Goal: Task Accomplishment & Management: Use online tool/utility

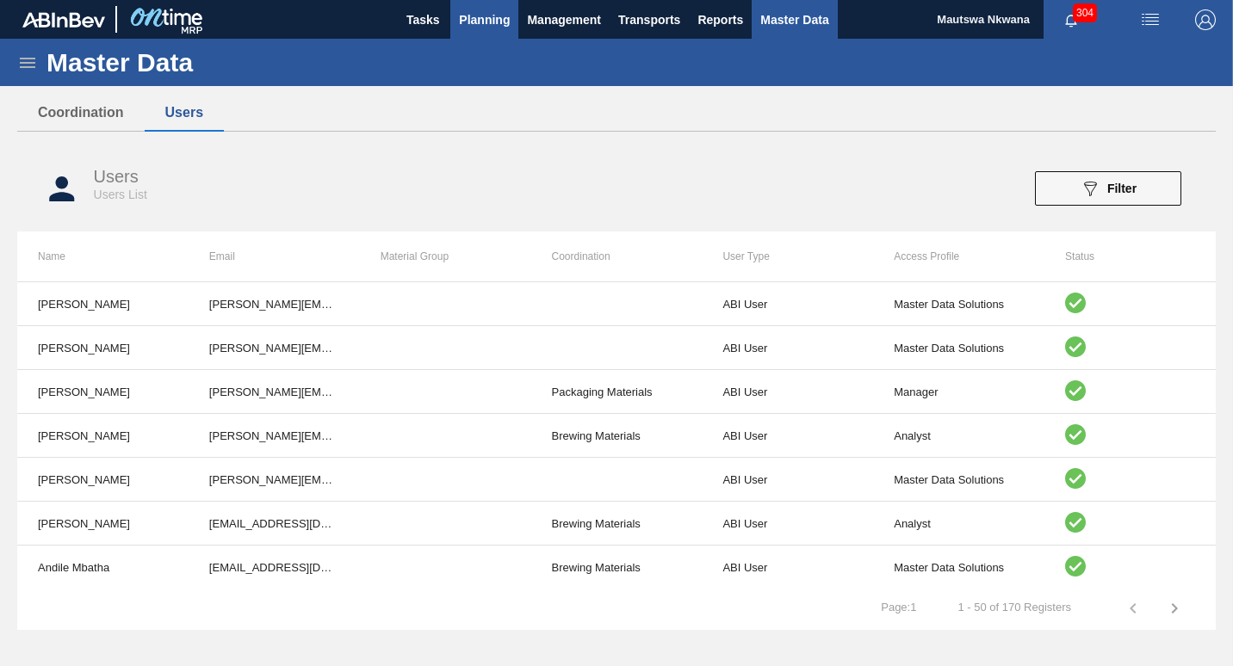
click at [478, 15] on span "Planning" at bounding box center [484, 19] width 51 height 21
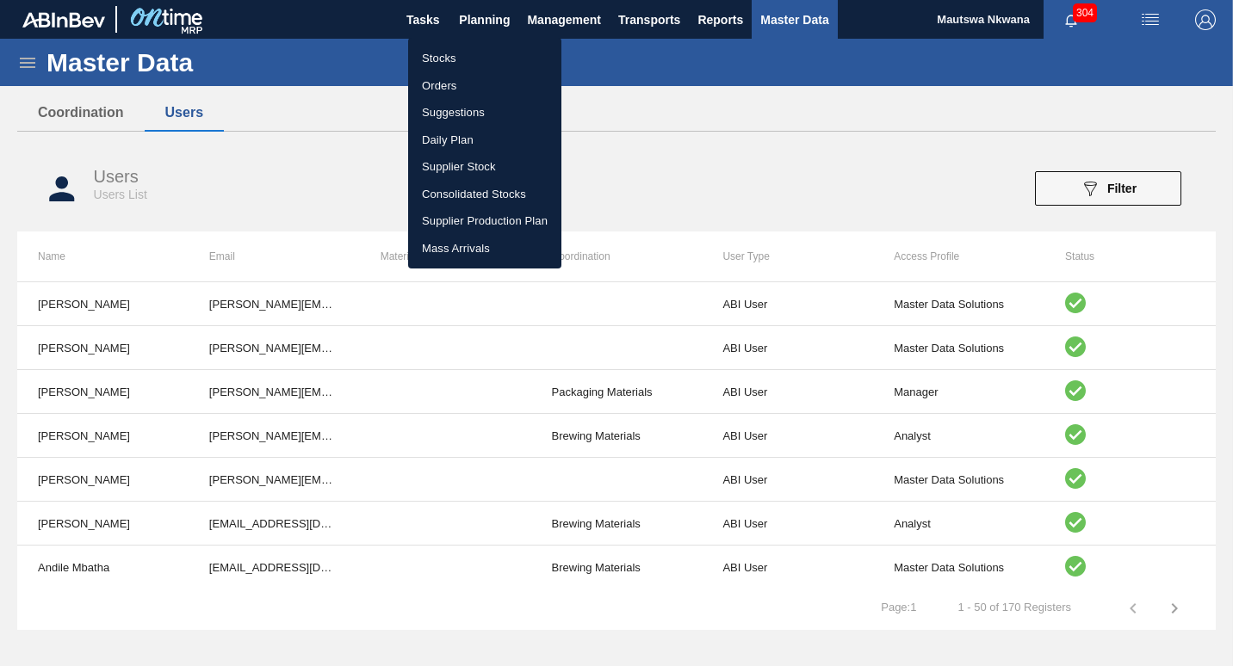
click at [441, 108] on li "Suggestions" at bounding box center [484, 113] width 153 height 28
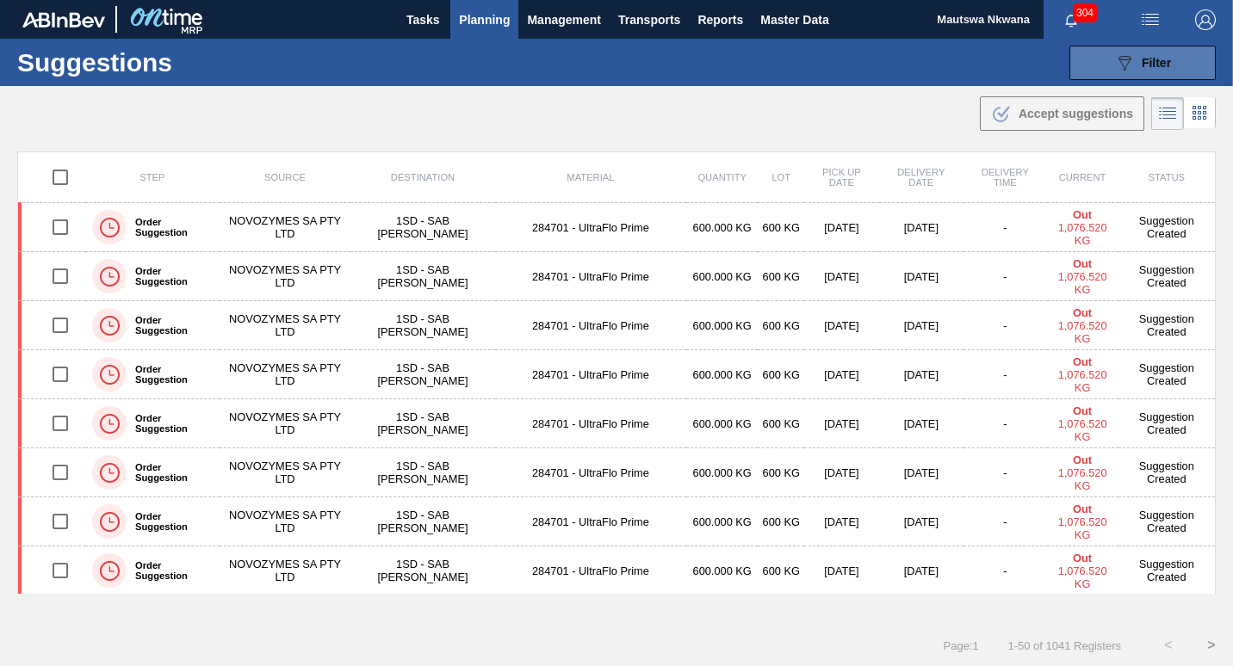
click at [1142, 58] on span "Filter" at bounding box center [1156, 63] width 29 height 14
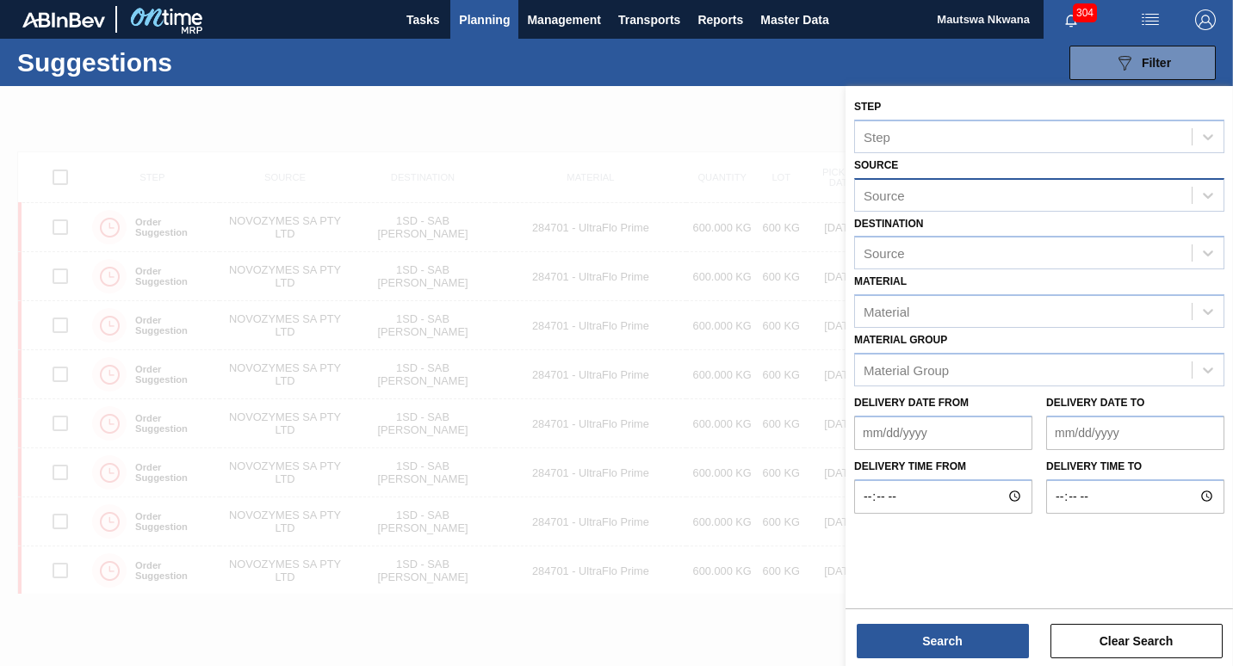
click at [914, 195] on div "Source" at bounding box center [1023, 195] width 337 height 25
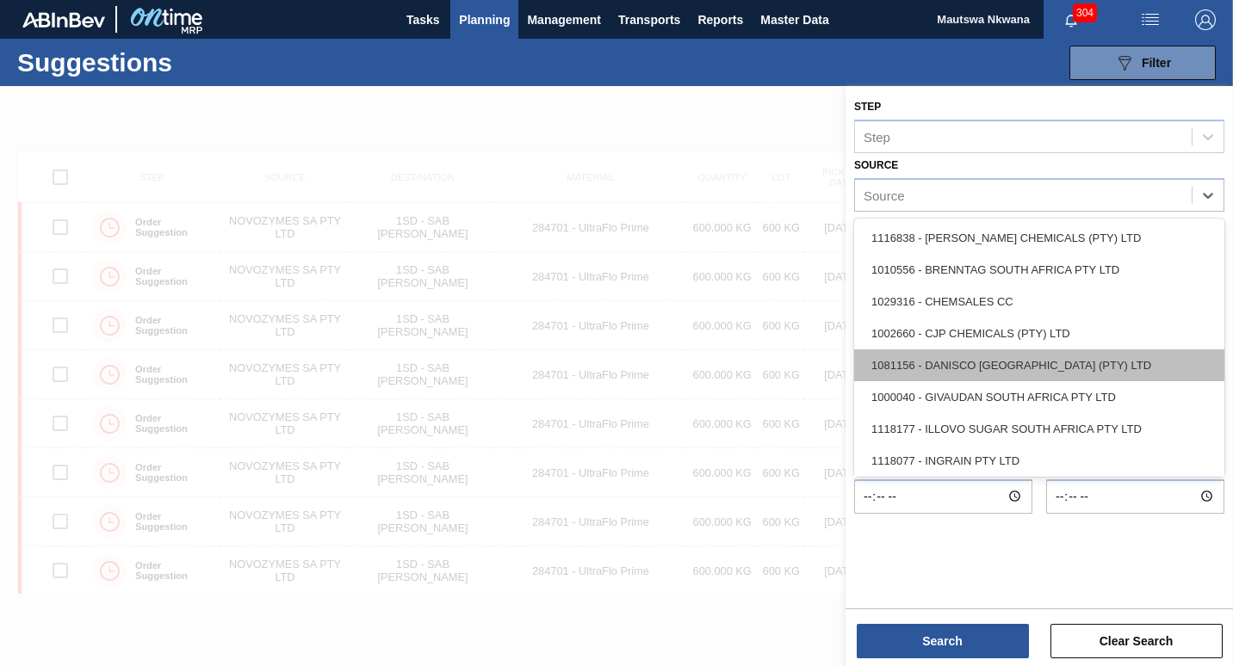
drag, startPoint x: 1219, startPoint y: 300, endPoint x: 1217, endPoint y: 362, distance: 62.0
click at [1217, 362] on div "1116838 - [PERSON_NAME] CHEMICALS (PTY) LTD 1010556 - BRENNTAG SOUTH AFRICA PTY…" at bounding box center [1039, 348] width 370 height 258
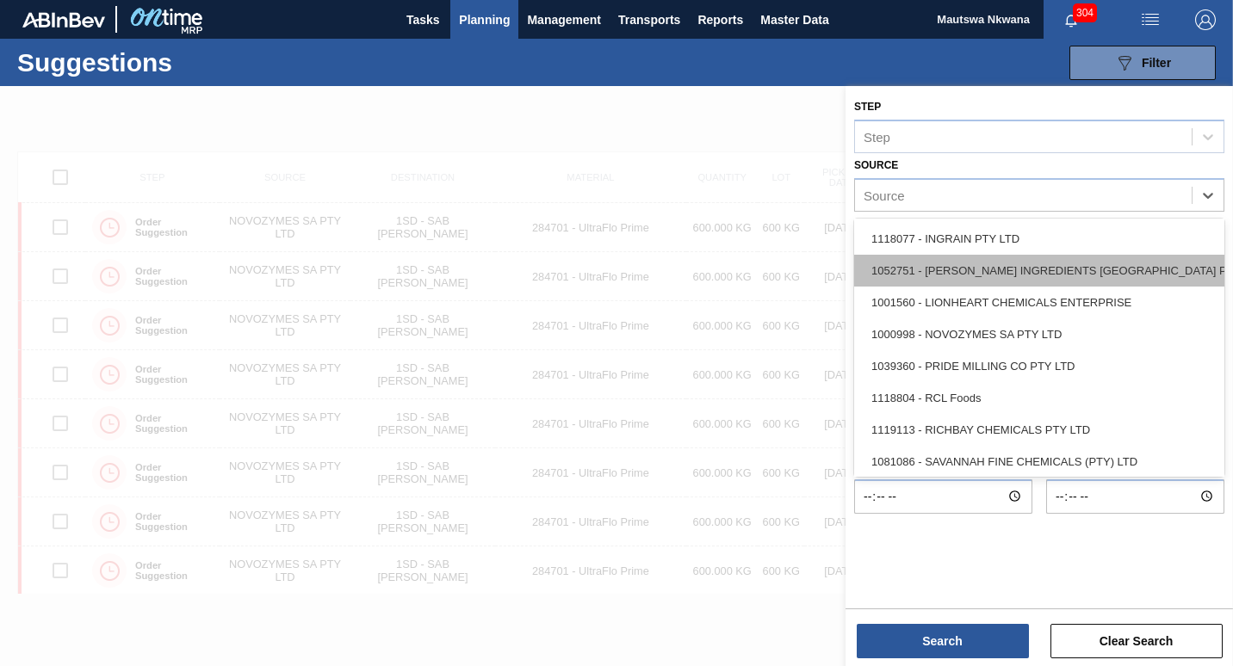
scroll to position [290, 0]
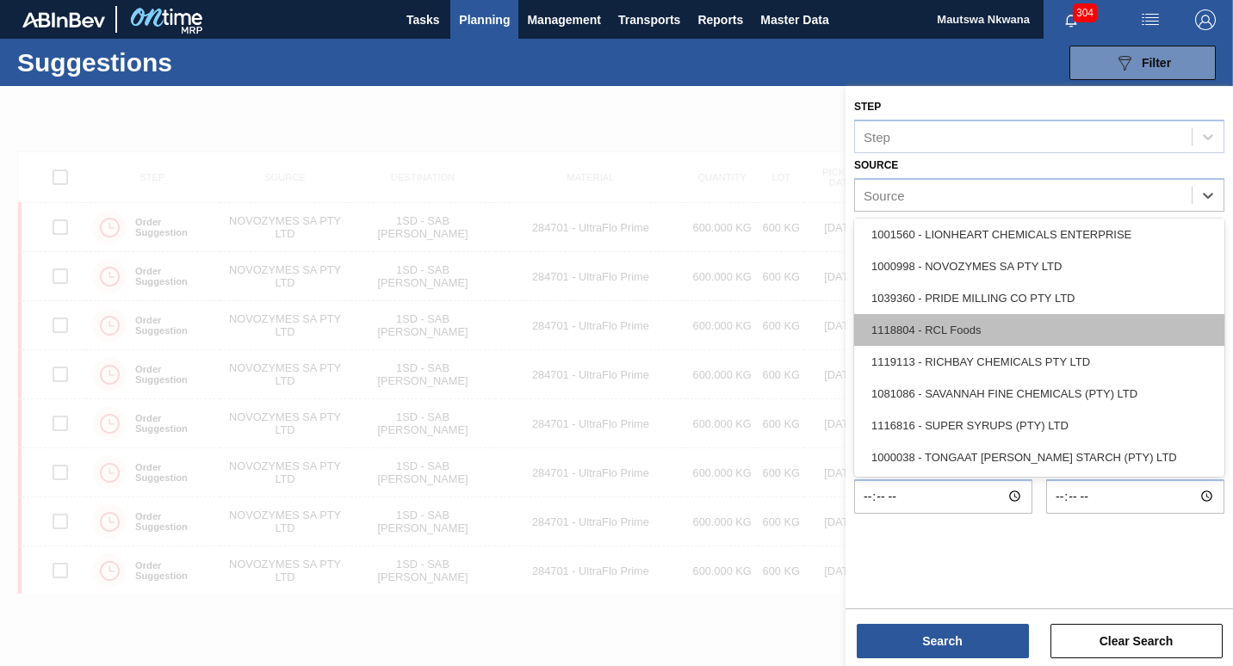
click at [959, 334] on div "1118804 - RCL Foods" at bounding box center [1039, 330] width 370 height 32
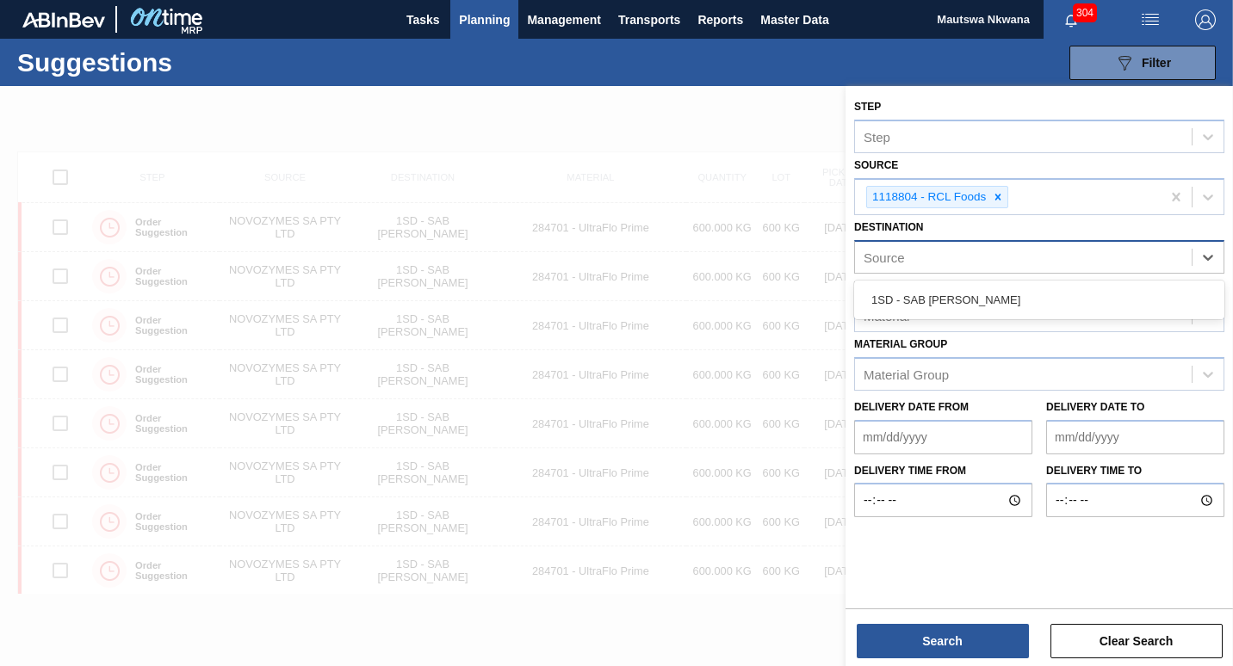
click at [903, 254] on div "Source" at bounding box center [883, 258] width 41 height 15
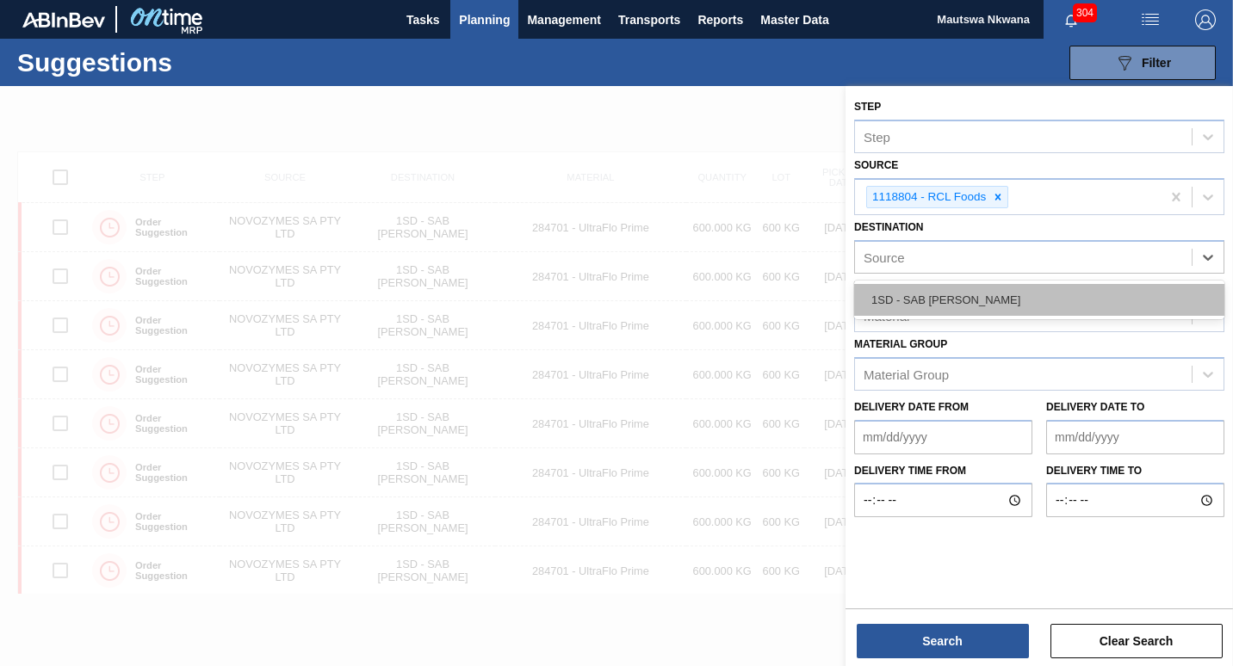
click at [939, 294] on div "1SD - SAB [PERSON_NAME]" at bounding box center [1039, 300] width 370 height 32
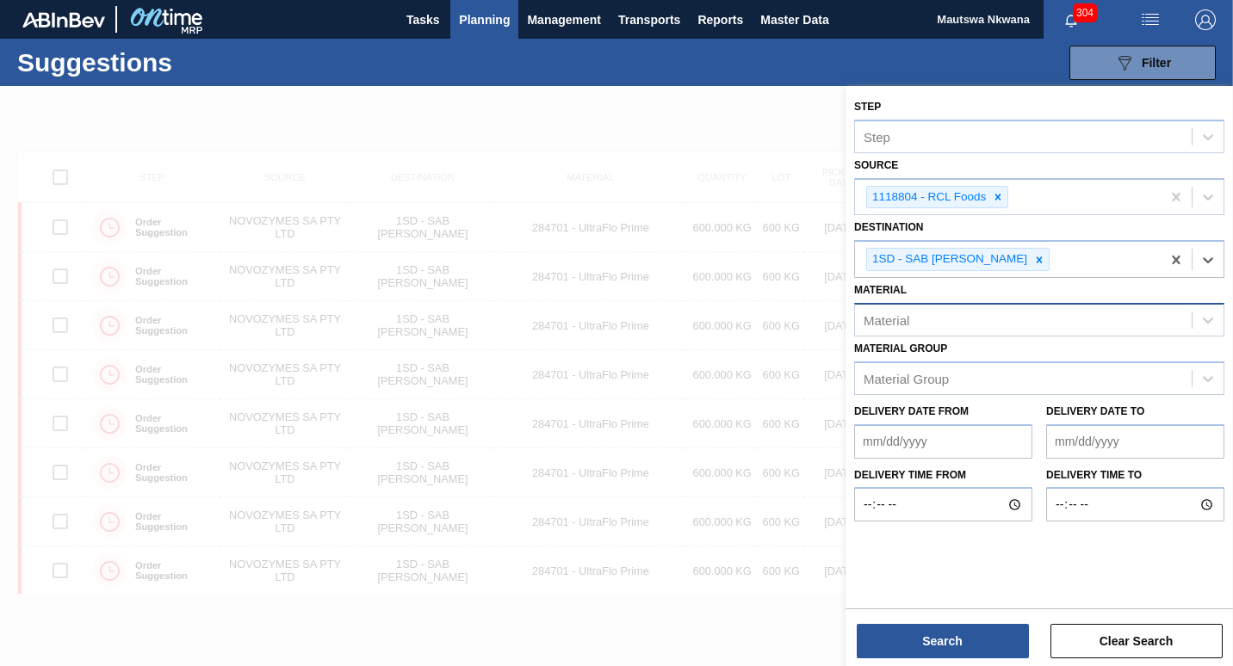
click at [906, 321] on div "Material" at bounding box center [886, 319] width 46 height 15
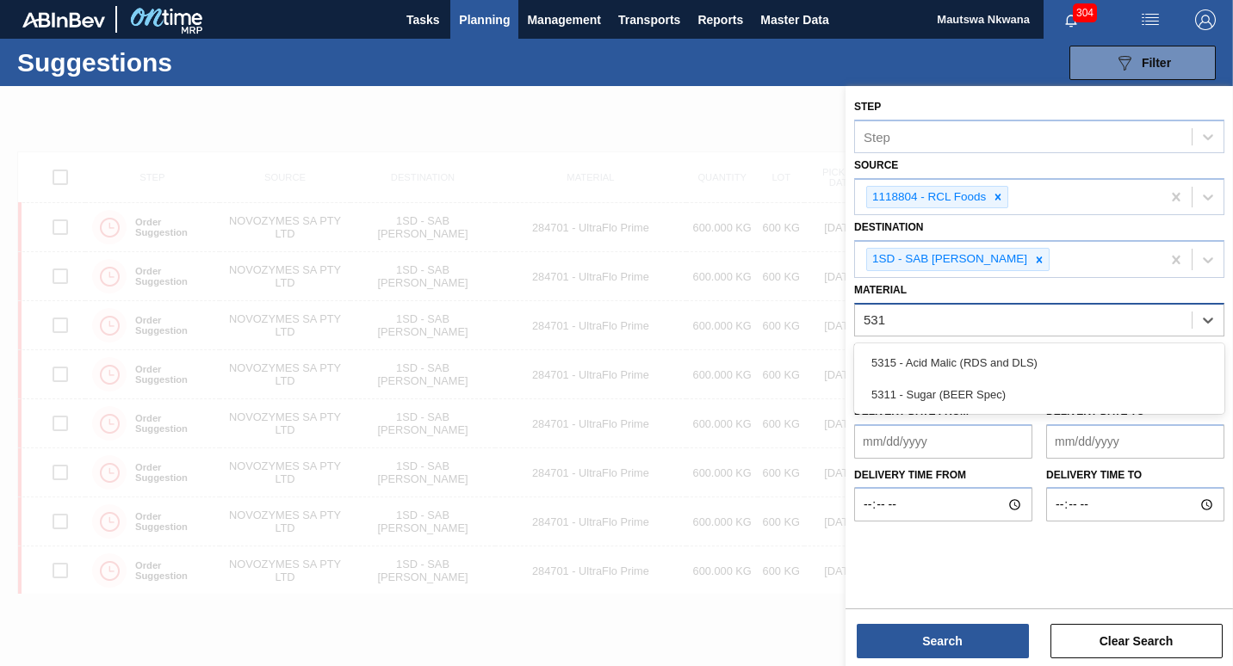
type input "5311"
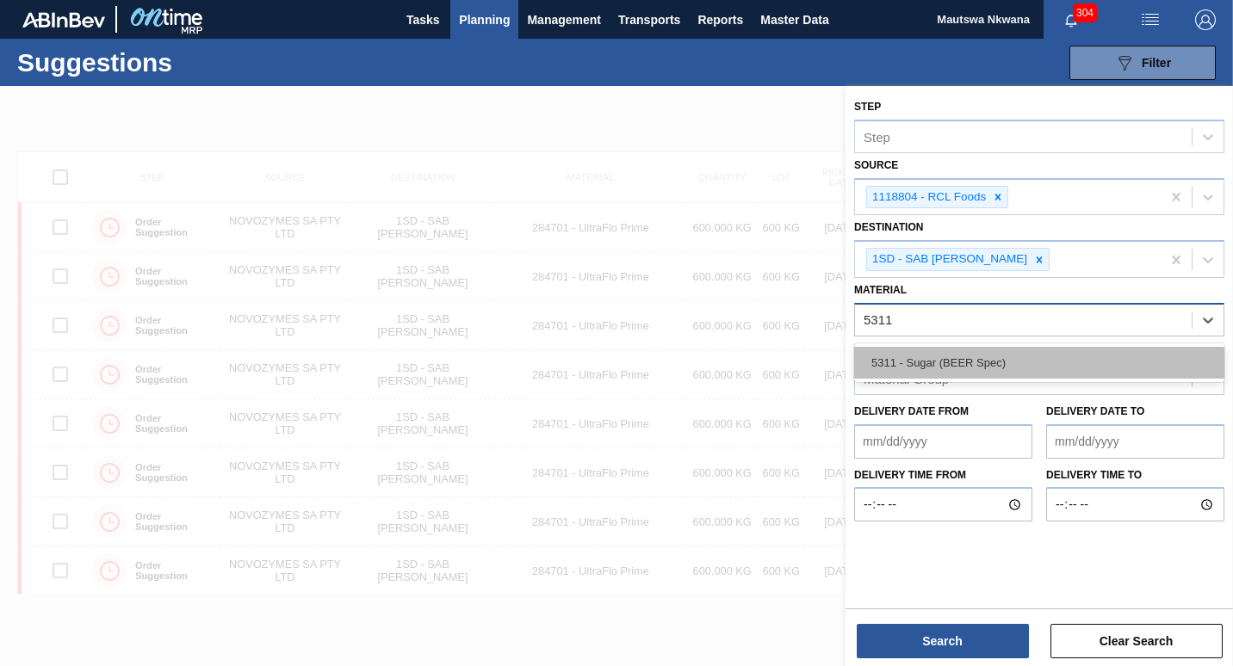
click at [883, 356] on div "5311 - Sugar (BEER Spec)" at bounding box center [1039, 363] width 370 height 32
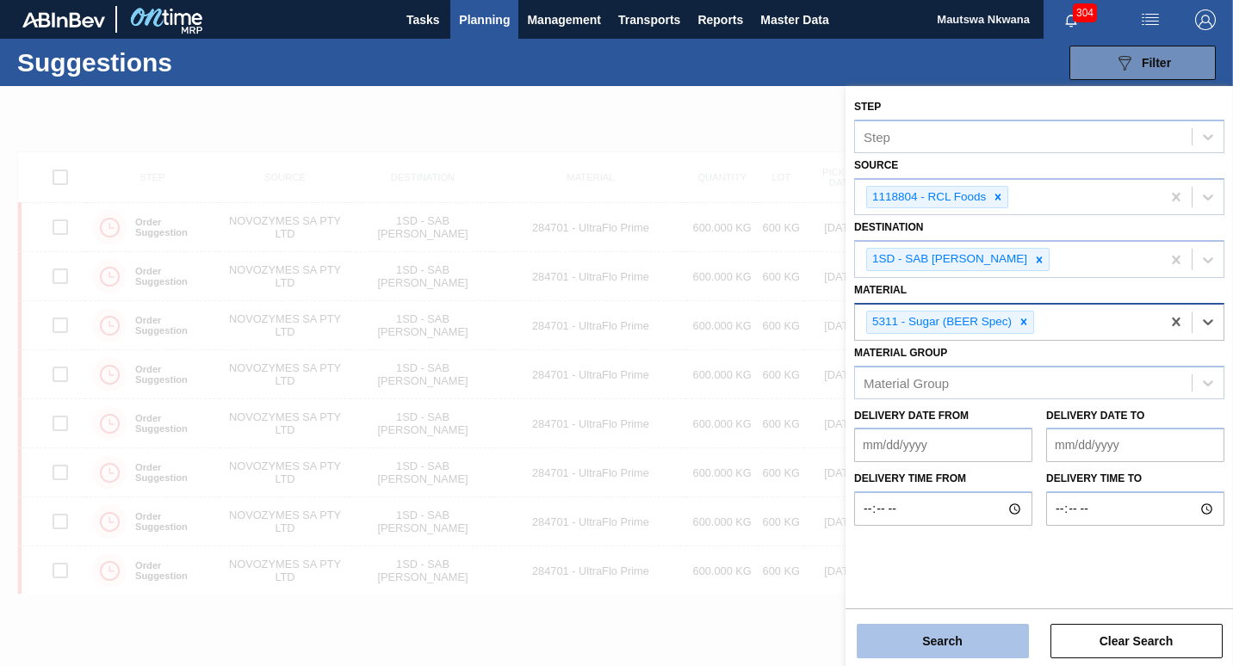
click at [943, 641] on button "Search" at bounding box center [943, 641] width 172 height 34
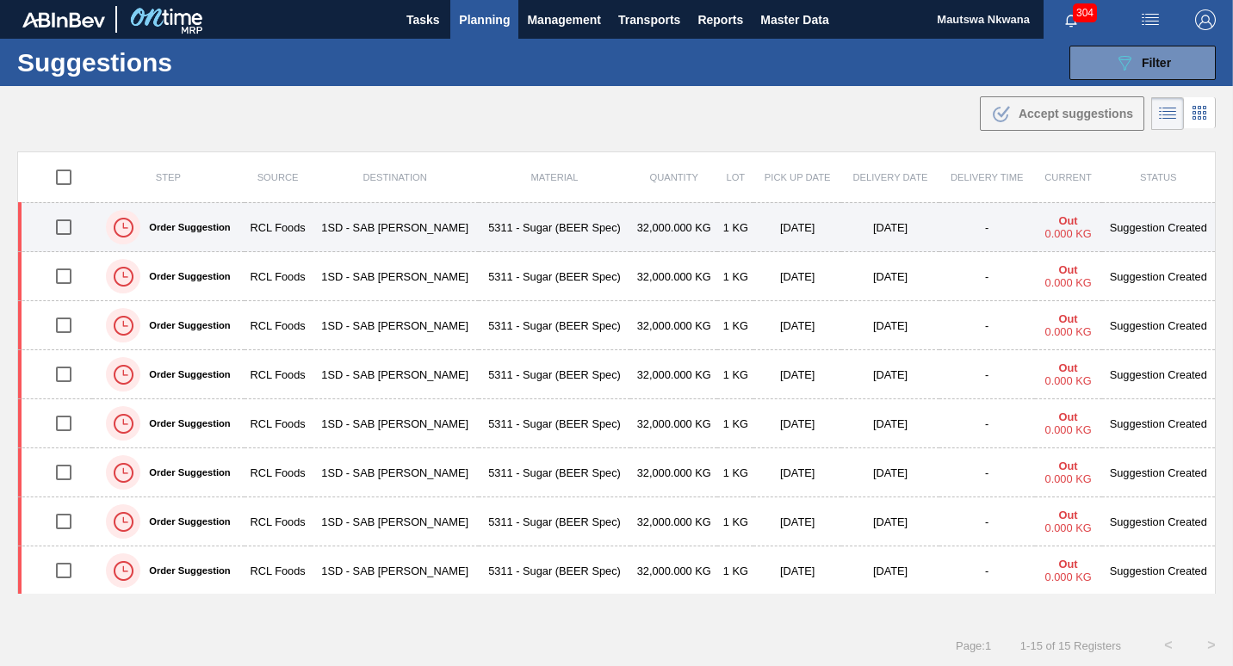
click at [62, 224] on input "checkbox" at bounding box center [64, 227] width 36 height 36
checkbox input "true"
click at [289, 224] on td "RCL Foods" at bounding box center [277, 227] width 66 height 49
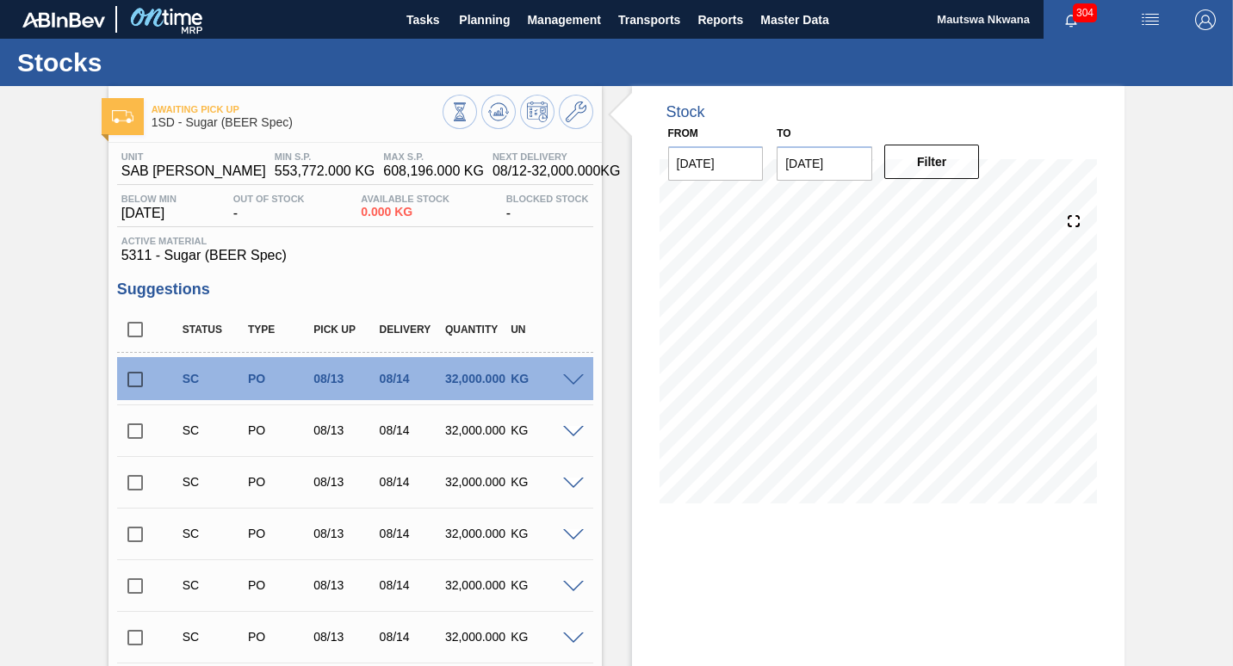
click at [128, 380] on input "checkbox" at bounding box center [135, 380] width 36 height 36
click at [575, 381] on span at bounding box center [573, 380] width 21 height 13
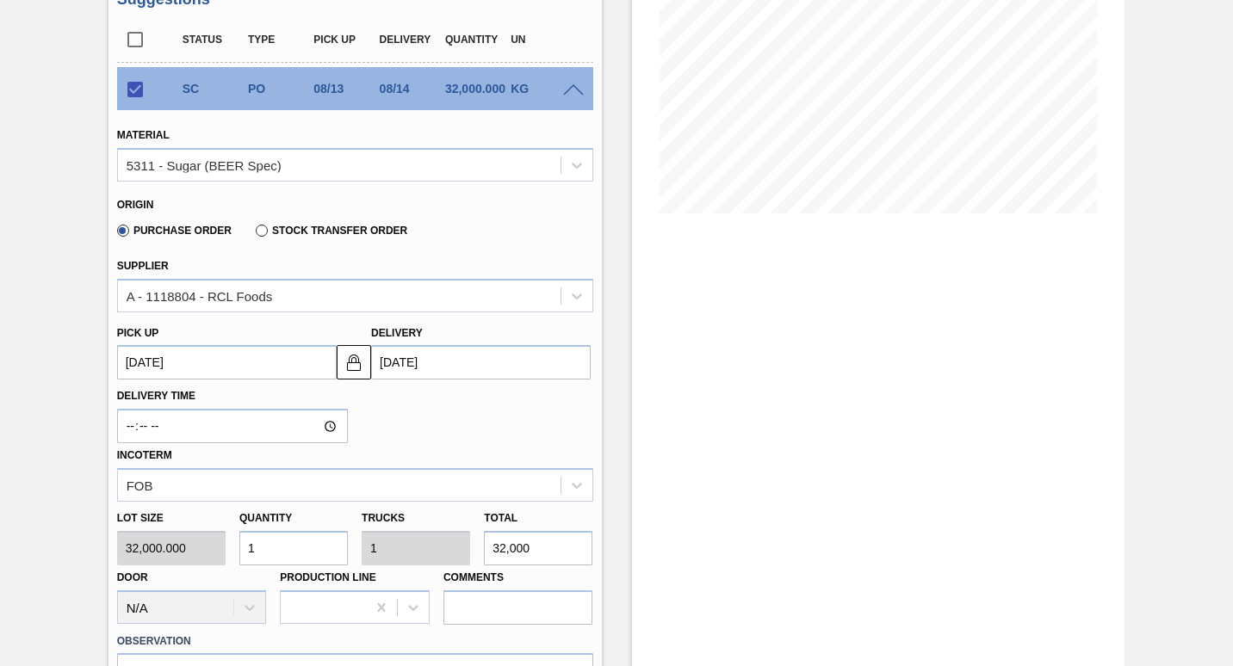
scroll to position [344, 0]
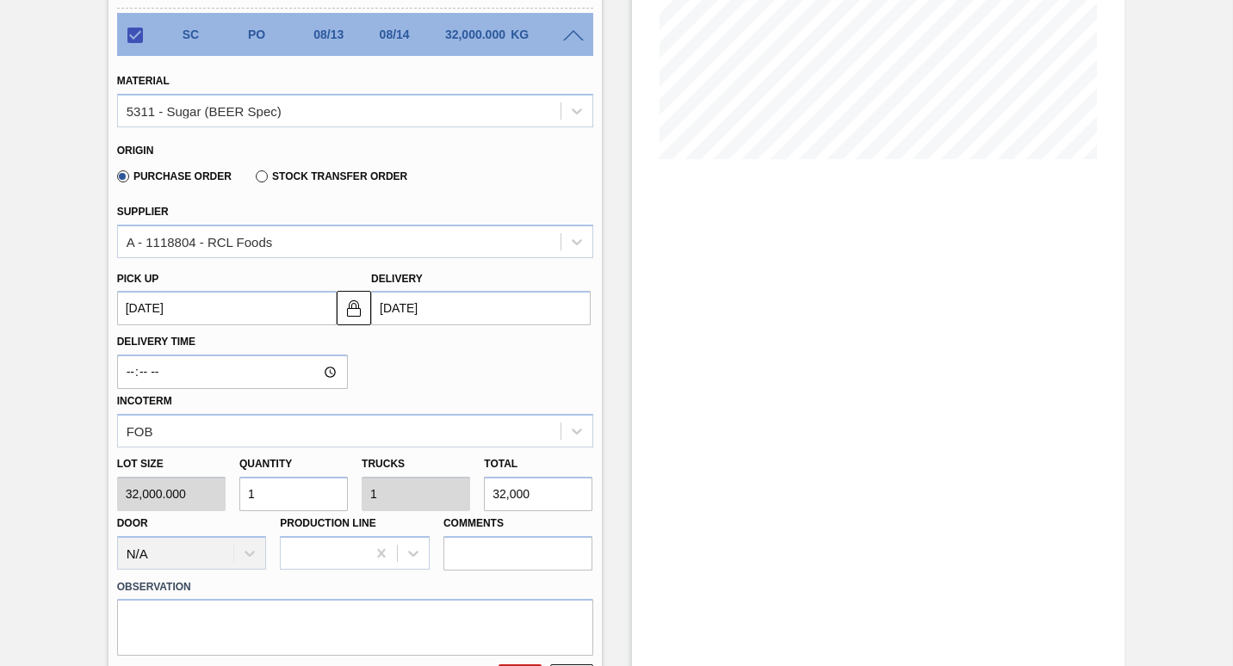
click at [254, 312] on up "[DATE]" at bounding box center [227, 308] width 220 height 34
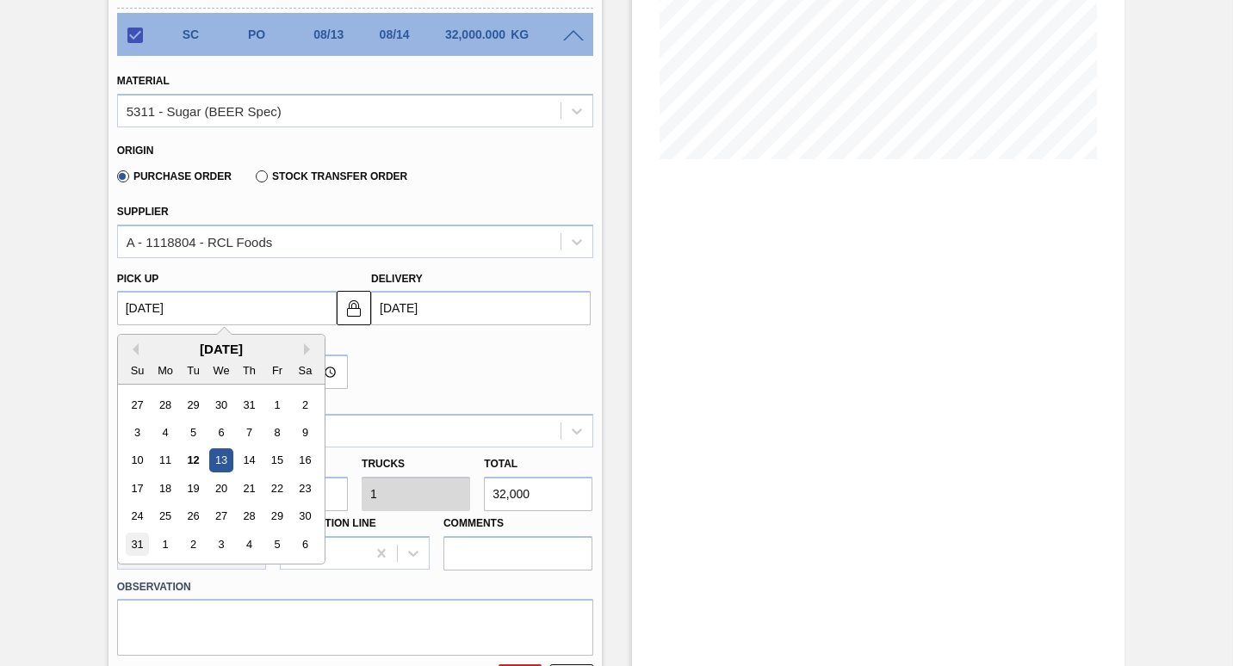
click at [135, 547] on div "31" at bounding box center [137, 544] width 23 height 23
checkbox input "false"
type up "[DATE]"
type input "[DATE]"
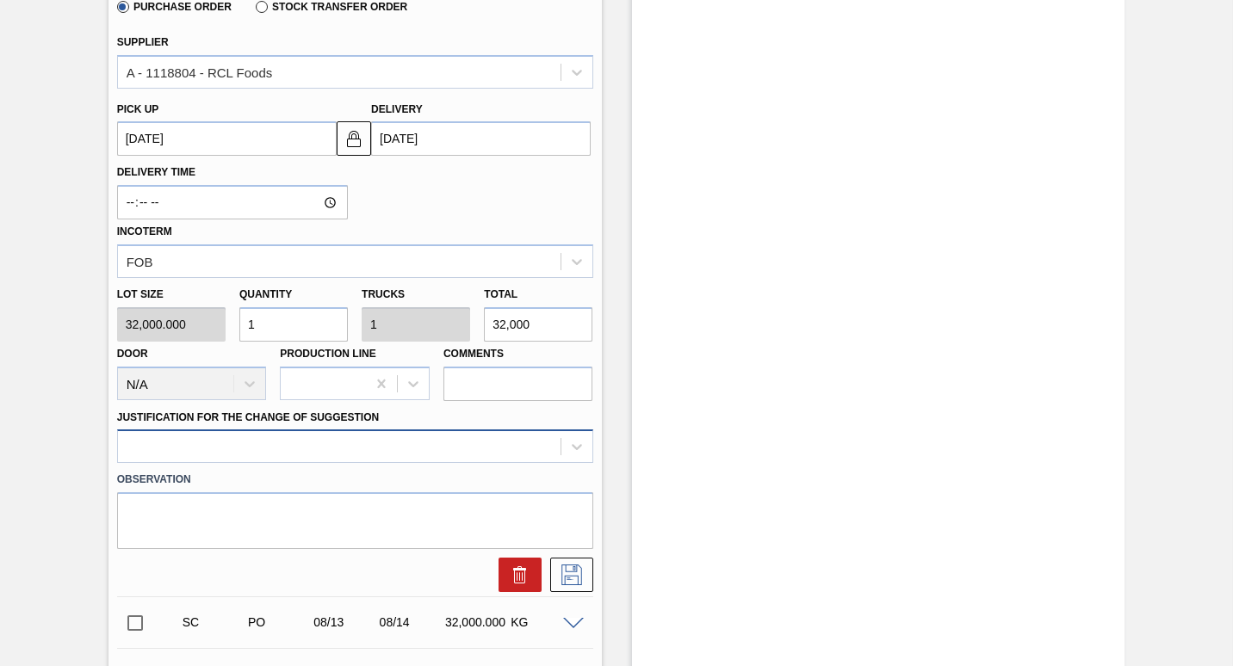
scroll to position [517, 0]
click at [314, 440] on div at bounding box center [355, 444] width 476 height 34
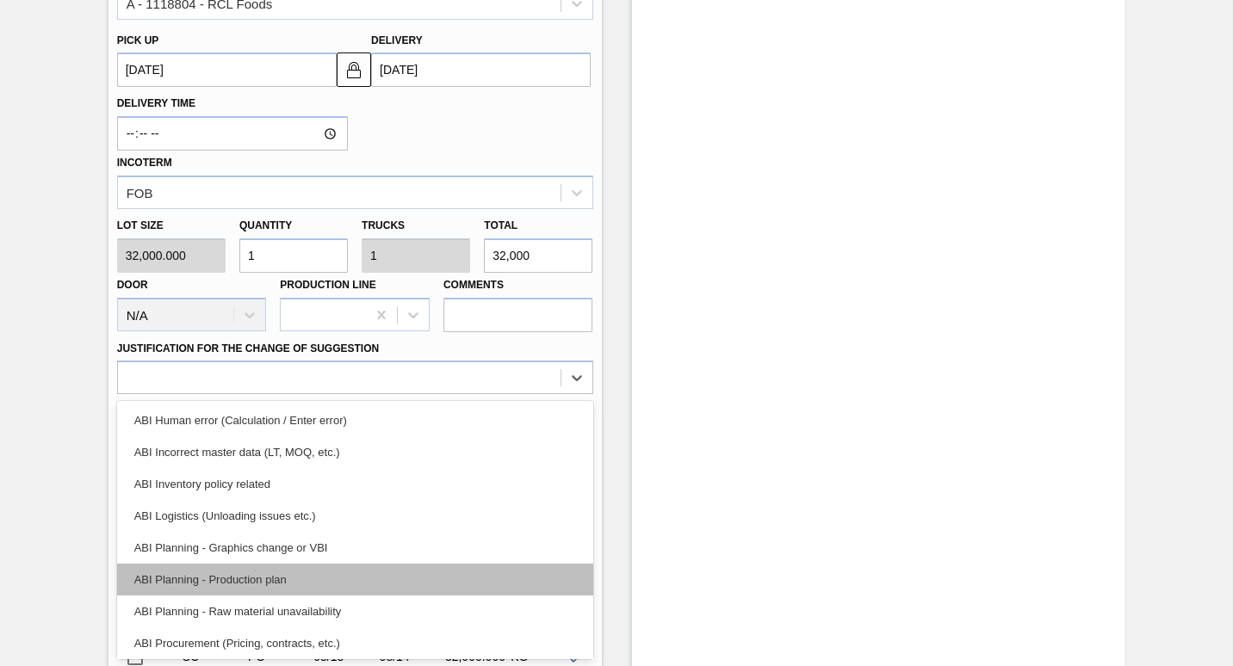
click at [226, 578] on div "ABI Planning - Production plan" at bounding box center [355, 580] width 476 height 32
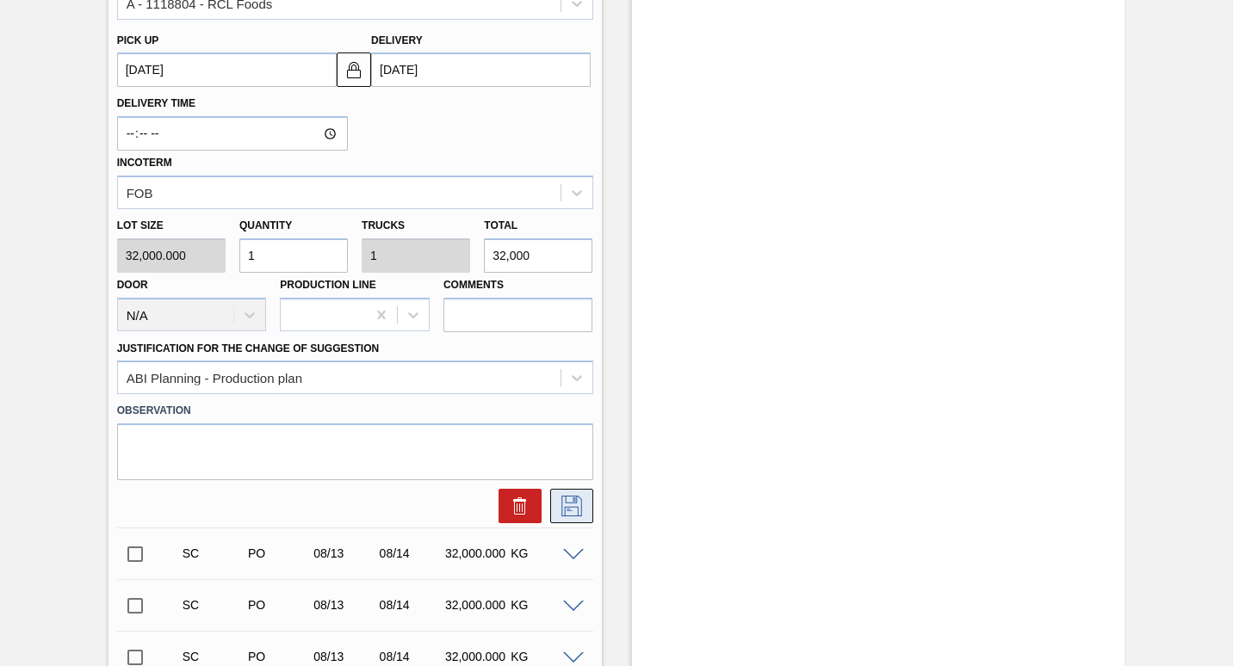
click at [568, 509] on icon at bounding box center [572, 506] width 28 height 21
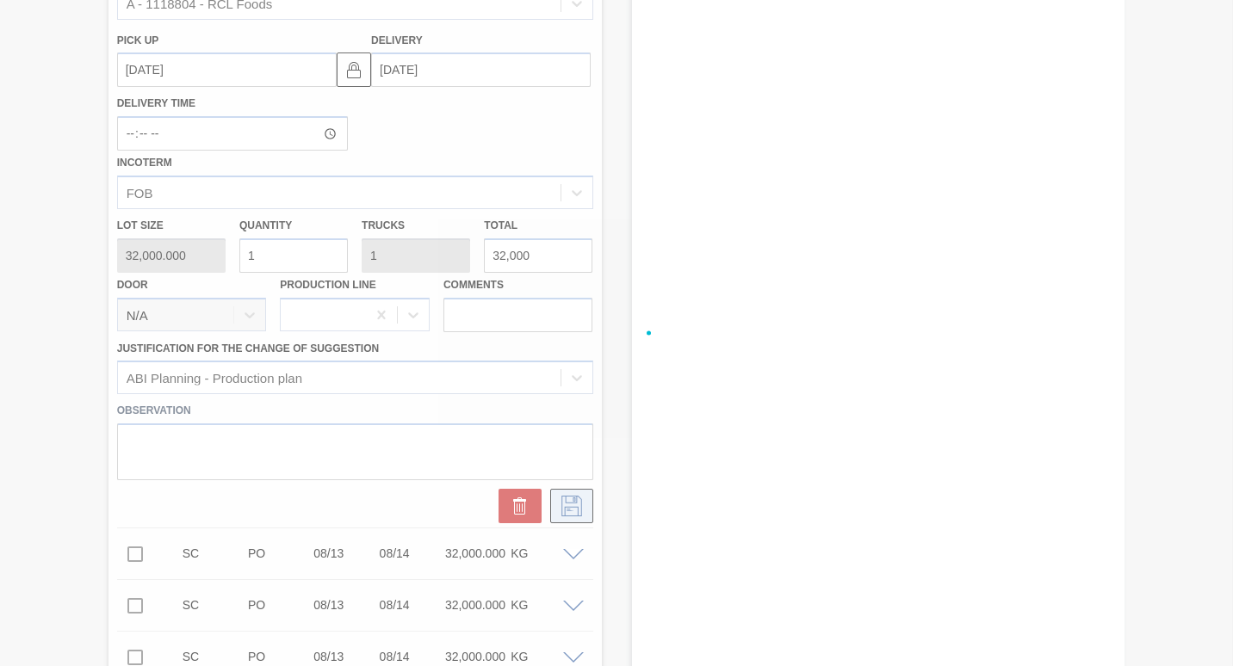
checkbox input "true"
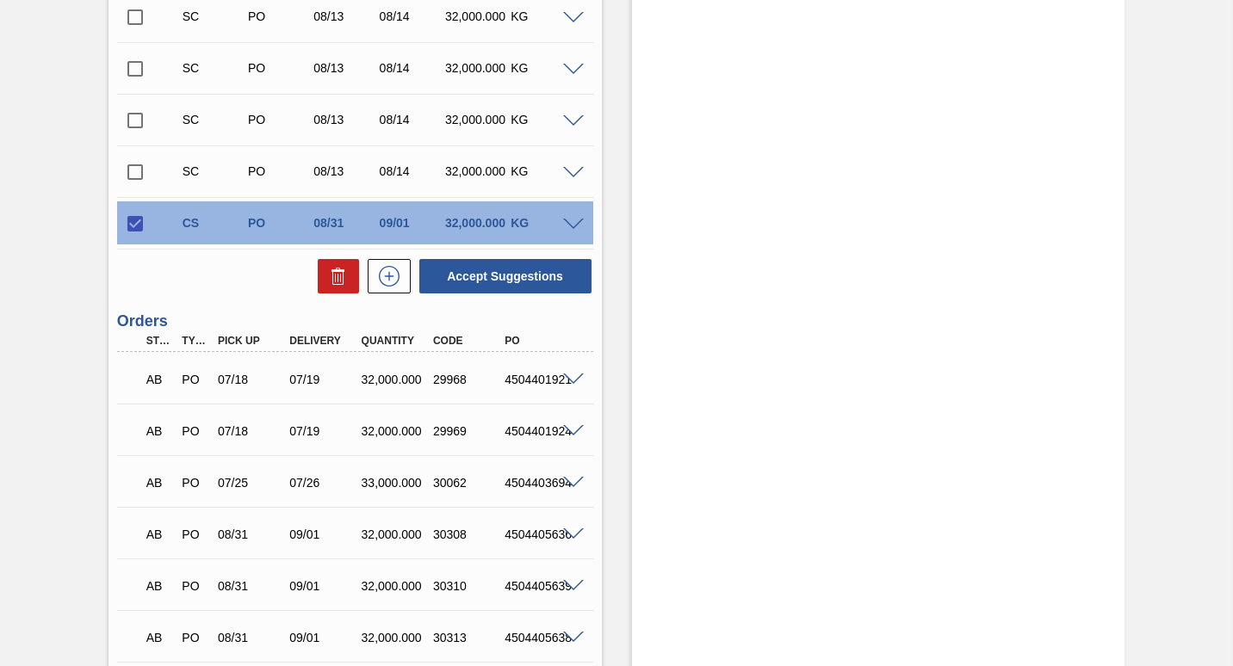
scroll to position [888, 0]
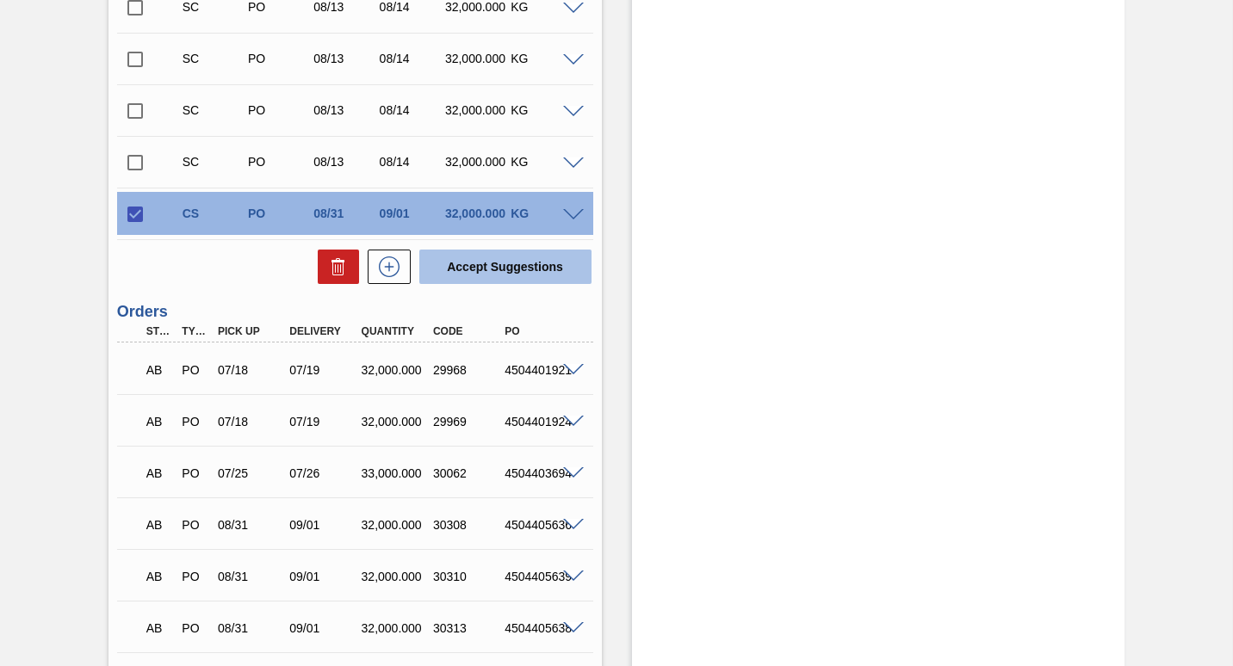
click at [489, 264] on button "Accept Suggestions" at bounding box center [505, 267] width 172 height 34
checkbox input "false"
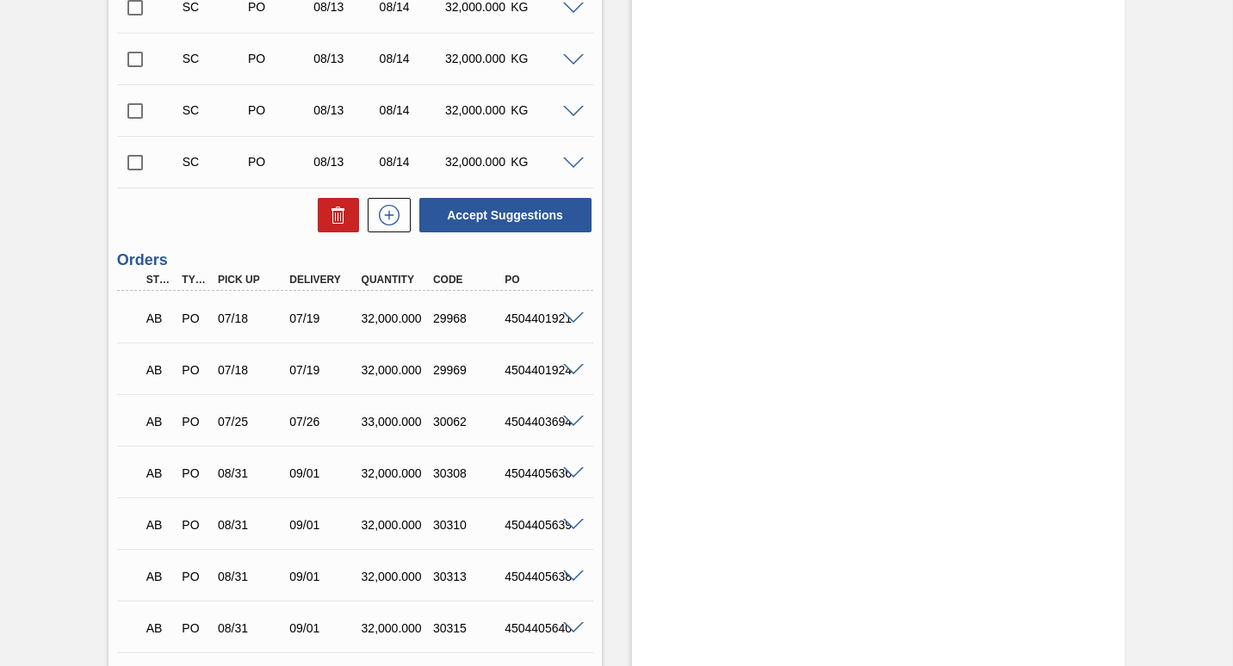
scroll to position [1119, 0]
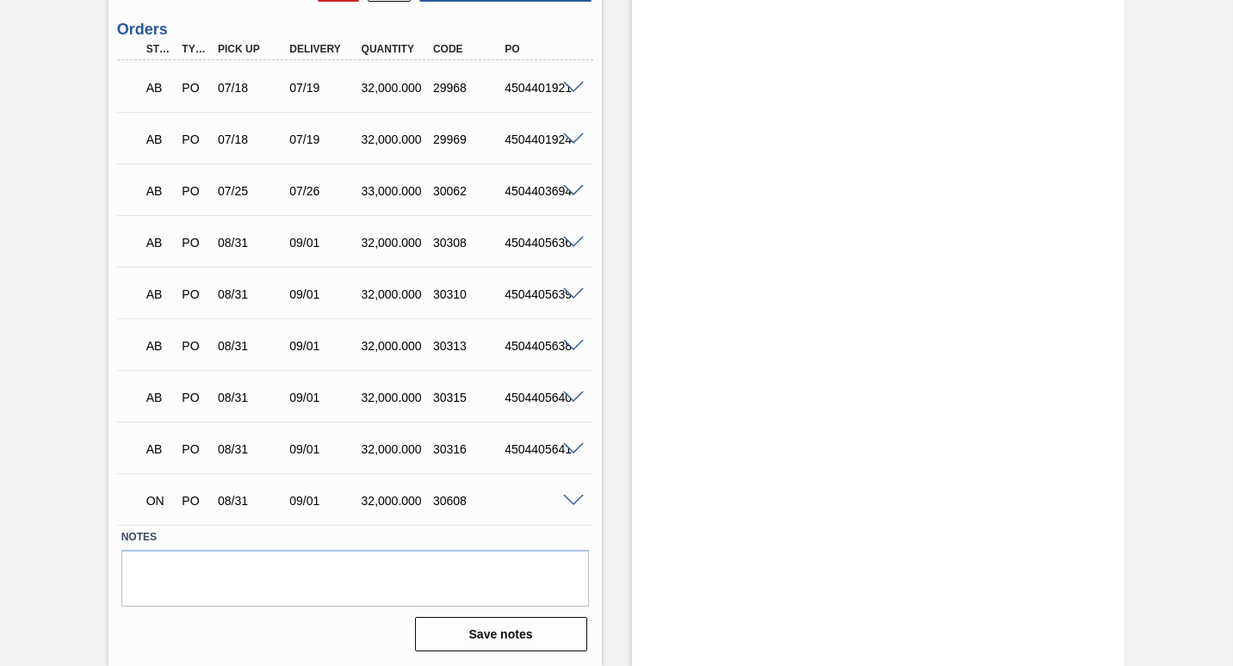
click at [567, 501] on span at bounding box center [573, 501] width 21 height 13
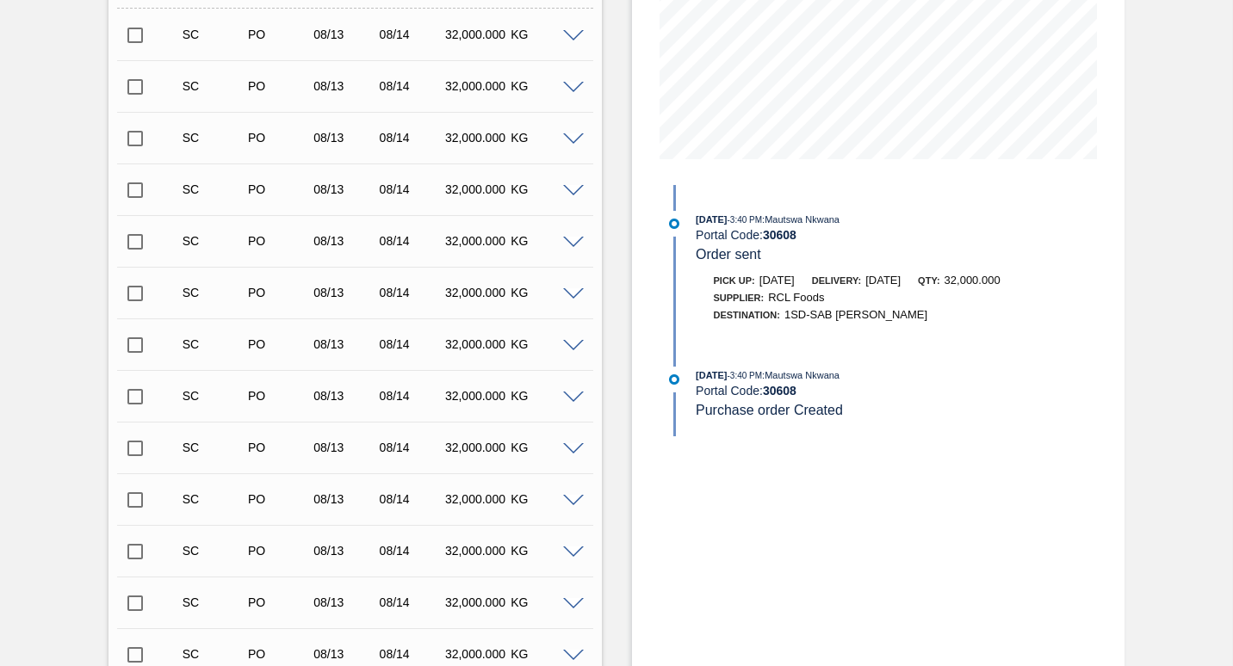
scroll to position [172, 0]
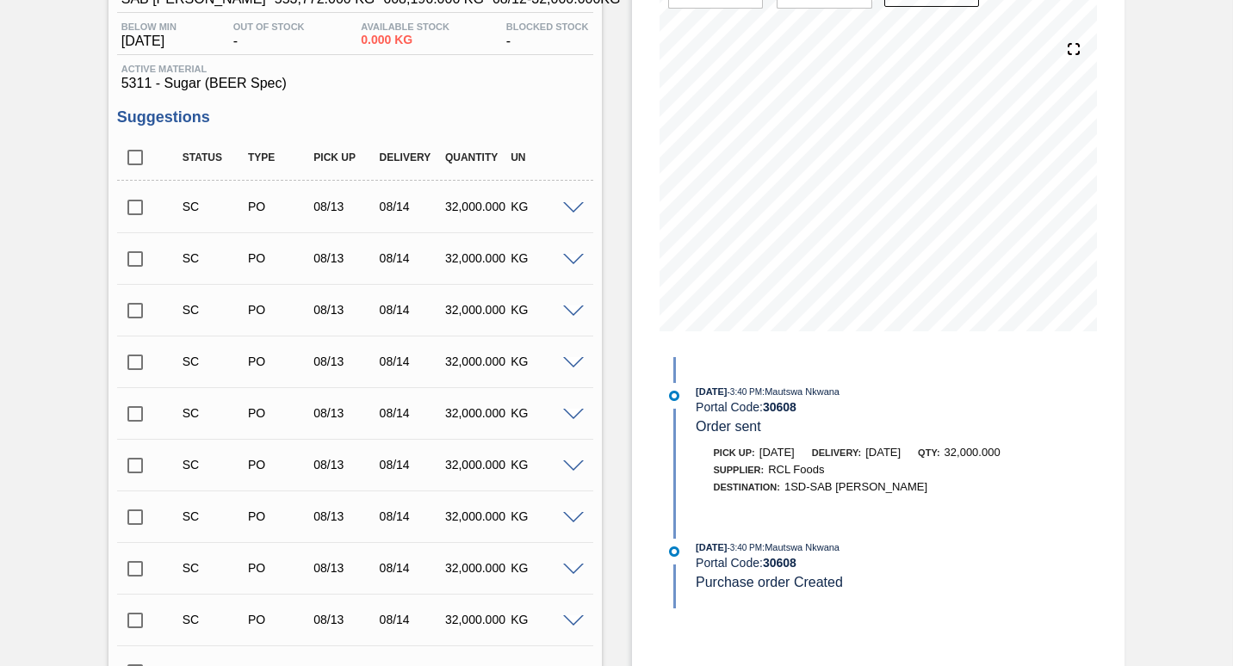
click at [130, 210] on input "checkbox" at bounding box center [135, 207] width 36 height 36
click at [566, 207] on span at bounding box center [573, 208] width 21 height 13
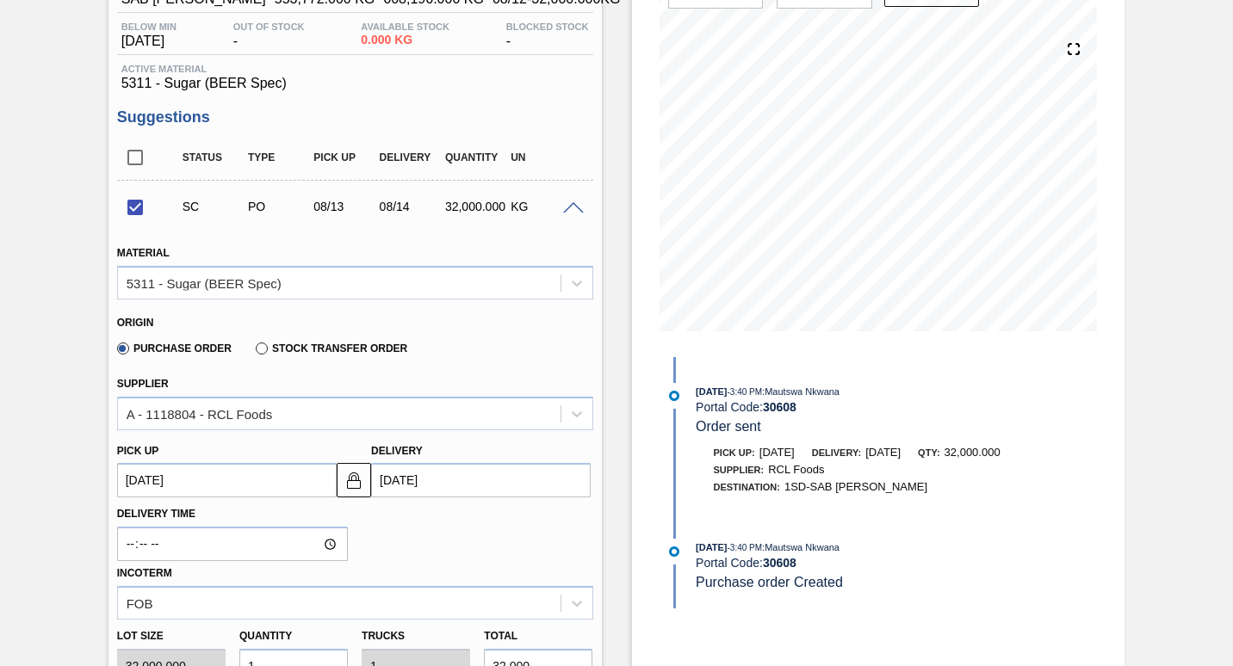
click at [248, 482] on up "[DATE]" at bounding box center [227, 480] width 220 height 34
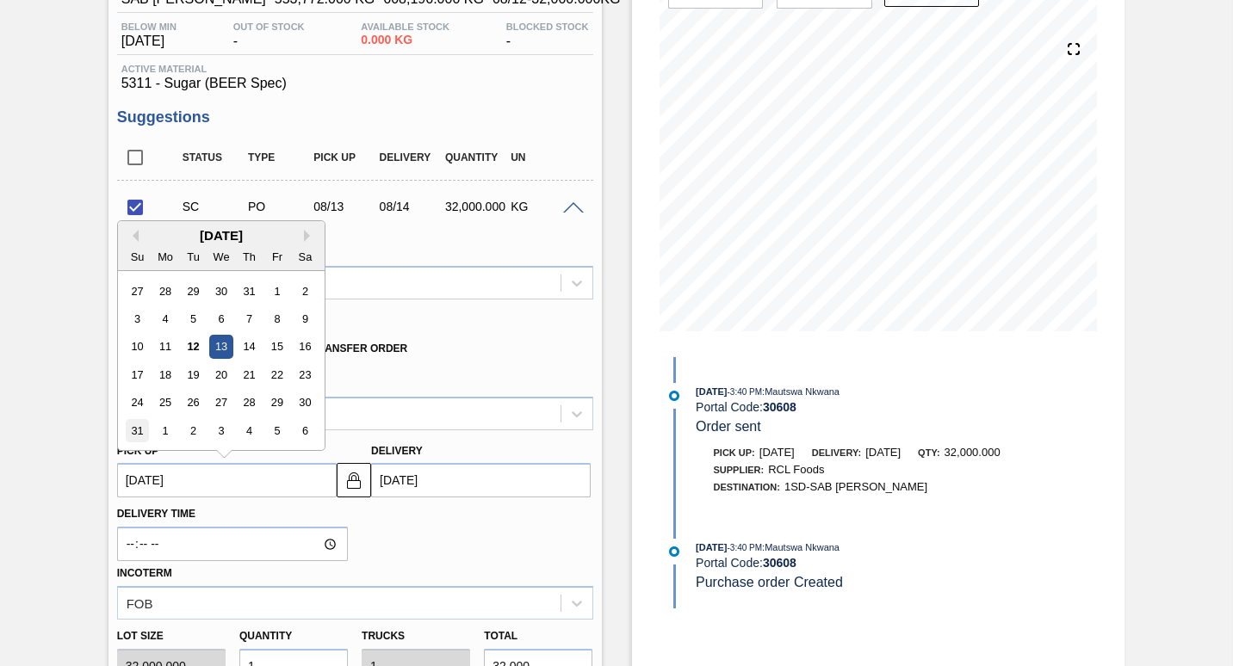
click at [136, 433] on div "31" at bounding box center [137, 430] width 23 height 23
checkbox input "false"
type up "[DATE]"
type input "[DATE]"
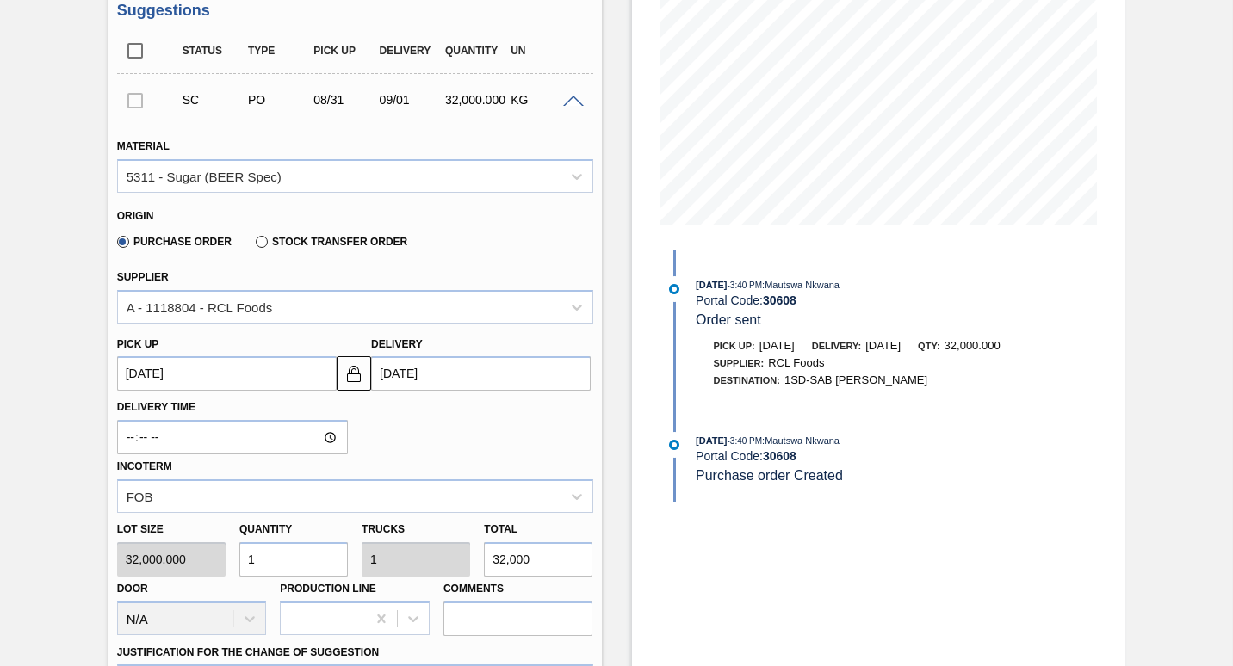
scroll to position [344, 0]
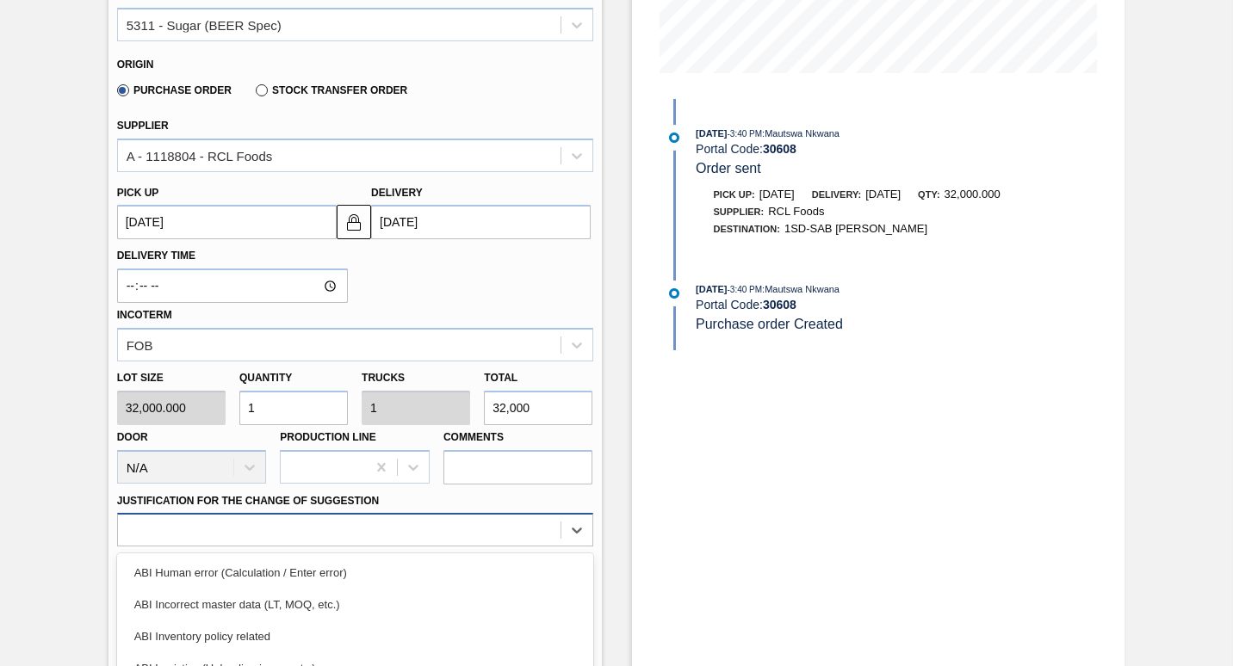
click at [267, 539] on div "option ABI Planning - Graphics change or VBI focused, 5 of 18. 18 results avail…" at bounding box center [355, 530] width 476 height 34
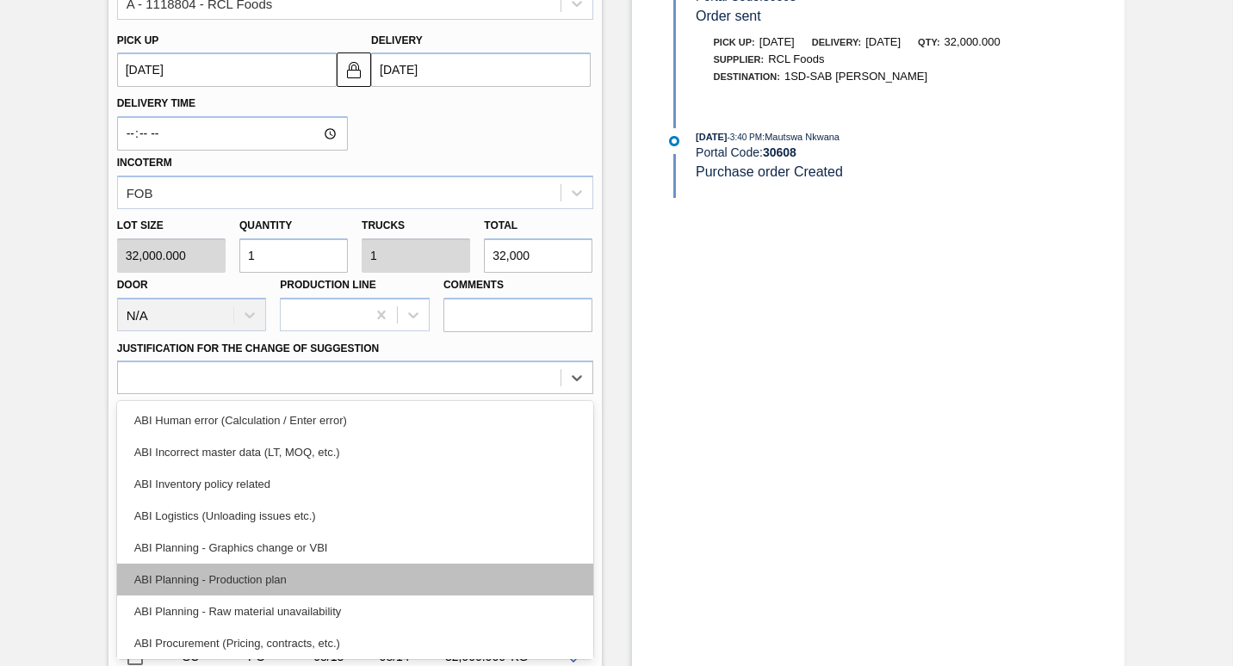
click at [215, 585] on div "ABI Planning - Production plan" at bounding box center [355, 580] width 476 height 32
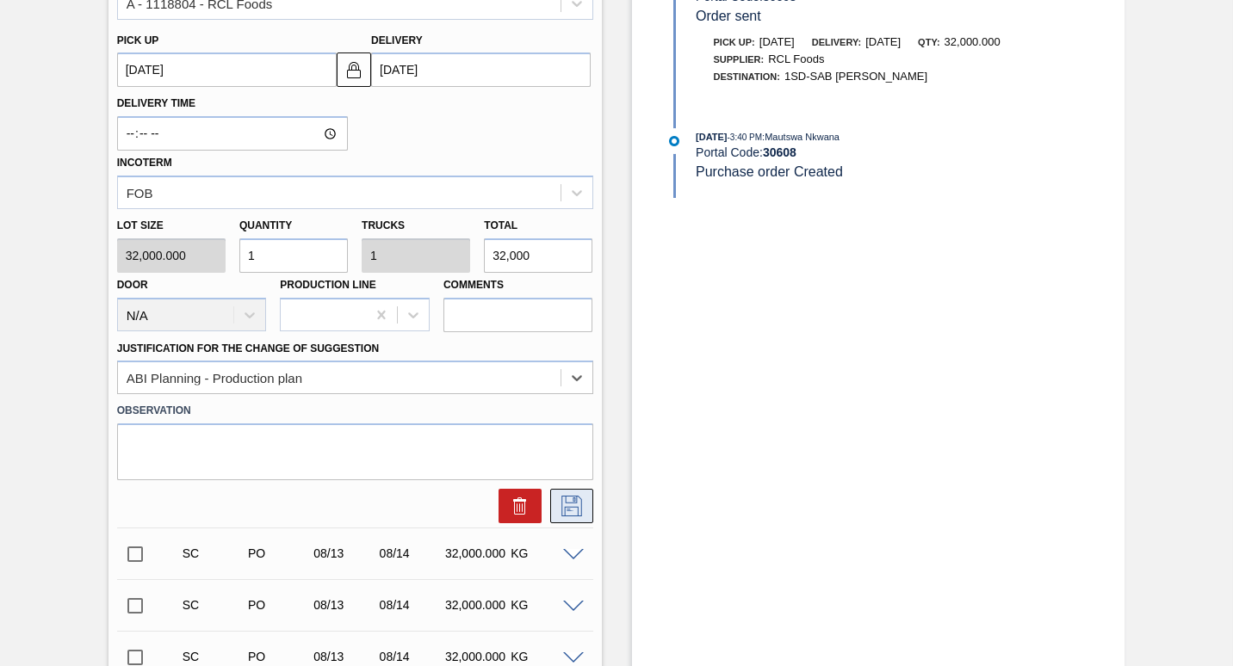
click at [566, 506] on icon at bounding box center [572, 506] width 28 height 21
checkbox input "true"
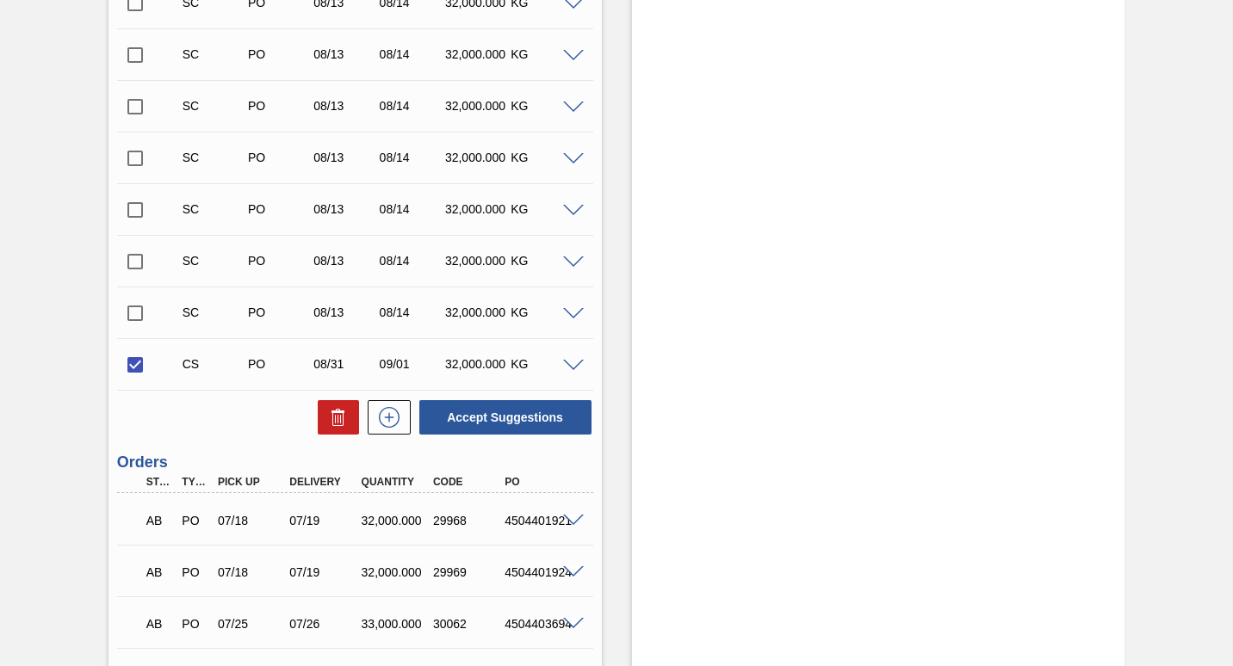
scroll to position [689, 0]
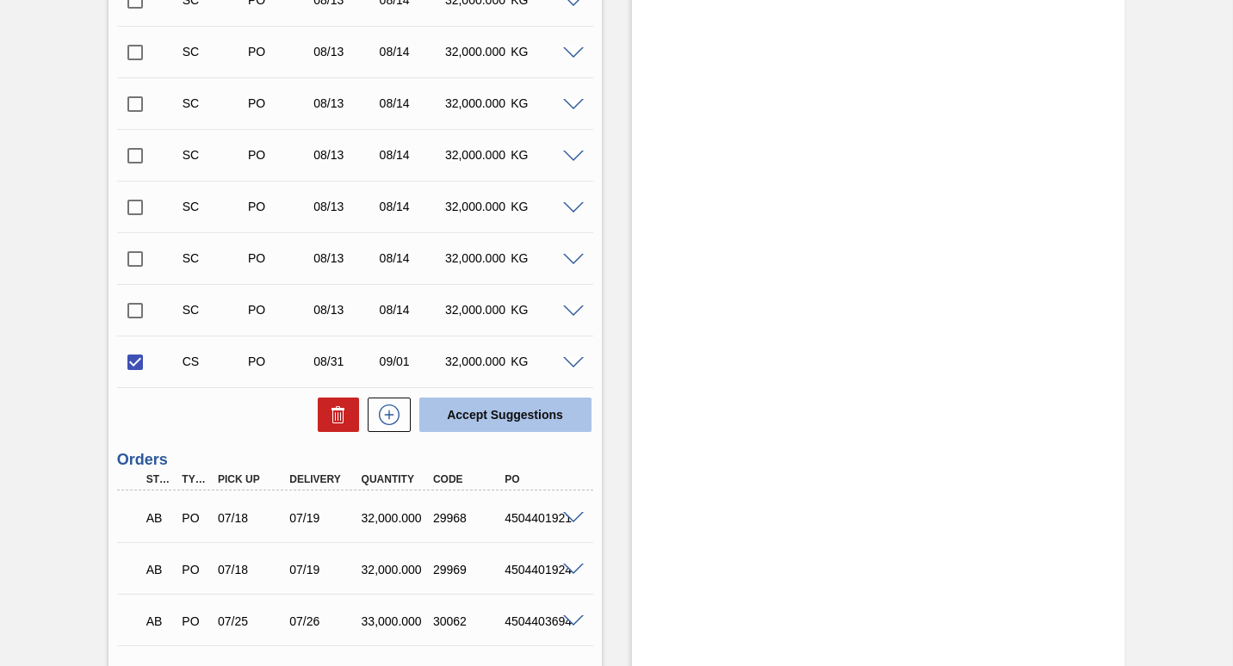
click at [504, 417] on button "Accept Suggestions" at bounding box center [505, 415] width 172 height 34
checkbox input "false"
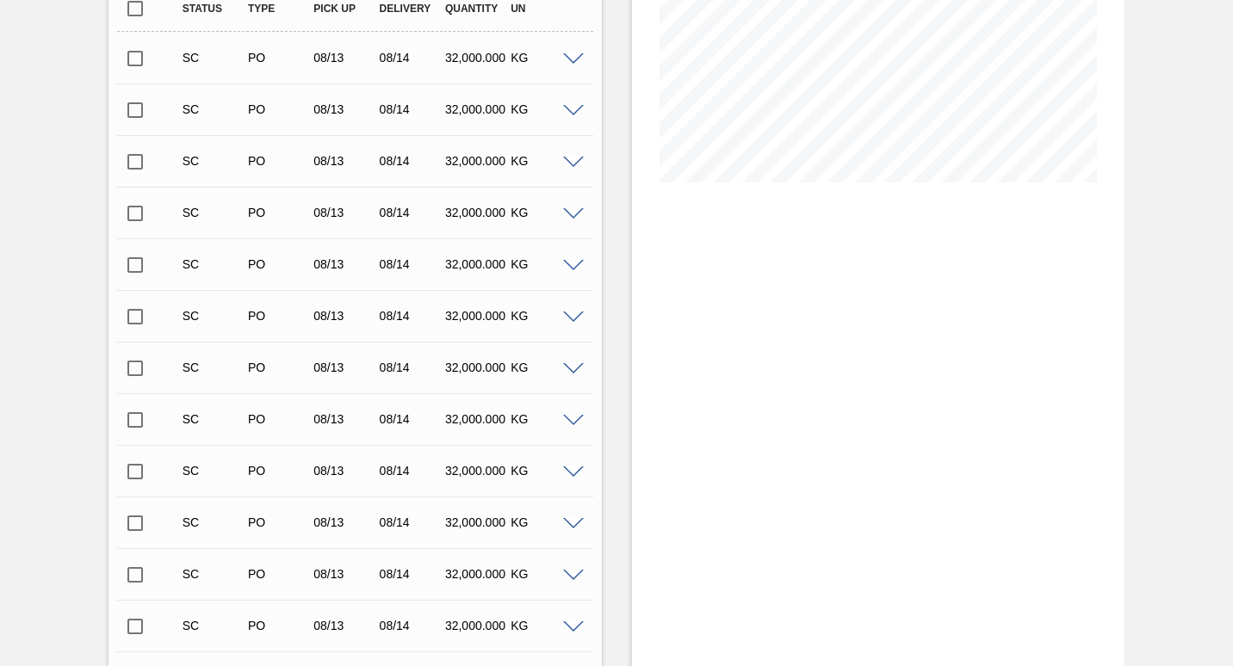
scroll to position [258, 0]
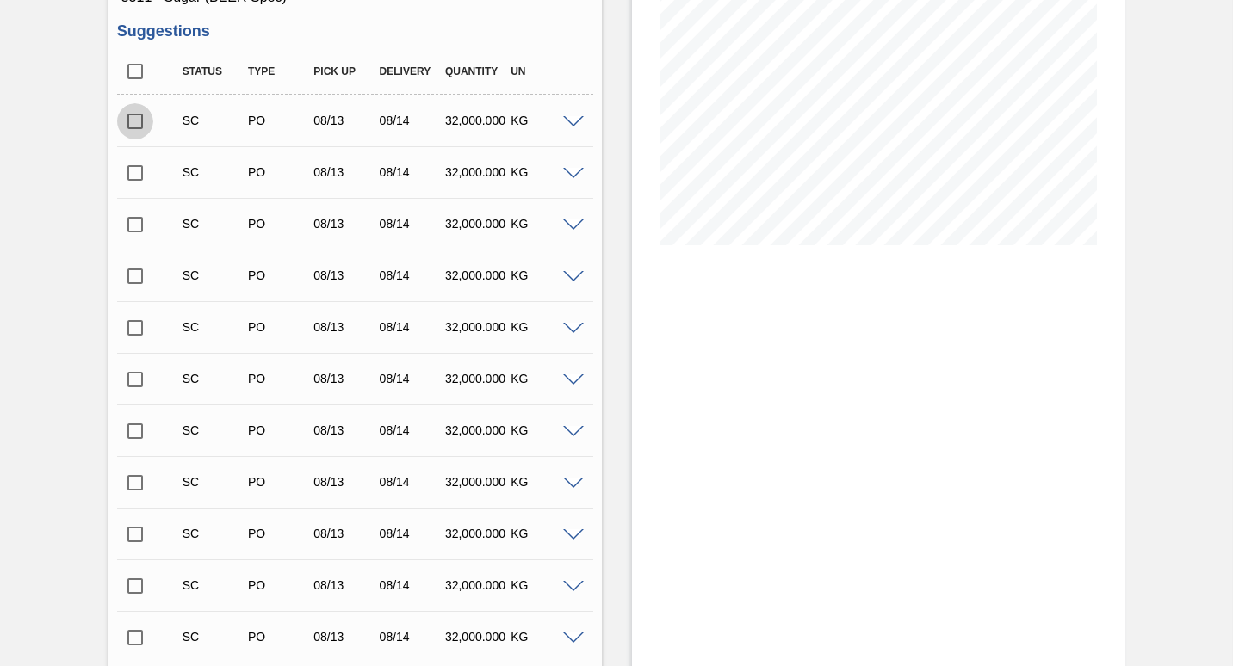
click at [131, 121] on input "checkbox" at bounding box center [135, 121] width 36 height 36
click at [572, 117] on span at bounding box center [573, 122] width 21 height 13
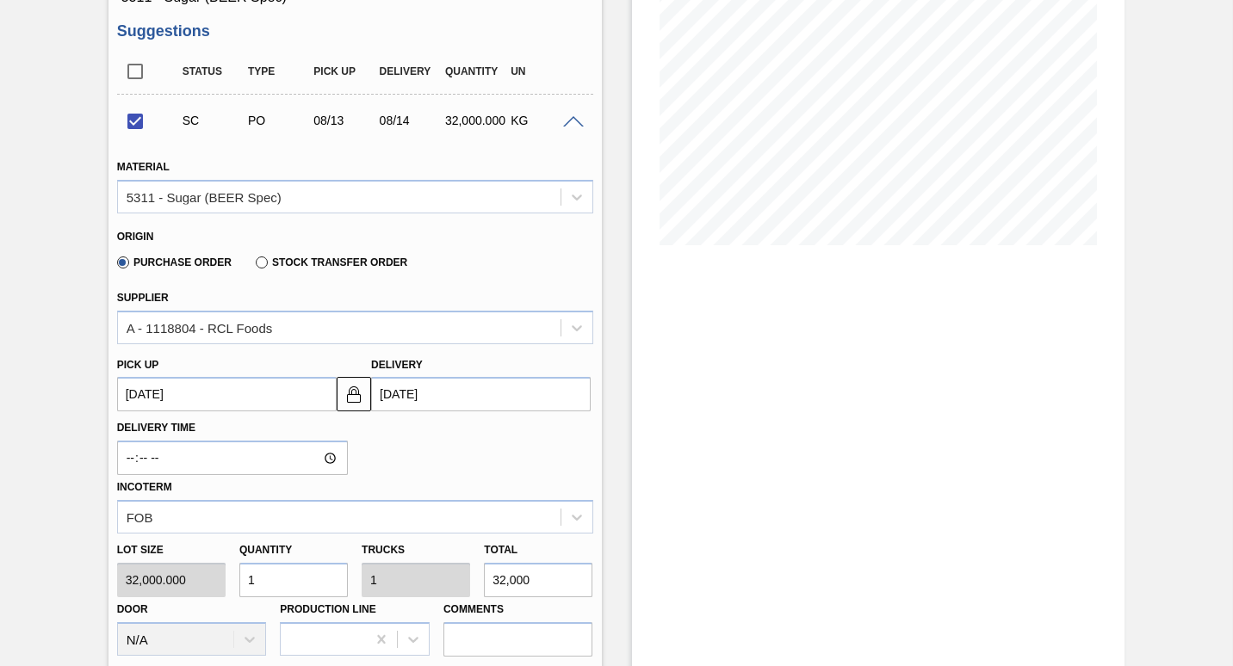
click at [264, 394] on up "[DATE]" at bounding box center [227, 394] width 220 height 34
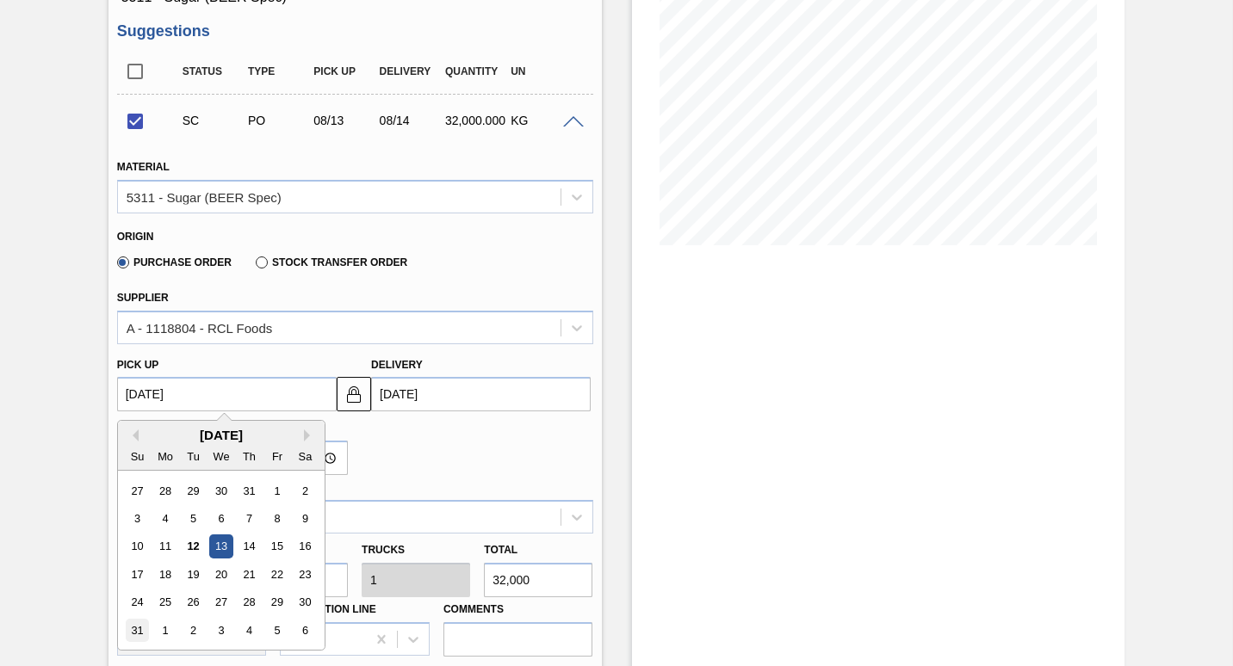
click at [139, 633] on div "31" at bounding box center [137, 630] width 23 height 23
checkbox input "false"
type up "[DATE]"
type input "[DATE]"
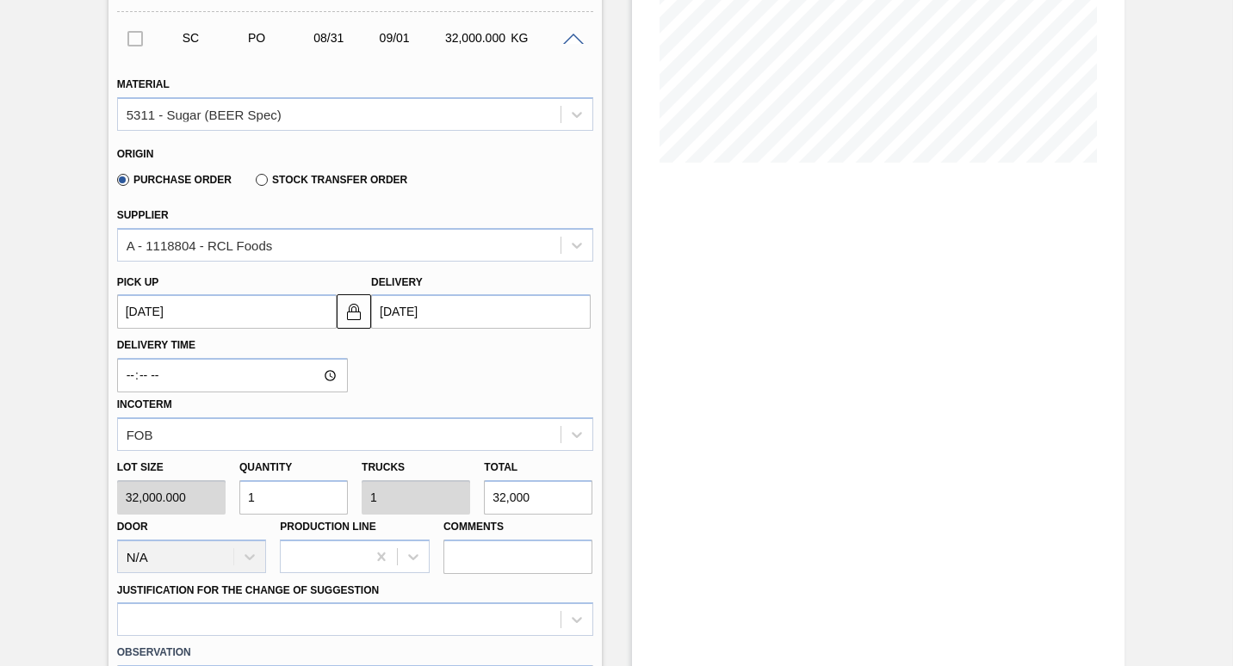
scroll to position [430, 0]
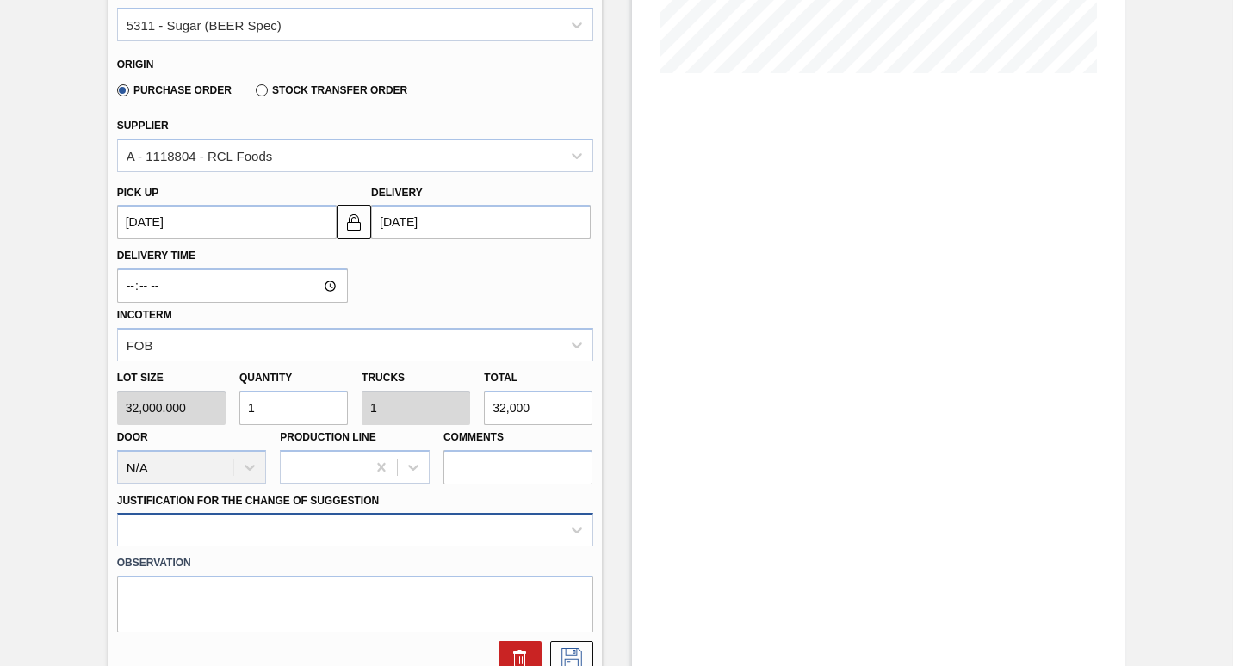
click at [349, 529] on div at bounding box center [355, 530] width 476 height 34
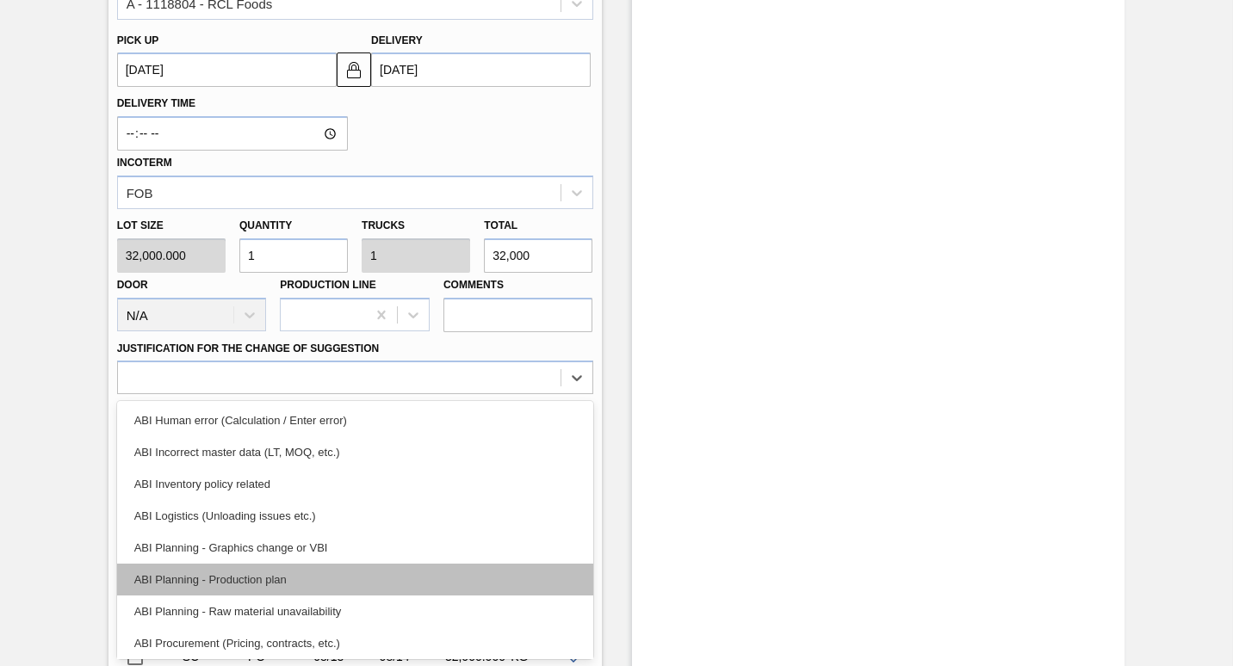
click at [216, 579] on div "ABI Planning - Production plan" at bounding box center [355, 580] width 476 height 32
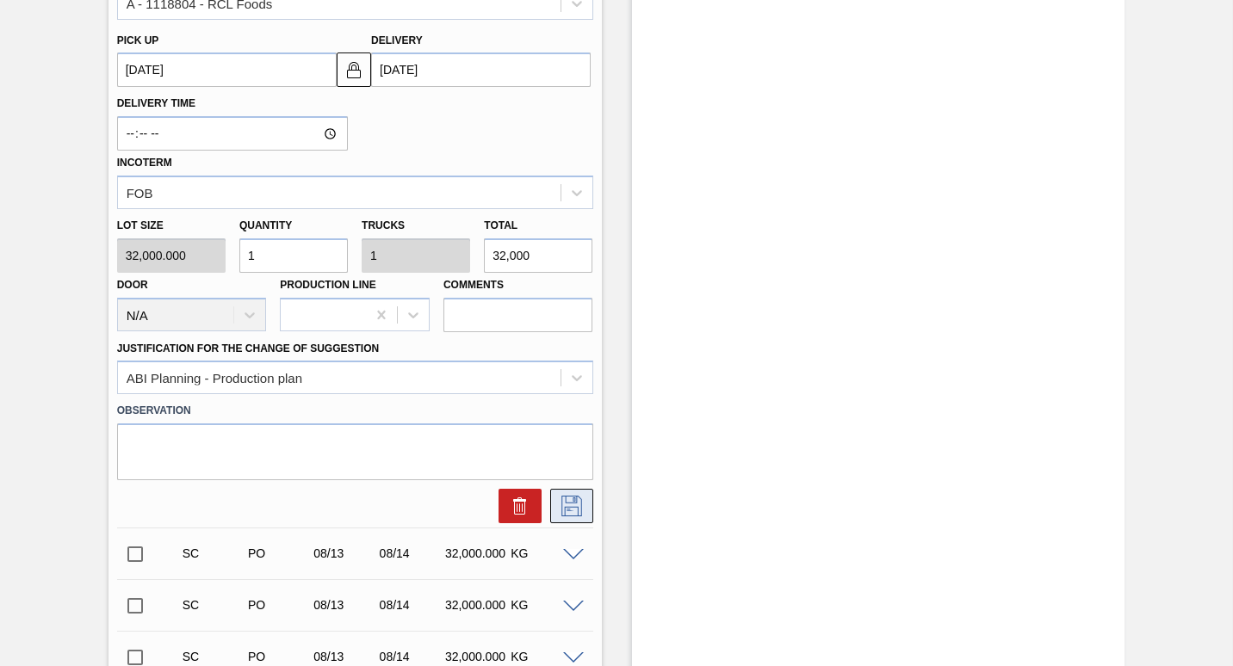
click at [564, 506] on icon at bounding box center [572, 506] width 28 height 21
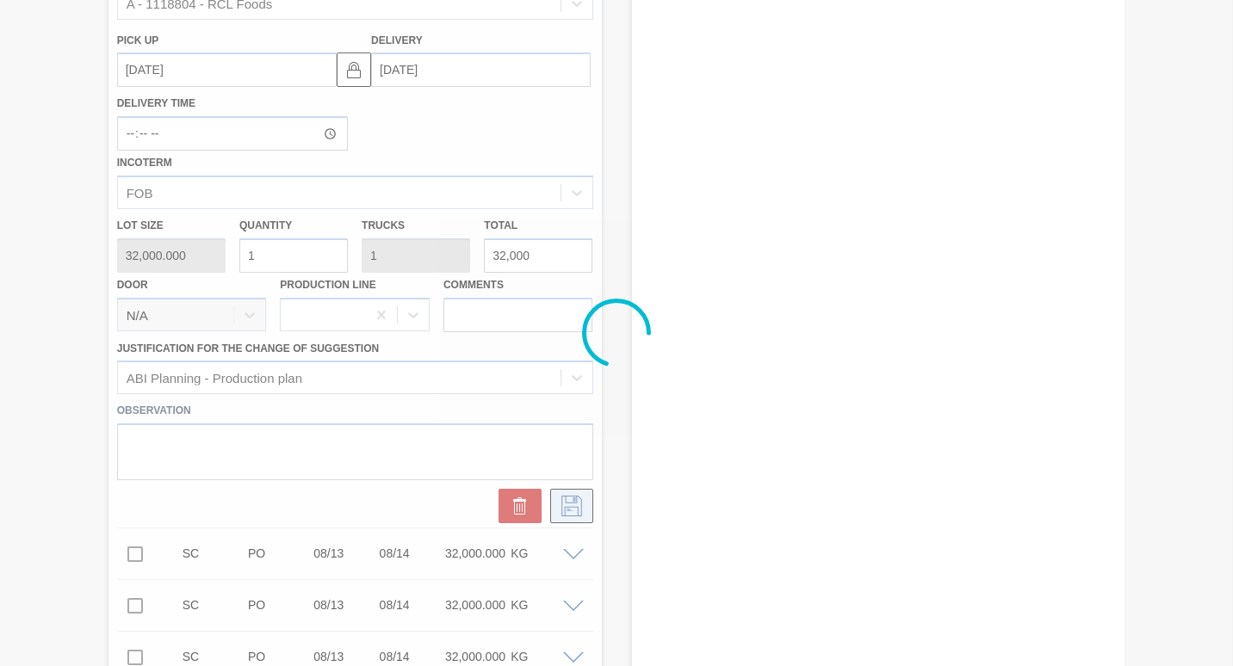
checkbox input "true"
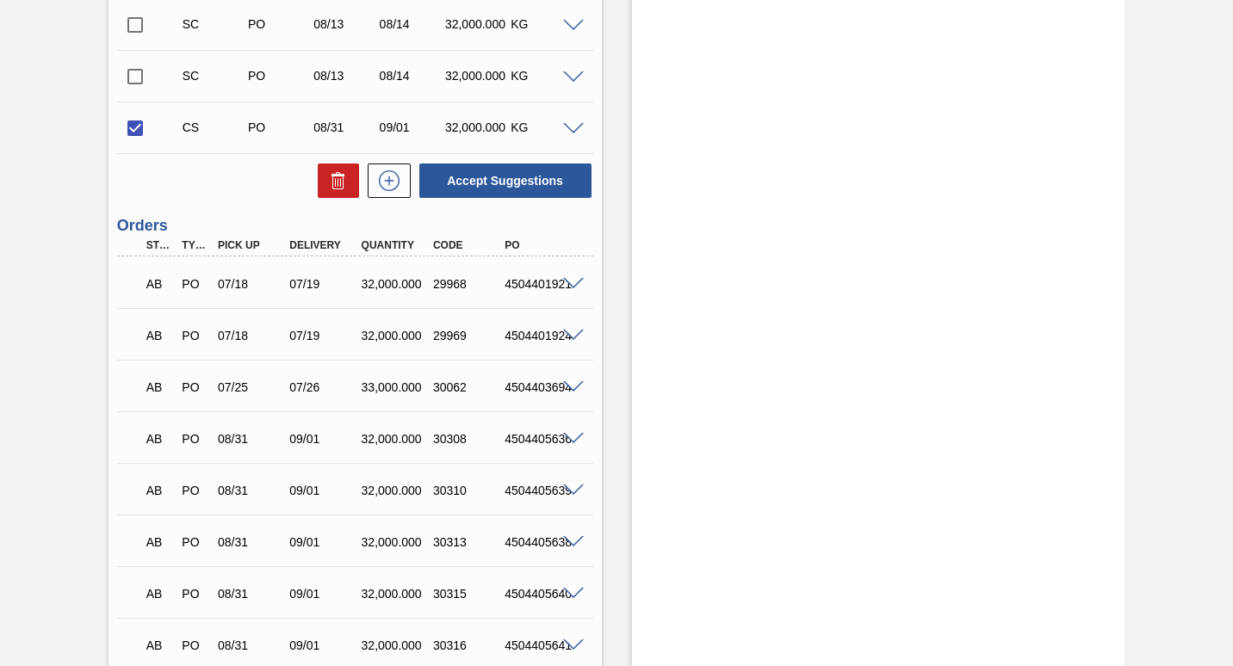
scroll to position [947, 0]
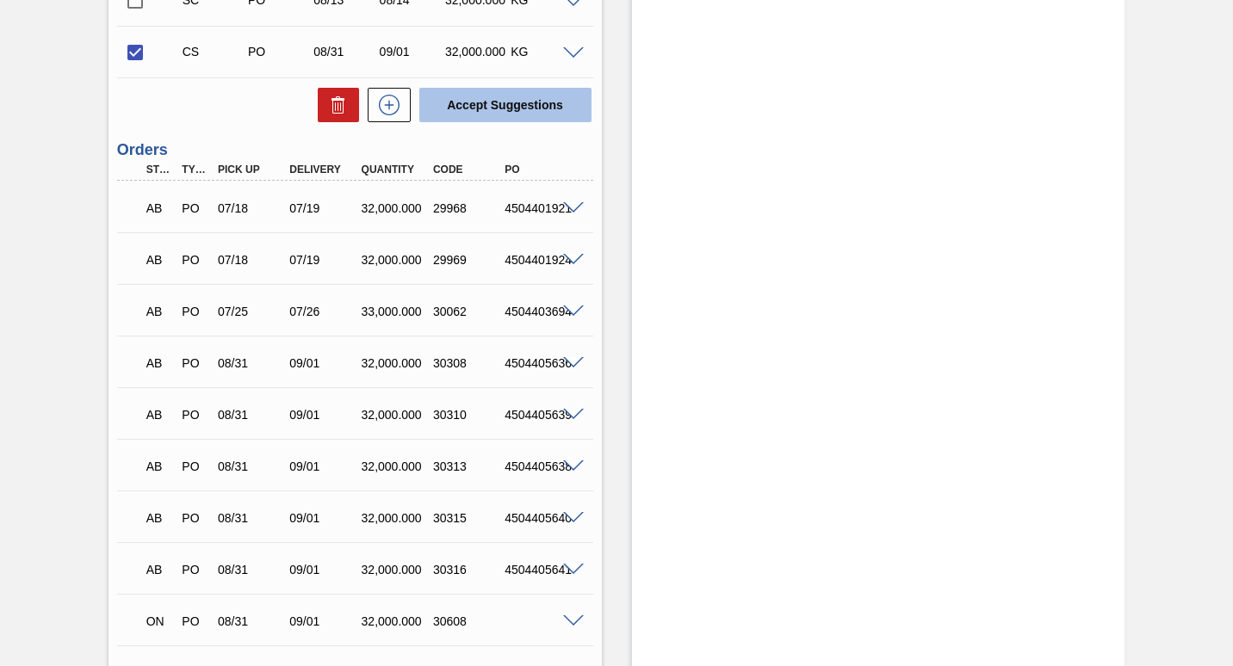
click at [491, 102] on button "Accept Suggestions" at bounding box center [505, 105] width 172 height 34
checkbox input "false"
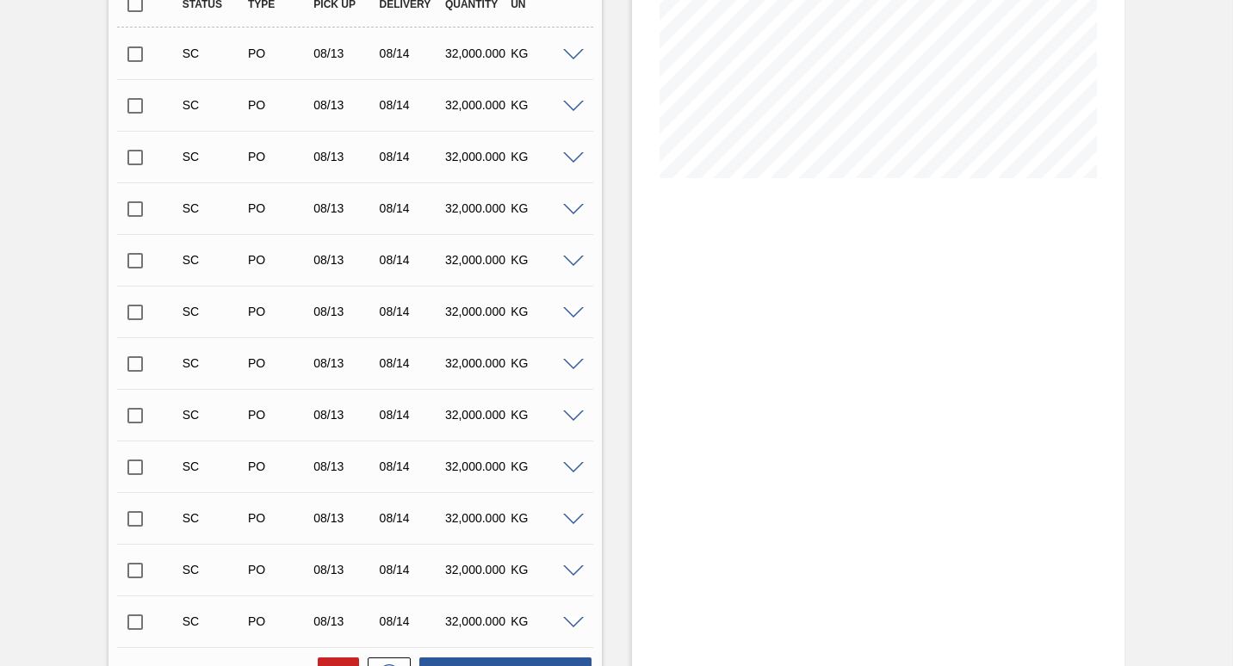
scroll to position [0, 0]
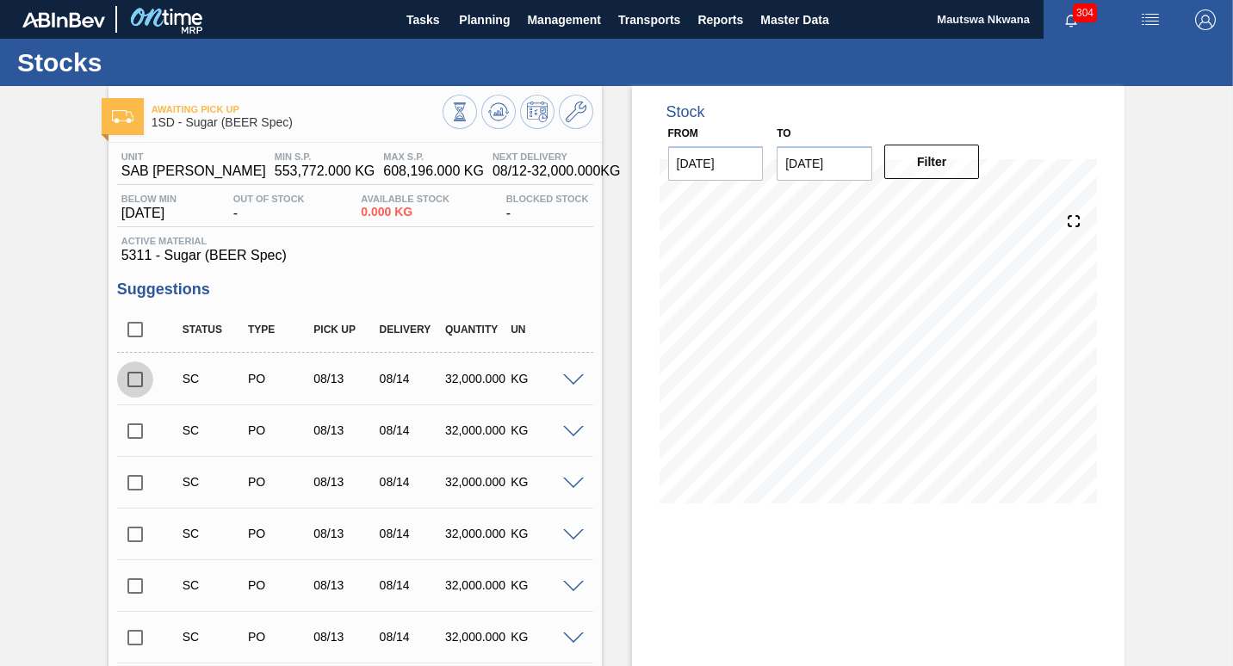
click at [134, 379] on input "checkbox" at bounding box center [135, 380] width 36 height 36
click at [565, 382] on span at bounding box center [573, 380] width 21 height 13
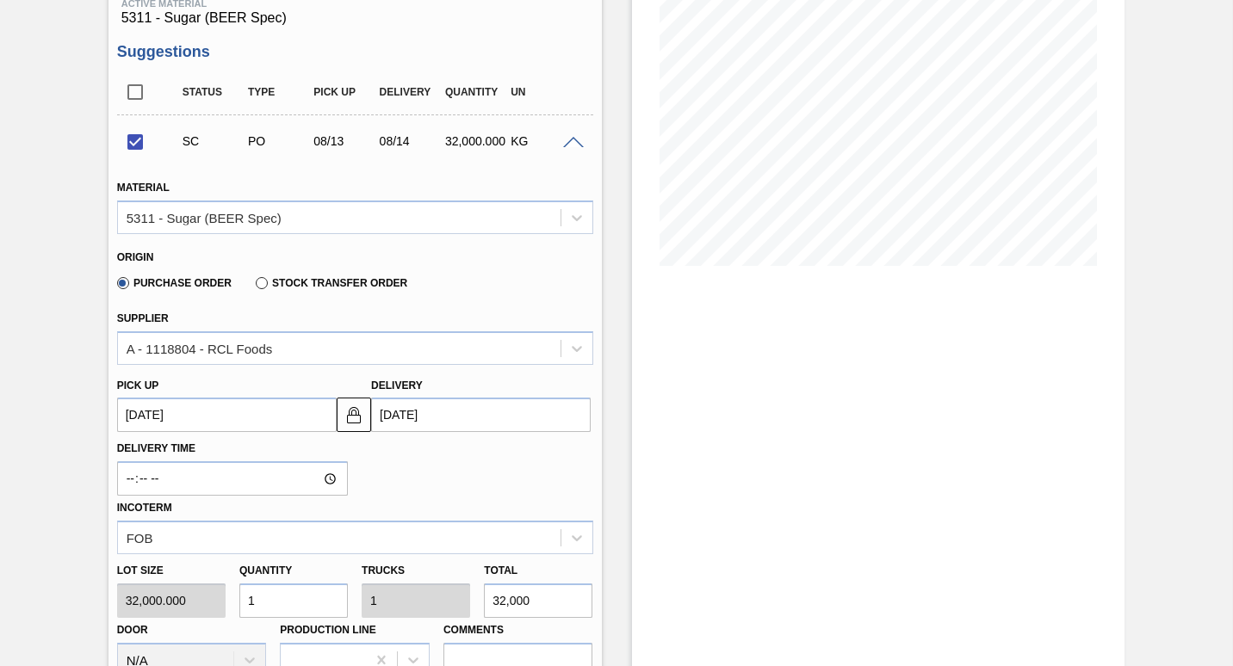
scroll to position [344, 0]
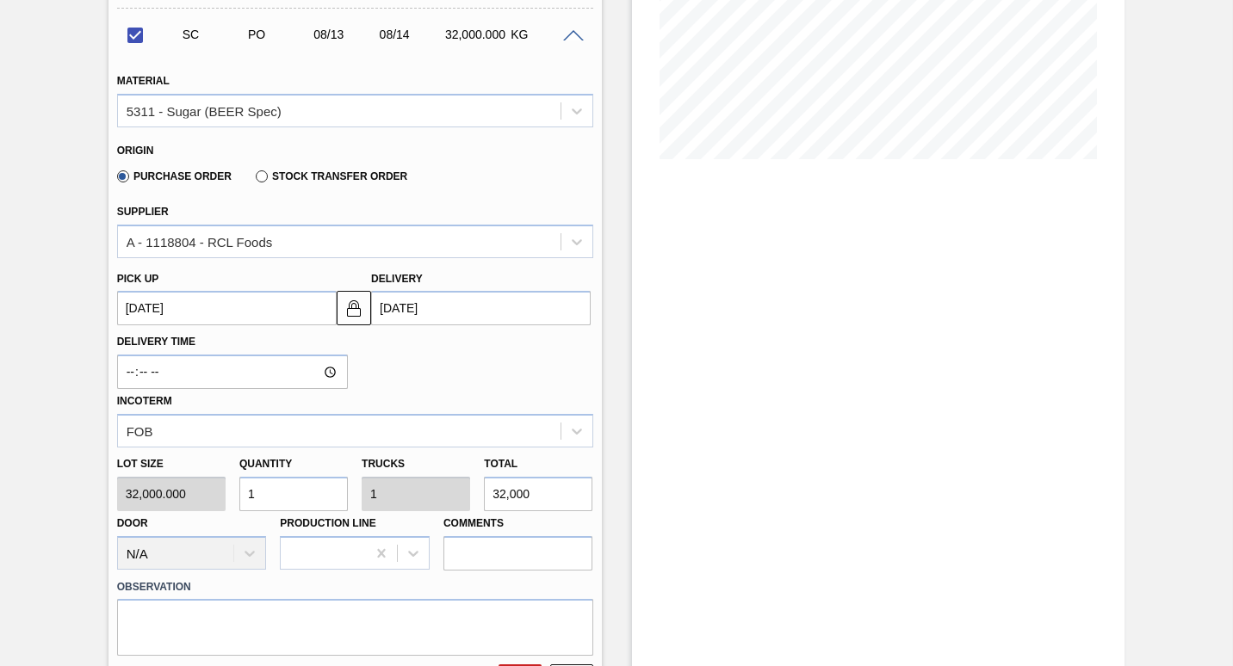
click at [265, 309] on up "[DATE]" at bounding box center [227, 308] width 220 height 34
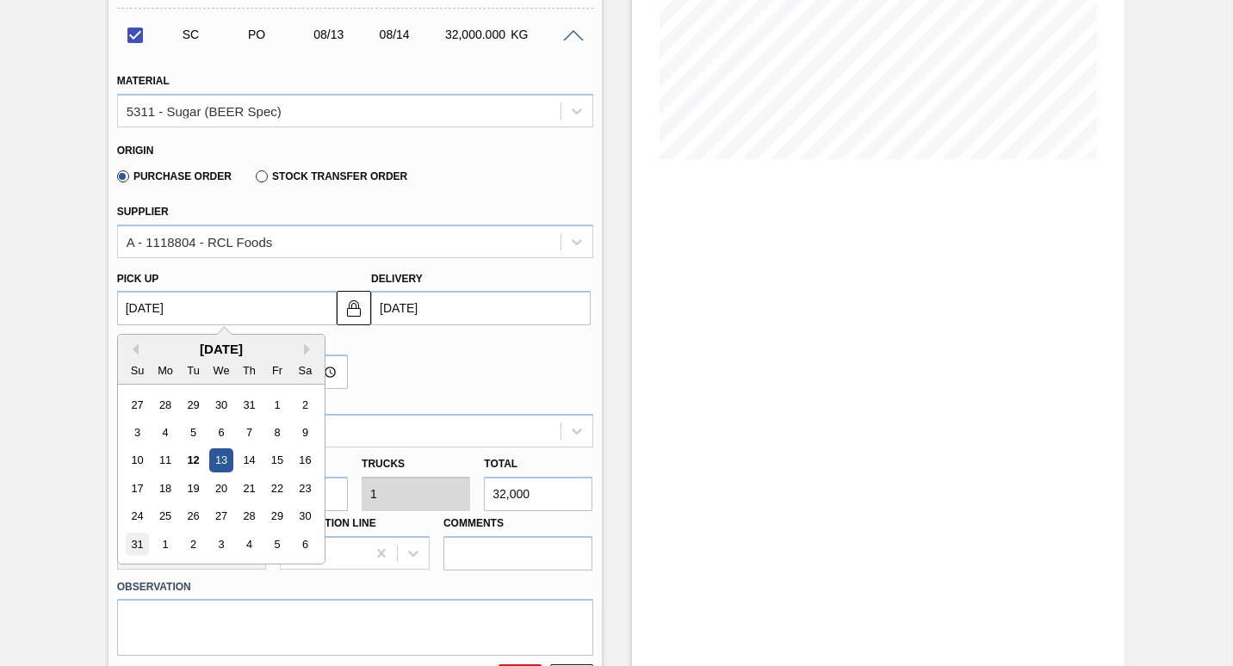
click at [135, 548] on div "31" at bounding box center [137, 544] width 23 height 23
checkbox input "false"
type up "[DATE]"
type input "[DATE]"
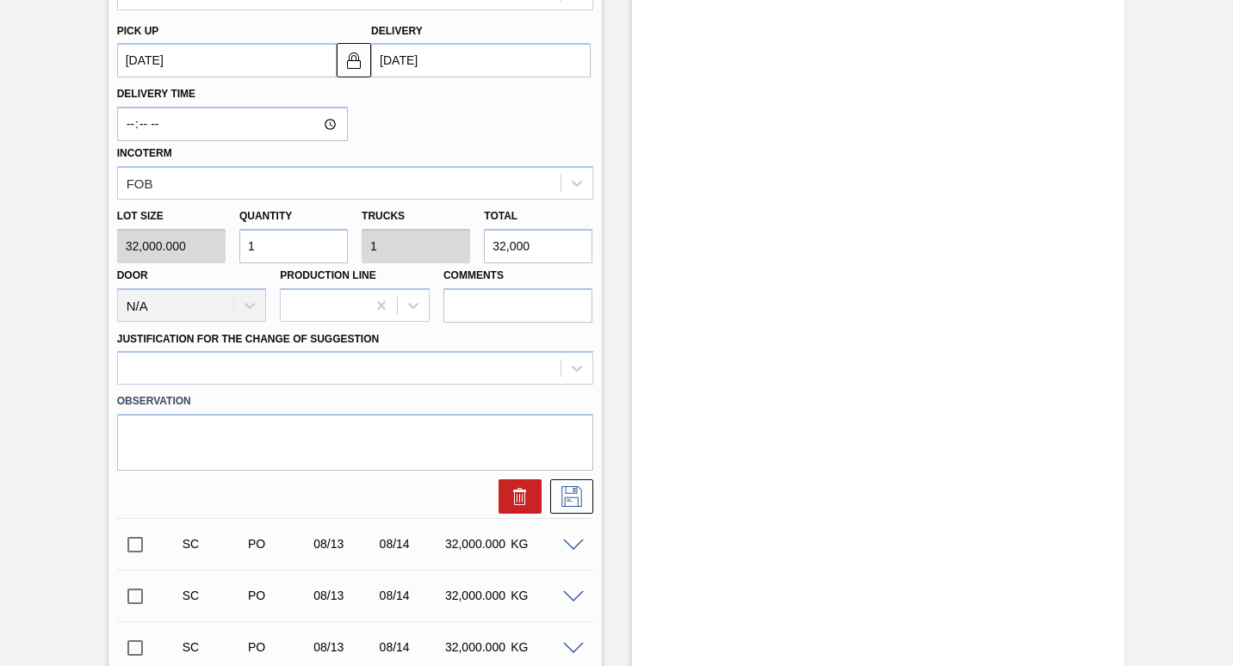
scroll to position [476, 0]
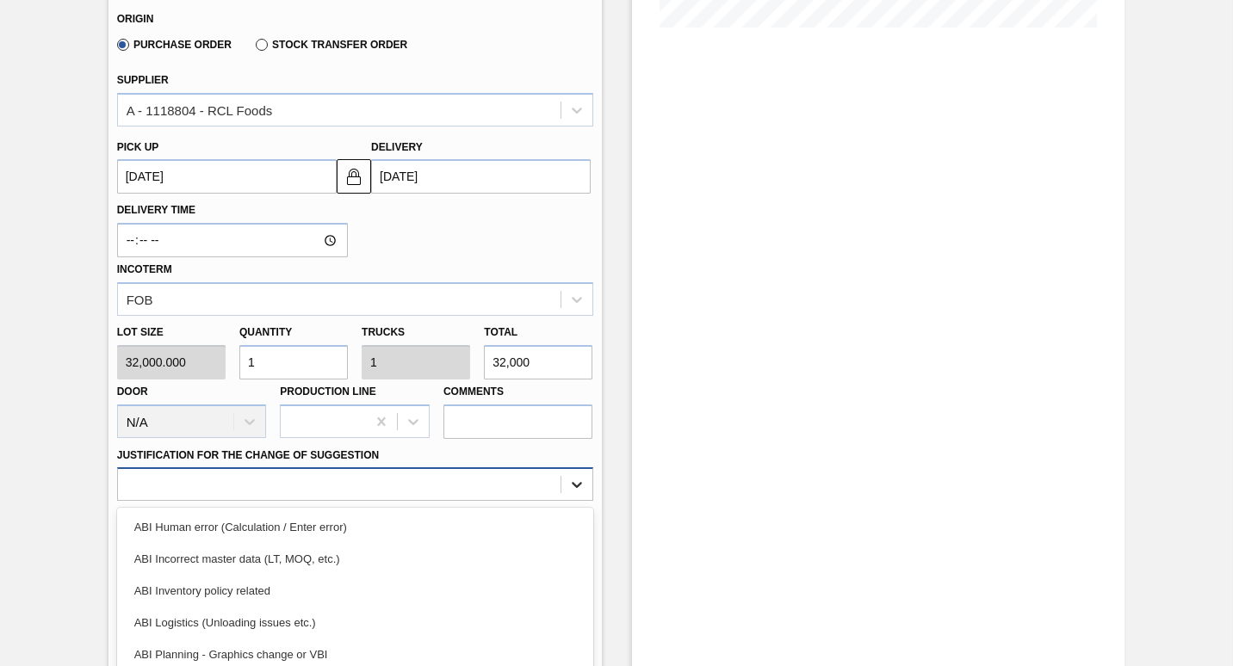
click at [568, 483] on div "option ABI Inventory policy related focused, 3 of 18. 18 results available. Use…" at bounding box center [355, 484] width 476 height 34
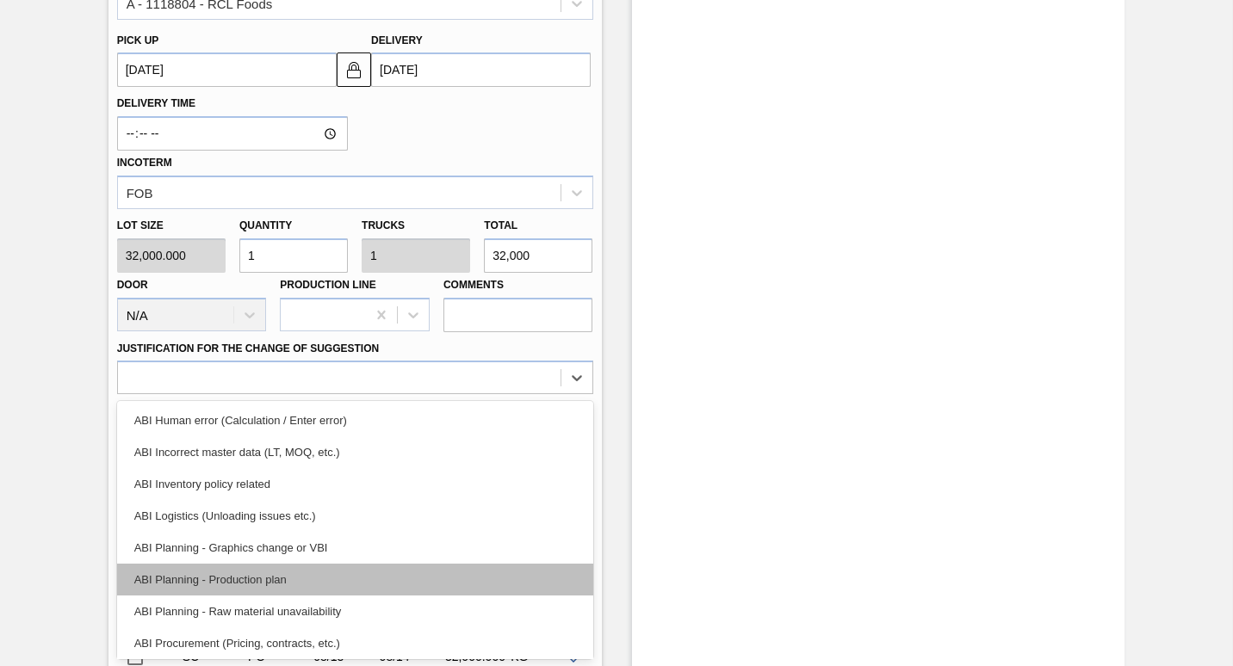
click at [275, 583] on div "ABI Planning - Production plan" at bounding box center [355, 580] width 476 height 32
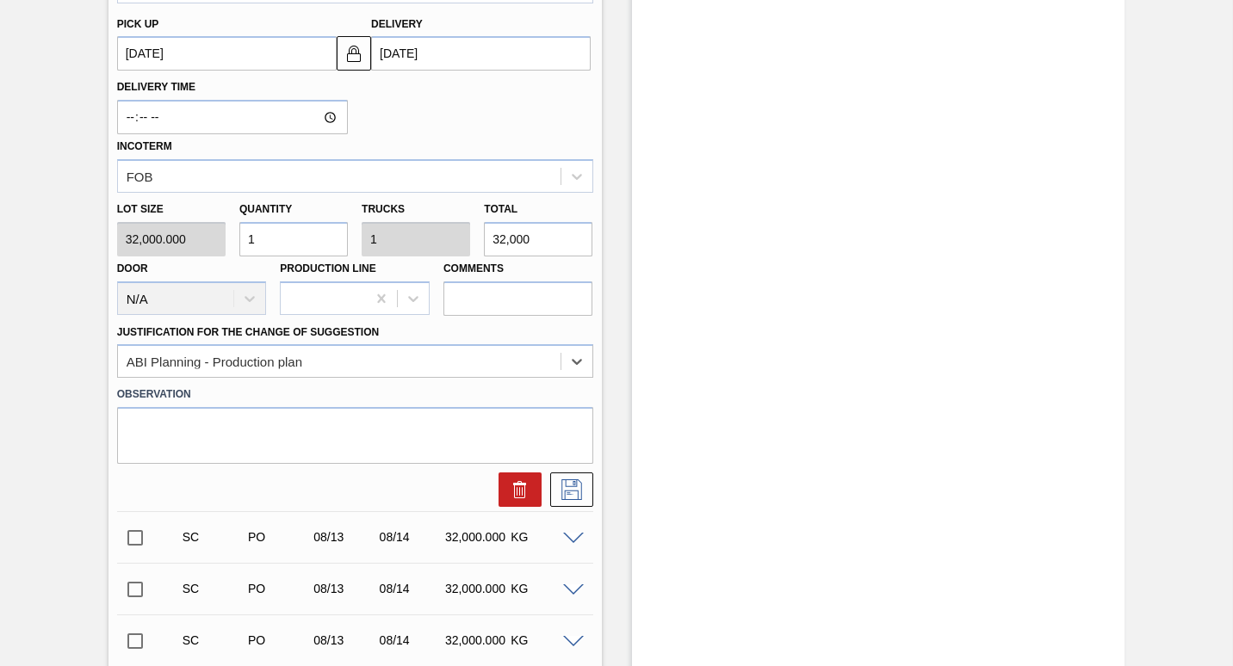
scroll to position [605, 0]
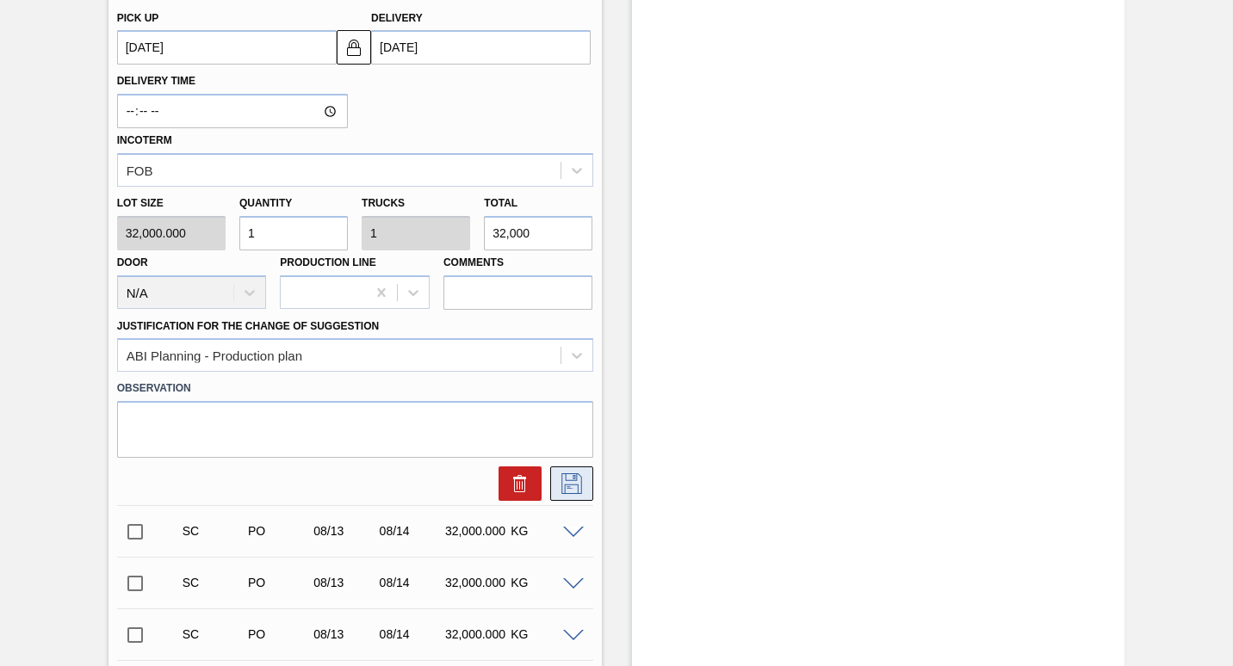
click at [570, 482] on icon at bounding box center [572, 483] width 28 height 21
checkbox input "true"
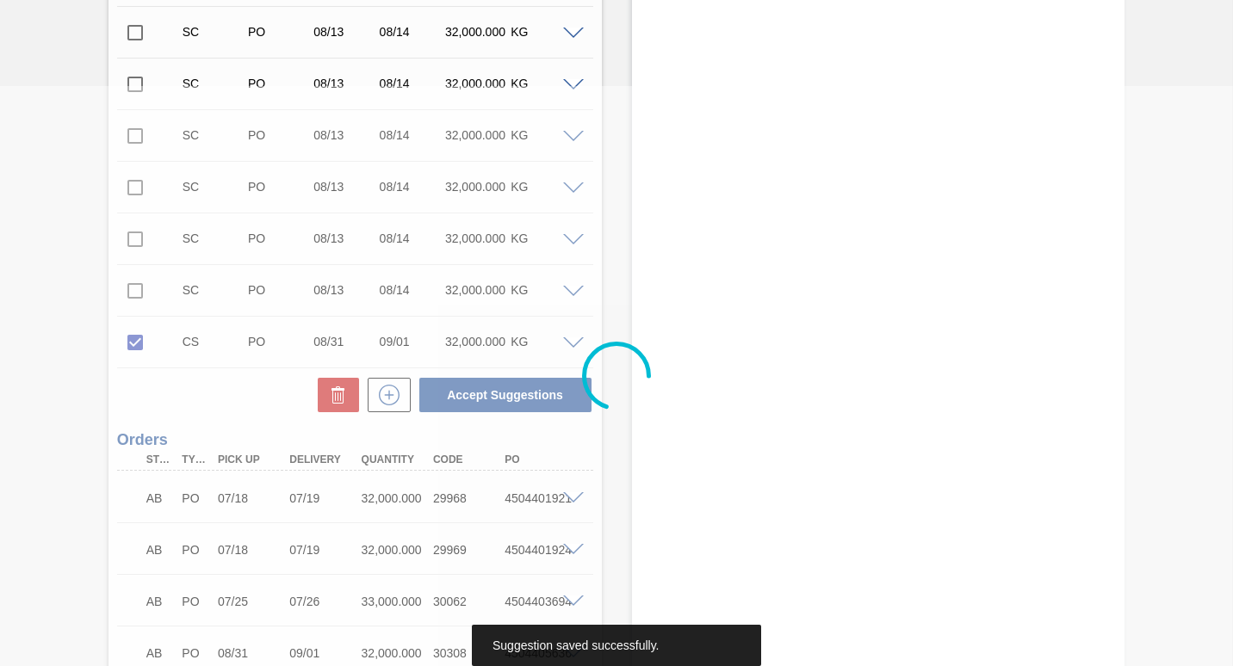
scroll to position [0, 0]
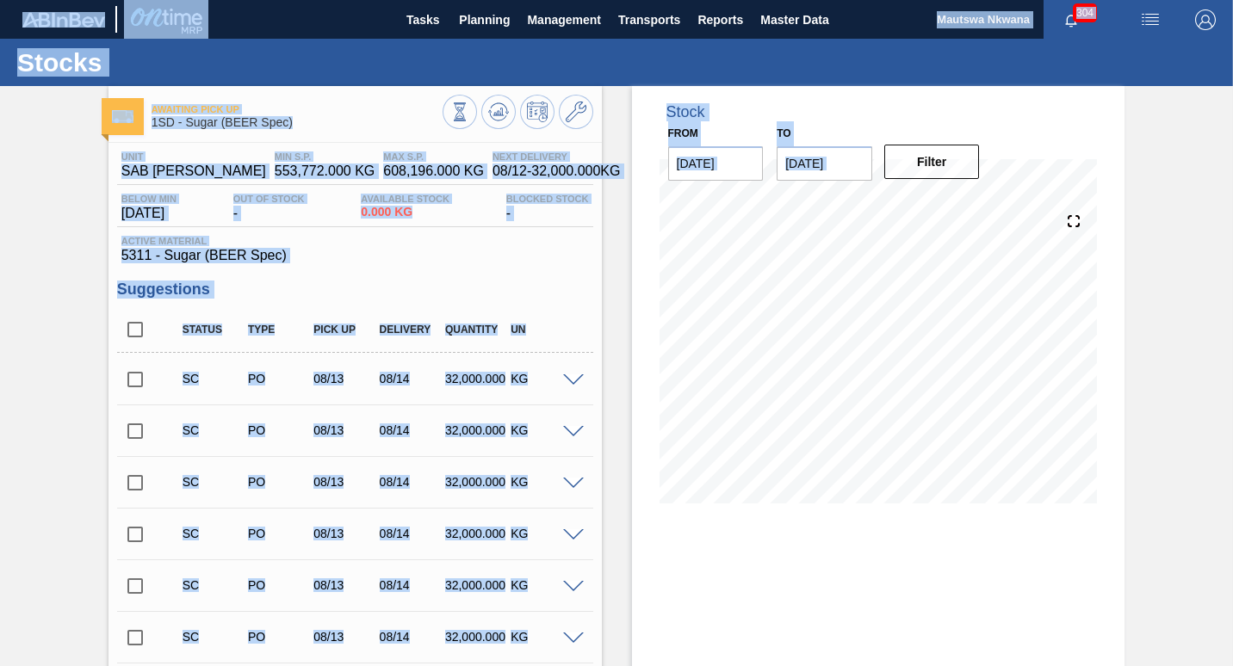
drag, startPoint x: 1228, startPoint y: 161, endPoint x: 1235, endPoint y: 294, distance: 133.6
click at [1232, 0] on html "Tasks Planning Management Transports Reports Master Data Mautswa Nkwana 304 Mar…" at bounding box center [616, 0] width 1233 height 0
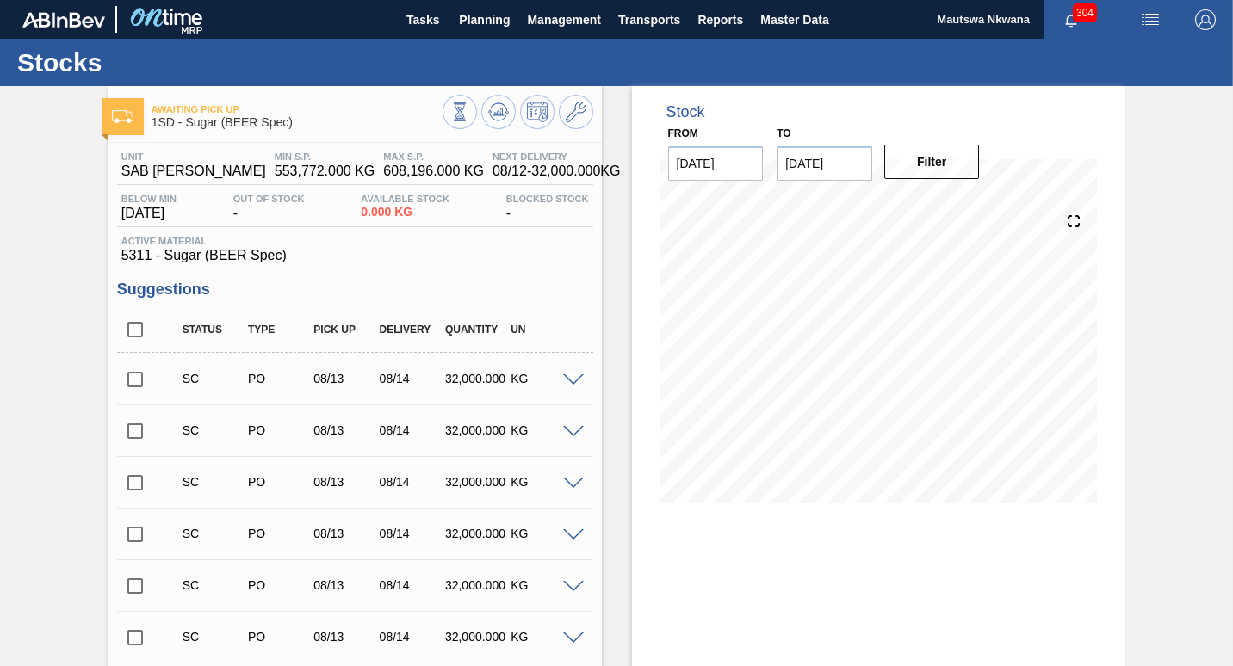
drag, startPoint x: 1235, startPoint y: 294, endPoint x: 1173, endPoint y: 313, distance: 65.6
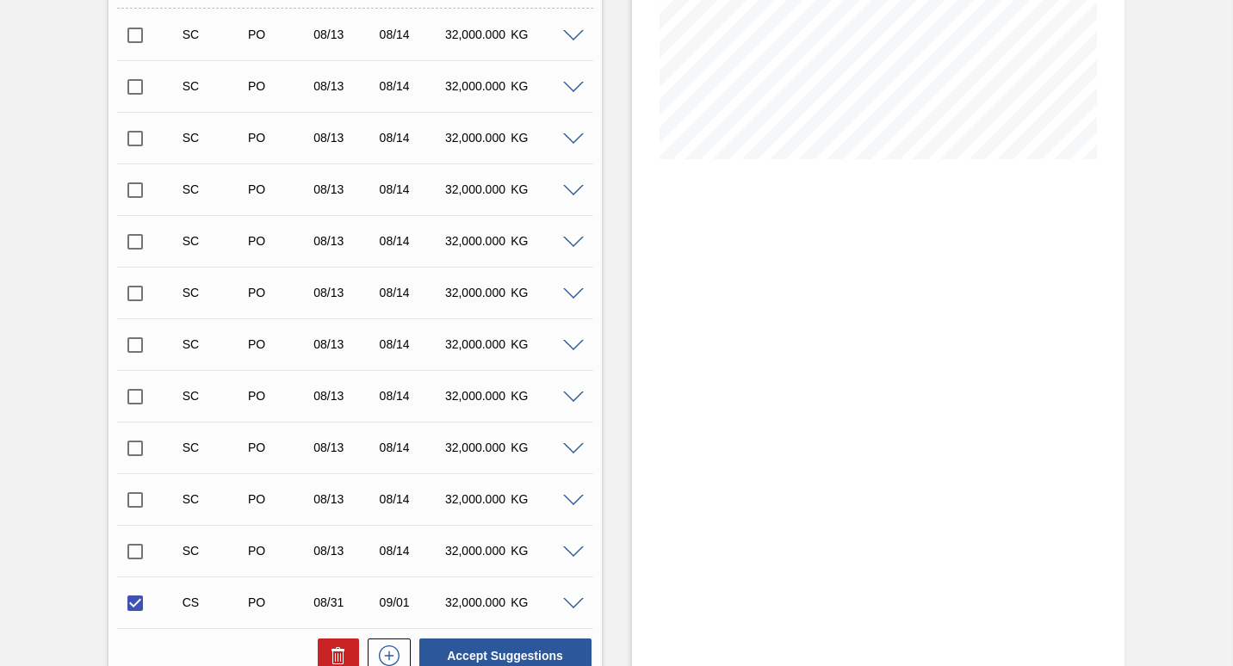
scroll to position [517, 0]
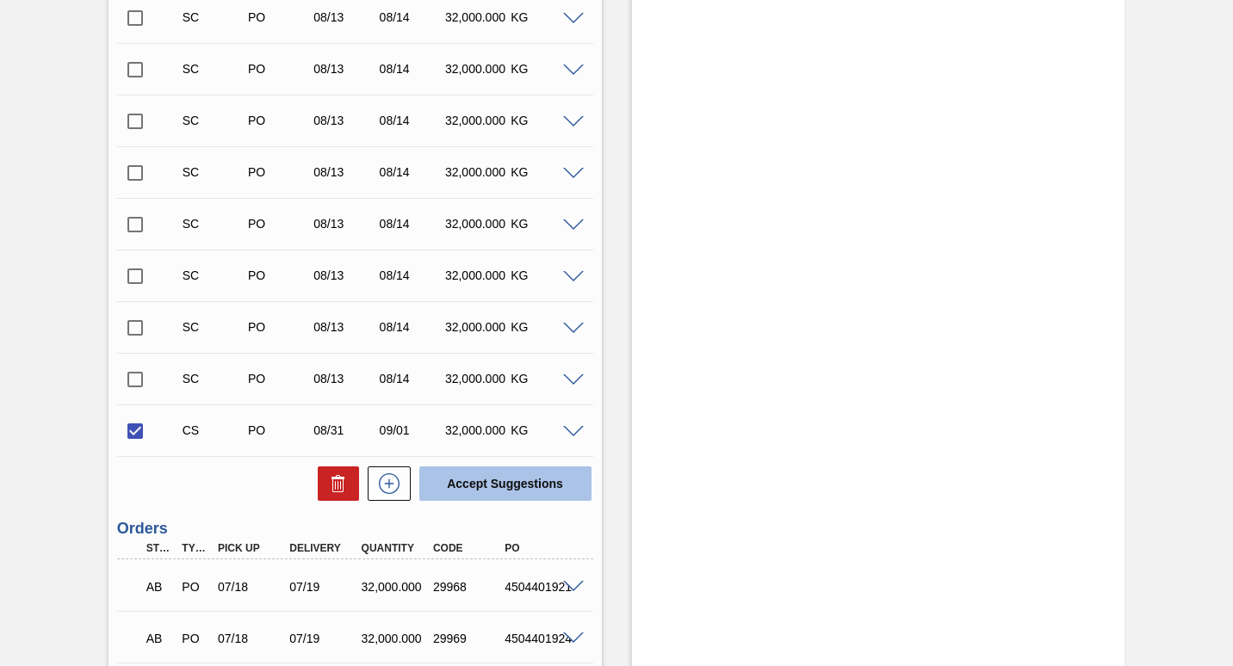
click at [492, 479] on button "Accept Suggestions" at bounding box center [505, 484] width 172 height 34
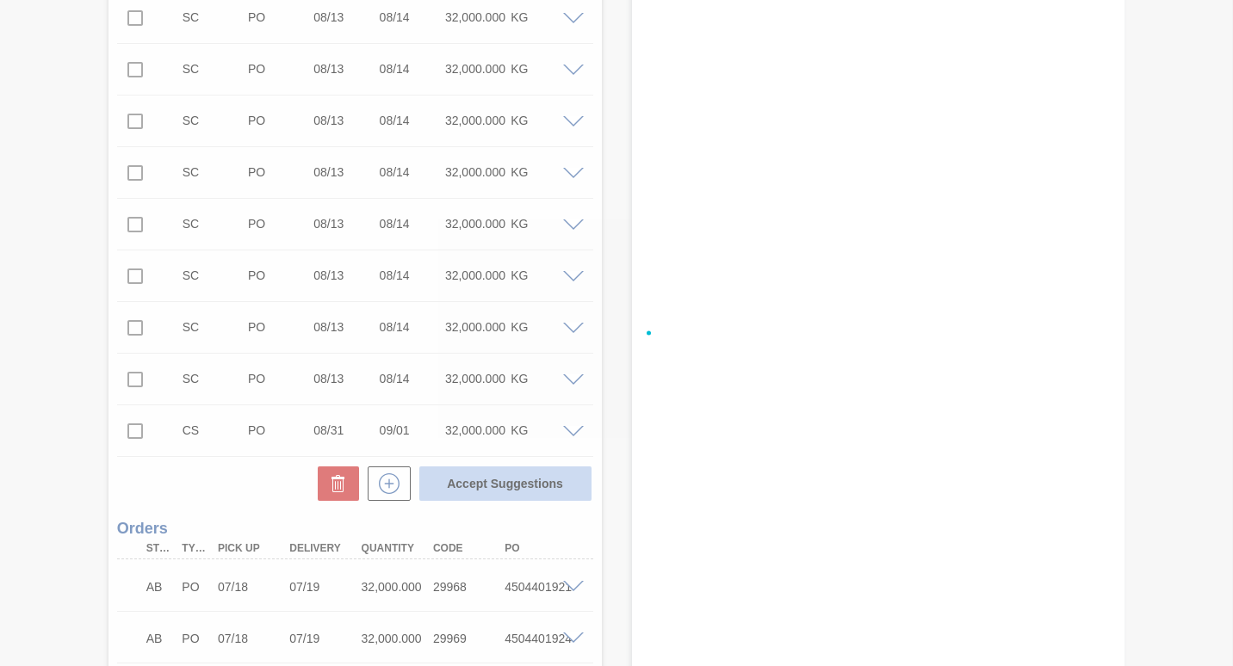
checkbox input "false"
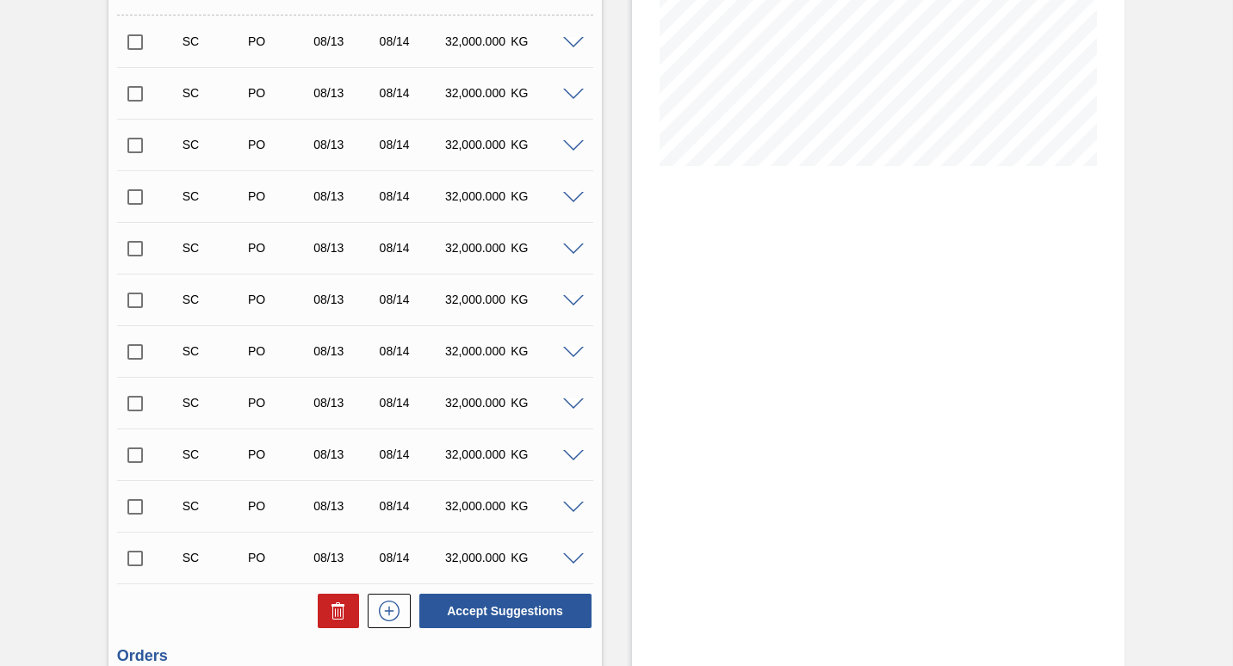
scroll to position [172, 0]
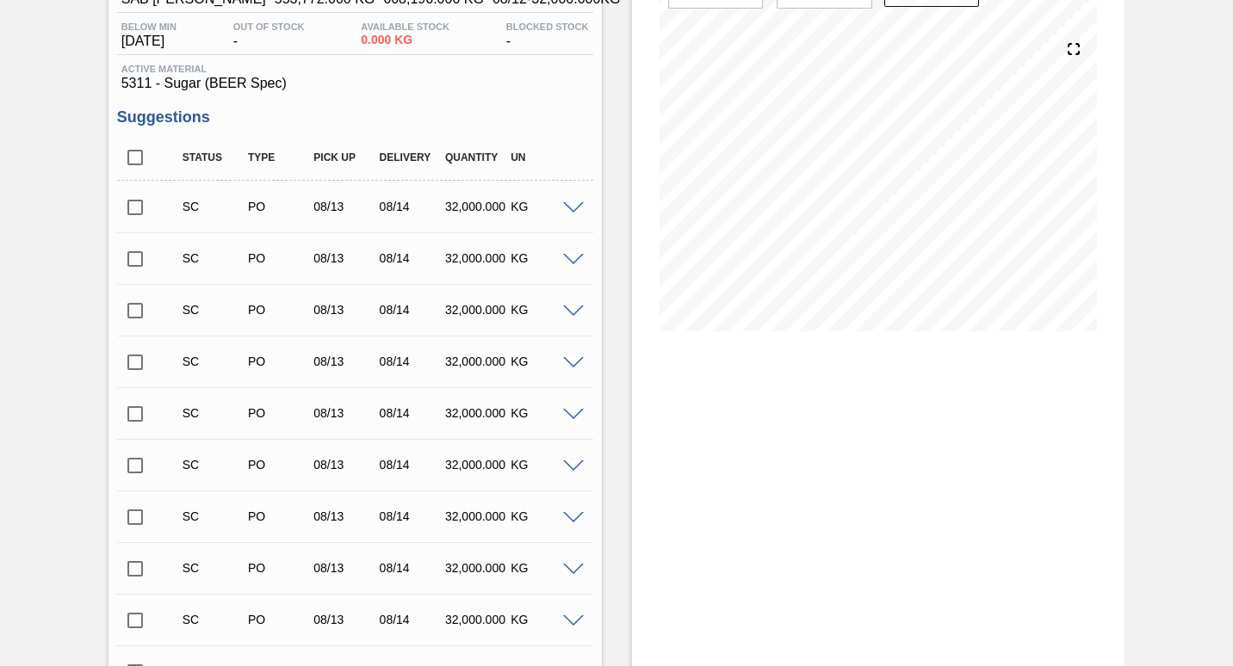
click at [136, 206] on input "checkbox" at bounding box center [135, 207] width 36 height 36
click at [570, 204] on span at bounding box center [573, 208] width 21 height 13
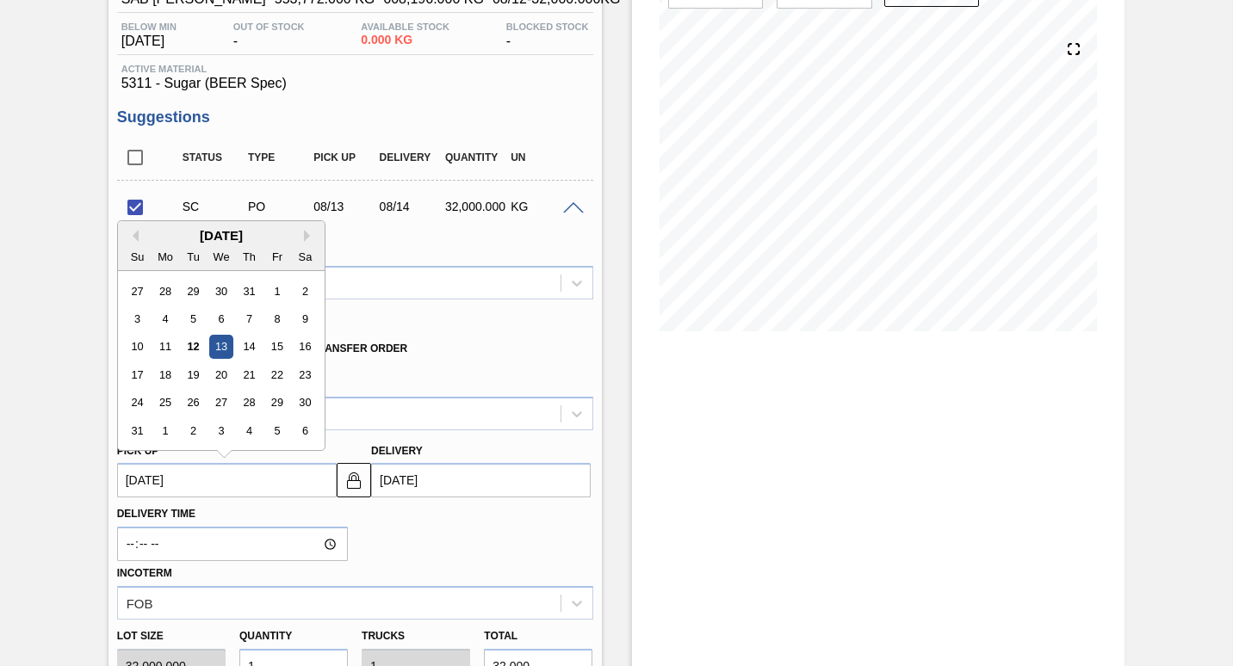
click at [243, 478] on up "[DATE]" at bounding box center [227, 480] width 220 height 34
click at [136, 433] on div "31" at bounding box center [137, 430] width 23 height 23
checkbox input "false"
type up "[DATE]"
type input "[DATE]"
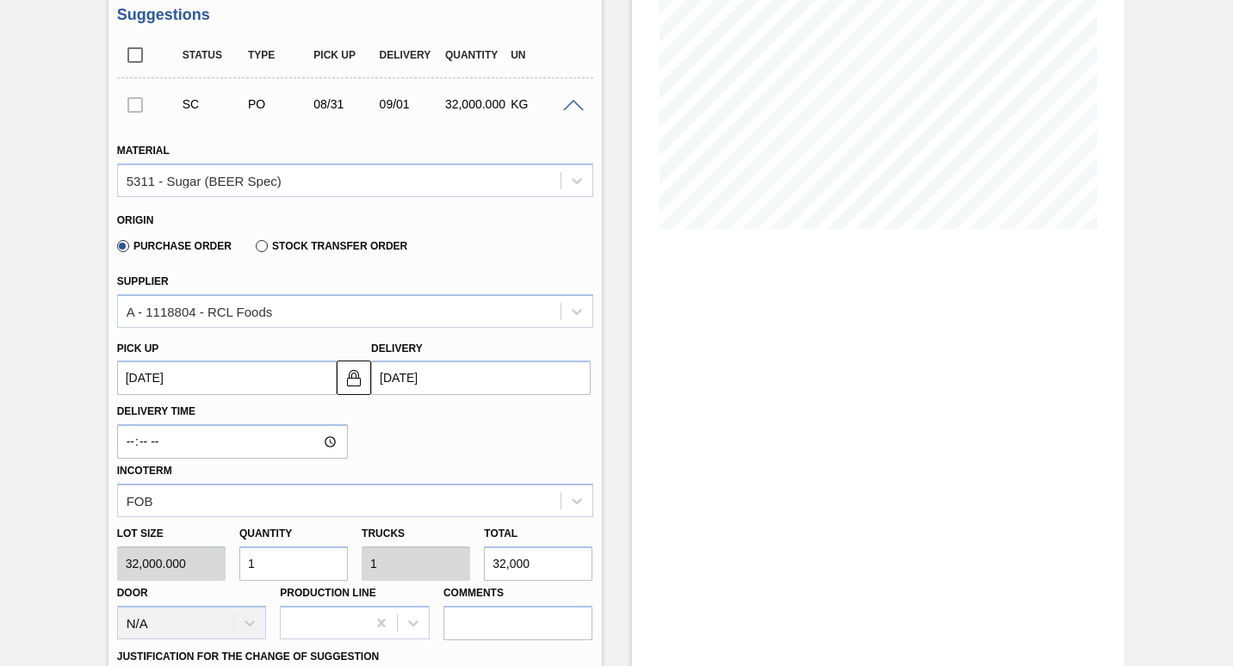
scroll to position [344, 0]
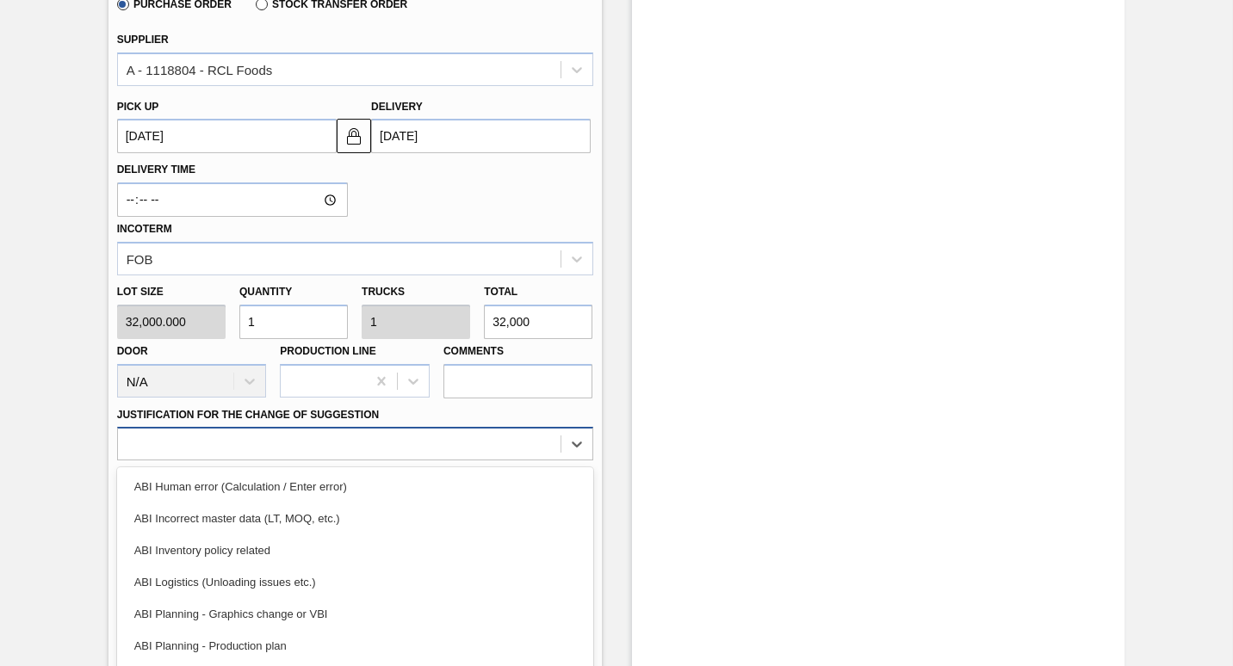
click at [266, 444] on div "option ABI Incorrect master data (LT, MOQ, etc.) focused, 2 of 18. 18 results a…" at bounding box center [355, 444] width 476 height 34
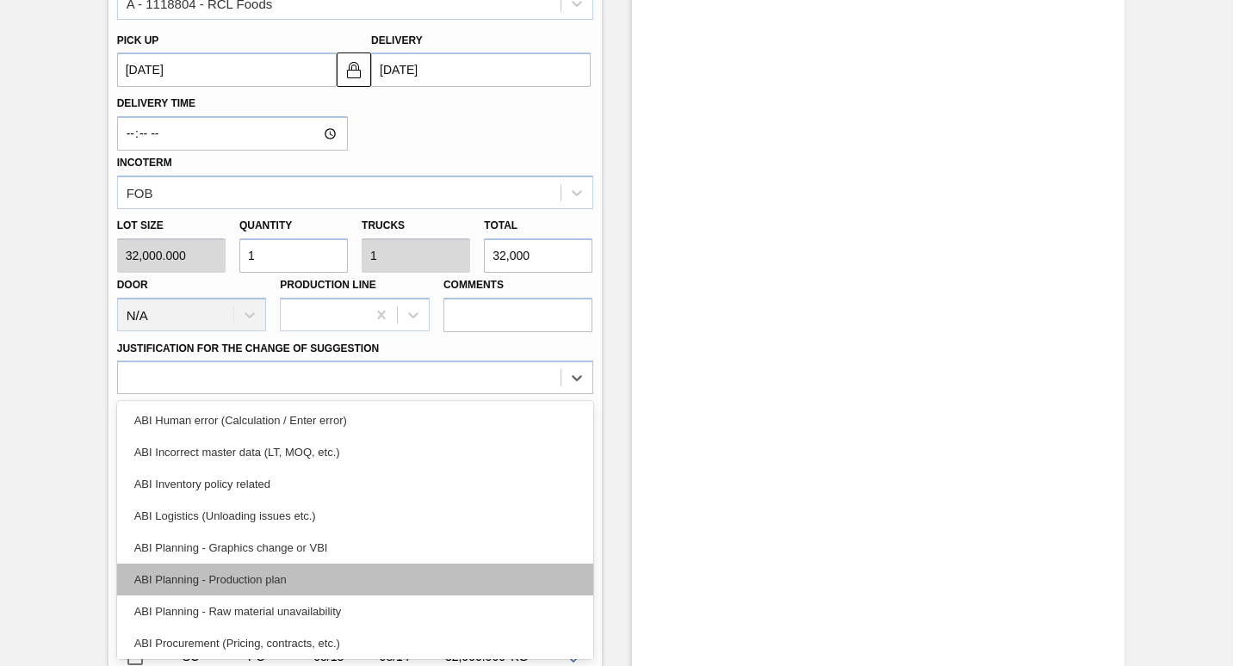
click at [201, 583] on div "ABI Planning - Production plan" at bounding box center [355, 580] width 476 height 32
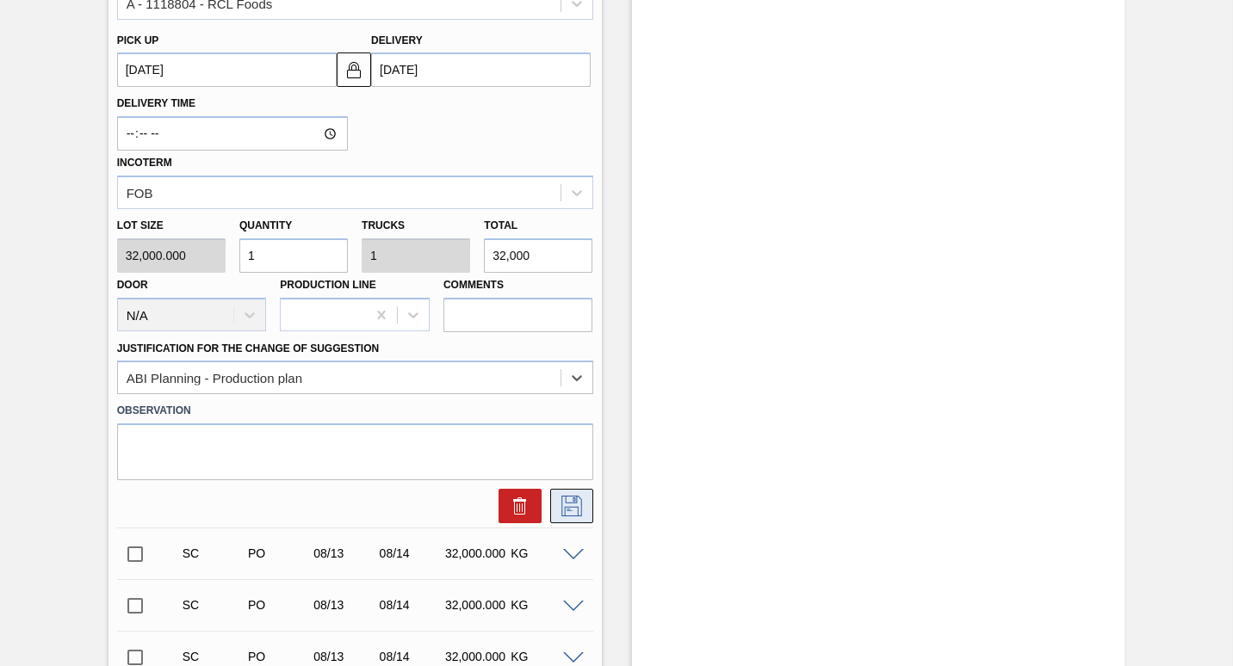
click at [572, 510] on icon at bounding box center [572, 506] width 28 height 21
checkbox input "true"
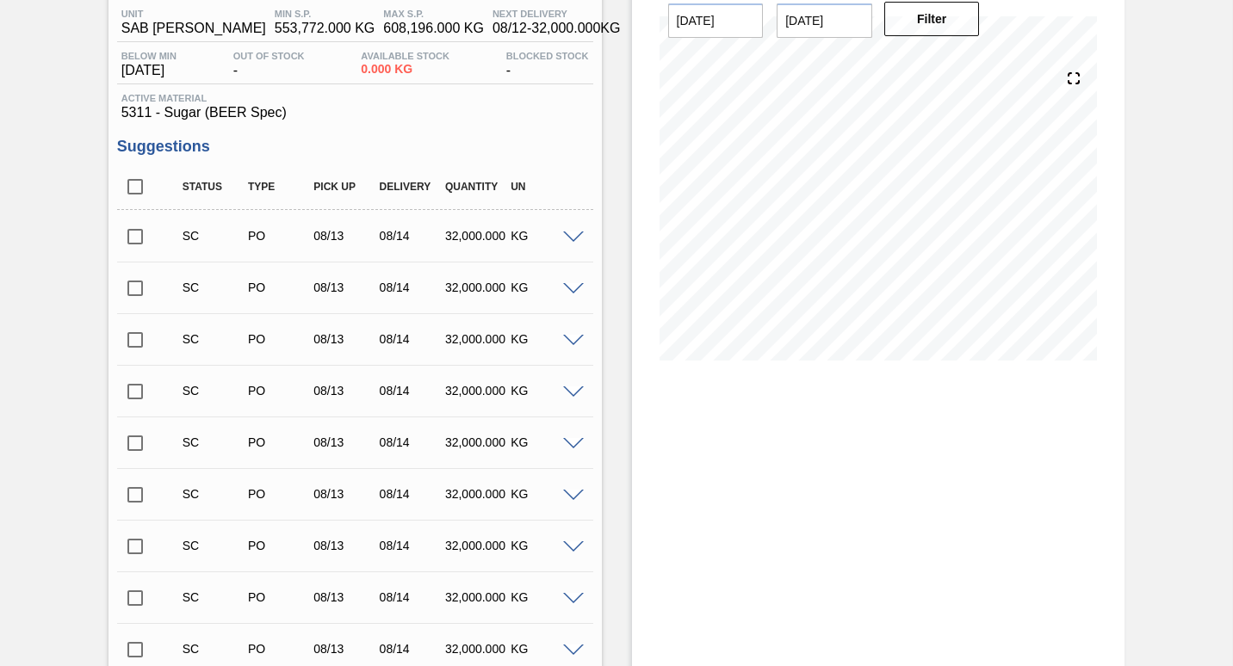
scroll to position [0, 0]
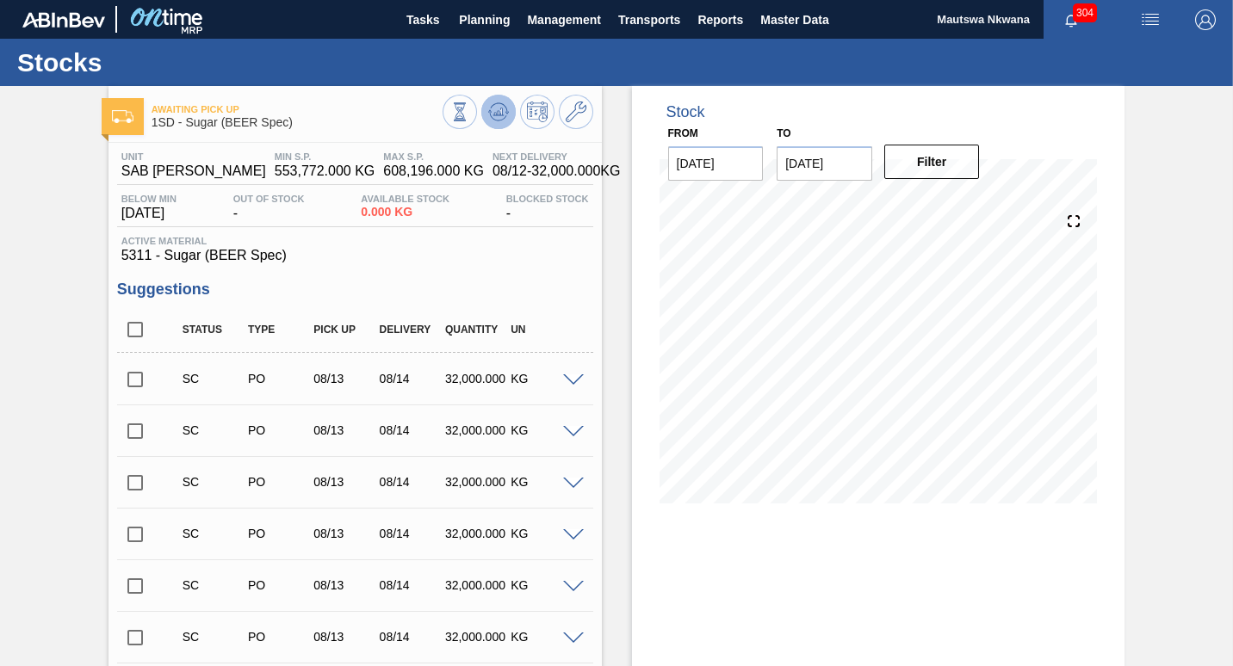
click at [469, 106] on icon at bounding box center [459, 111] width 19 height 19
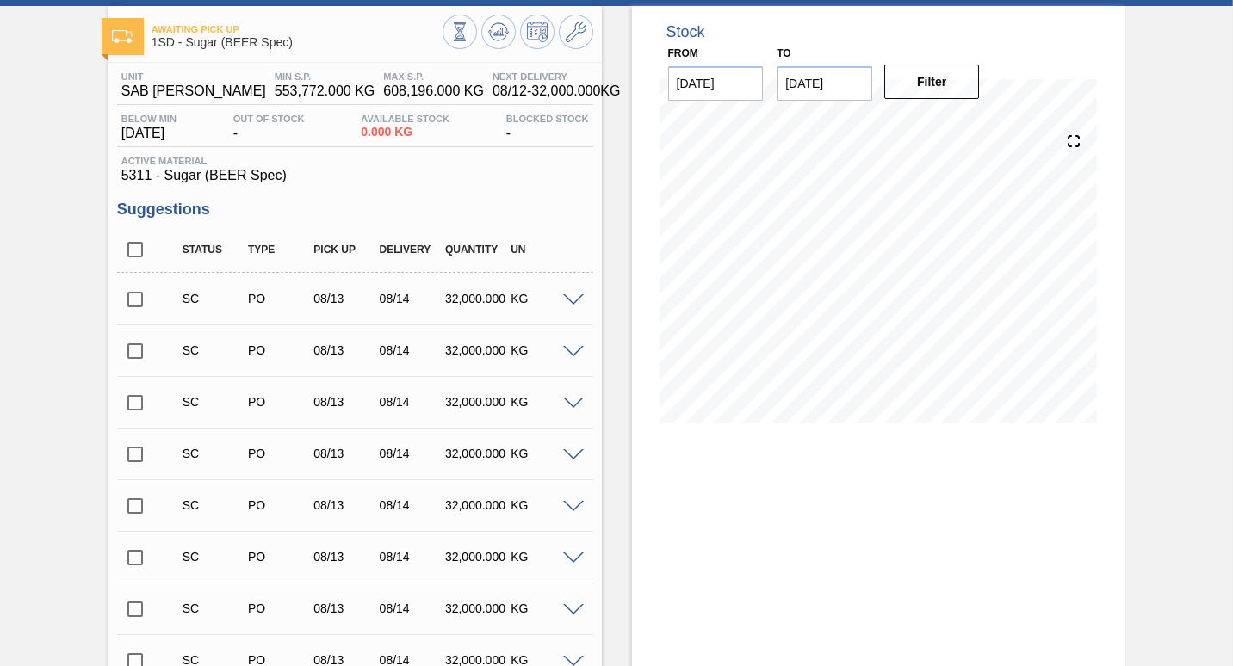
scroll to position [77, 0]
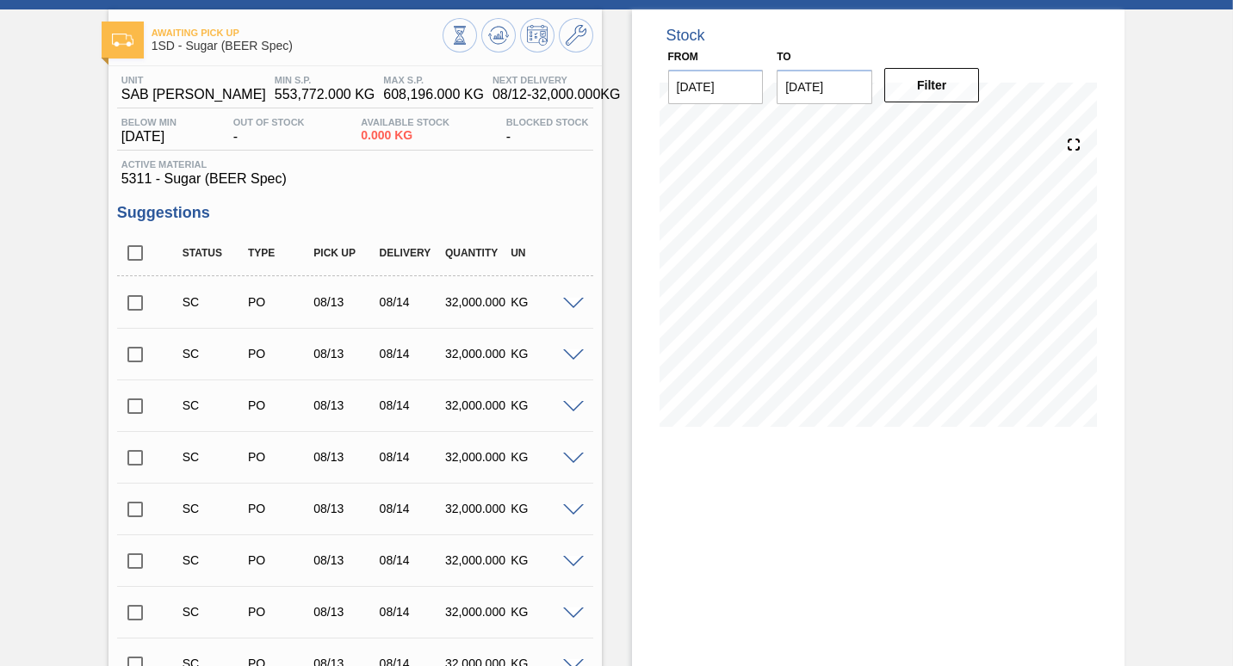
click at [134, 303] on input "checkbox" at bounding box center [135, 303] width 36 height 36
click at [566, 303] on span at bounding box center [573, 304] width 21 height 13
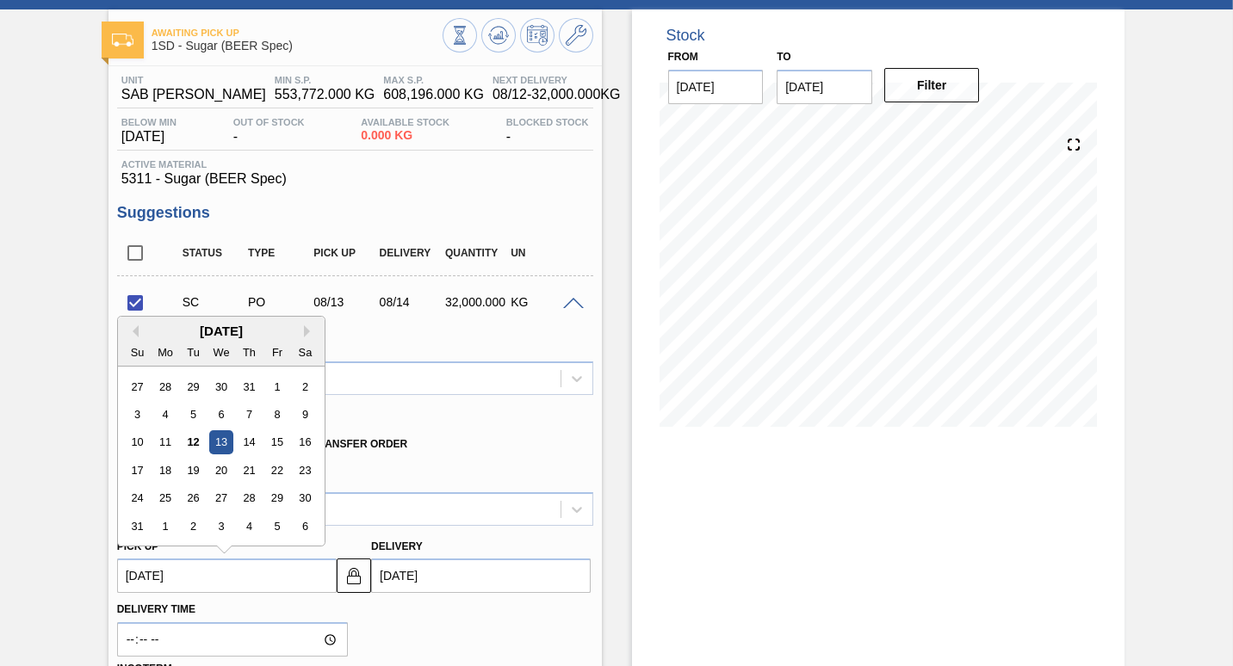
click at [245, 572] on up "[DATE]" at bounding box center [227, 576] width 220 height 34
click at [138, 518] on div "31" at bounding box center [137, 526] width 23 height 23
checkbox input "false"
type up "[DATE]"
type input "[DATE]"
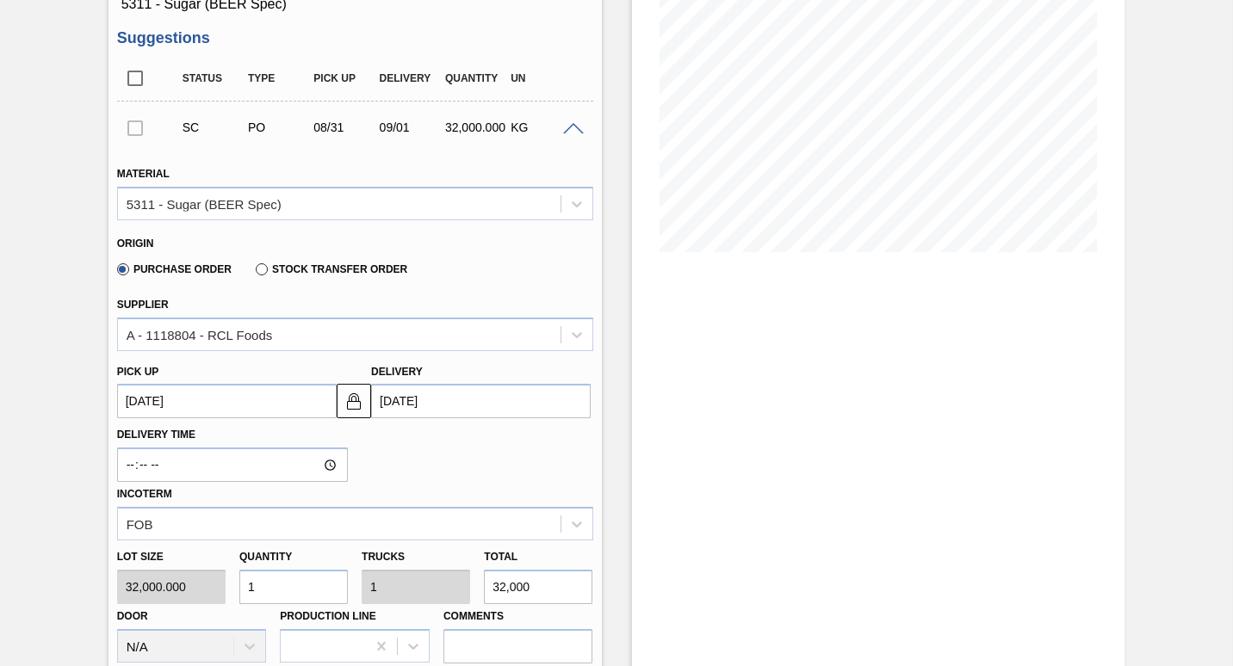
scroll to position [335, 0]
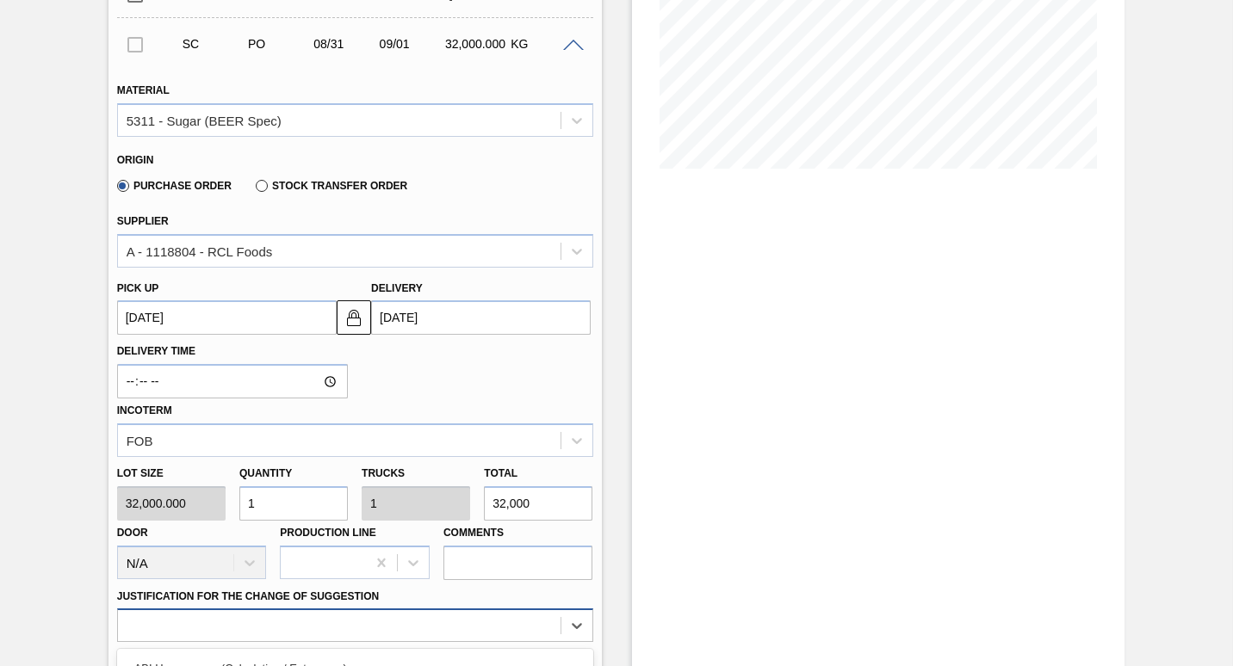
click at [299, 627] on div "option ABI Planning - Raw material unavailability focused, 7 of 18. 18 results …" at bounding box center [355, 626] width 476 height 34
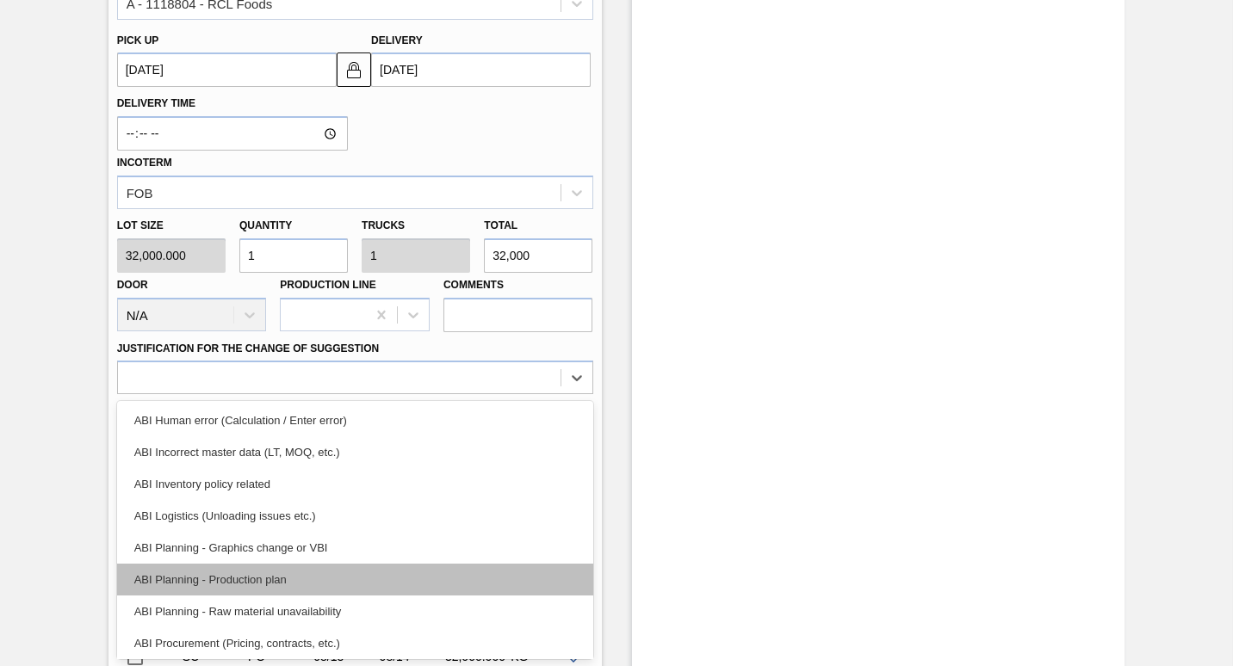
click at [234, 581] on div "ABI Planning - Production plan" at bounding box center [355, 580] width 476 height 32
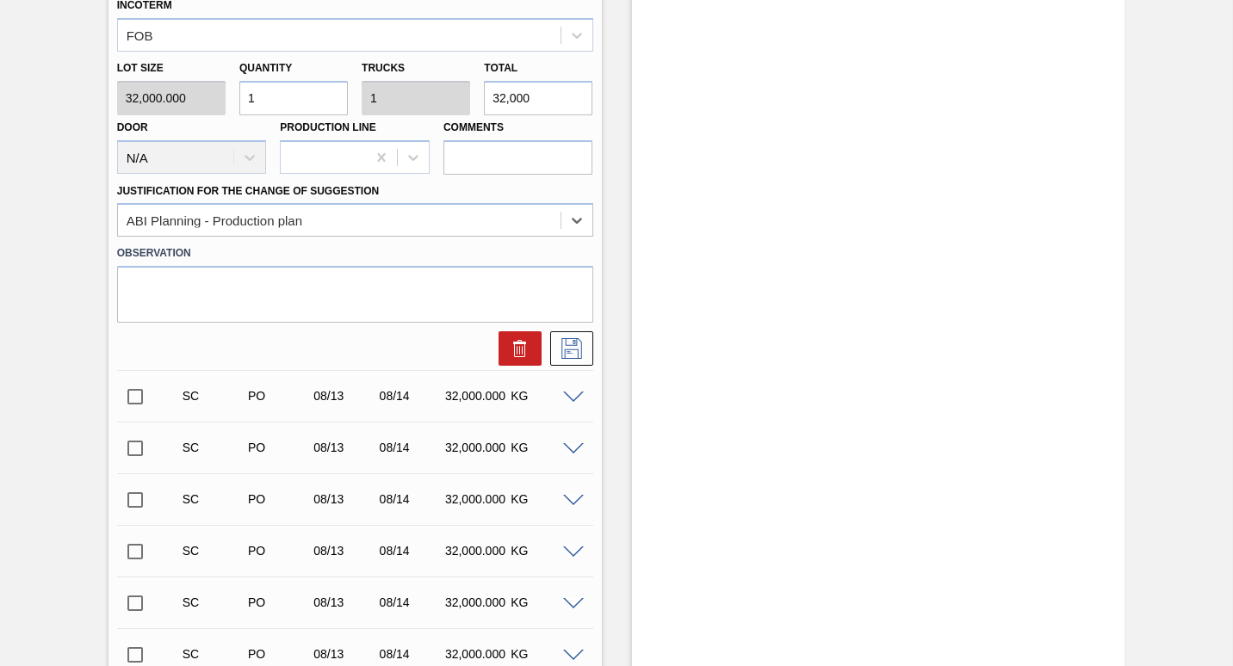
scroll to position [927, 0]
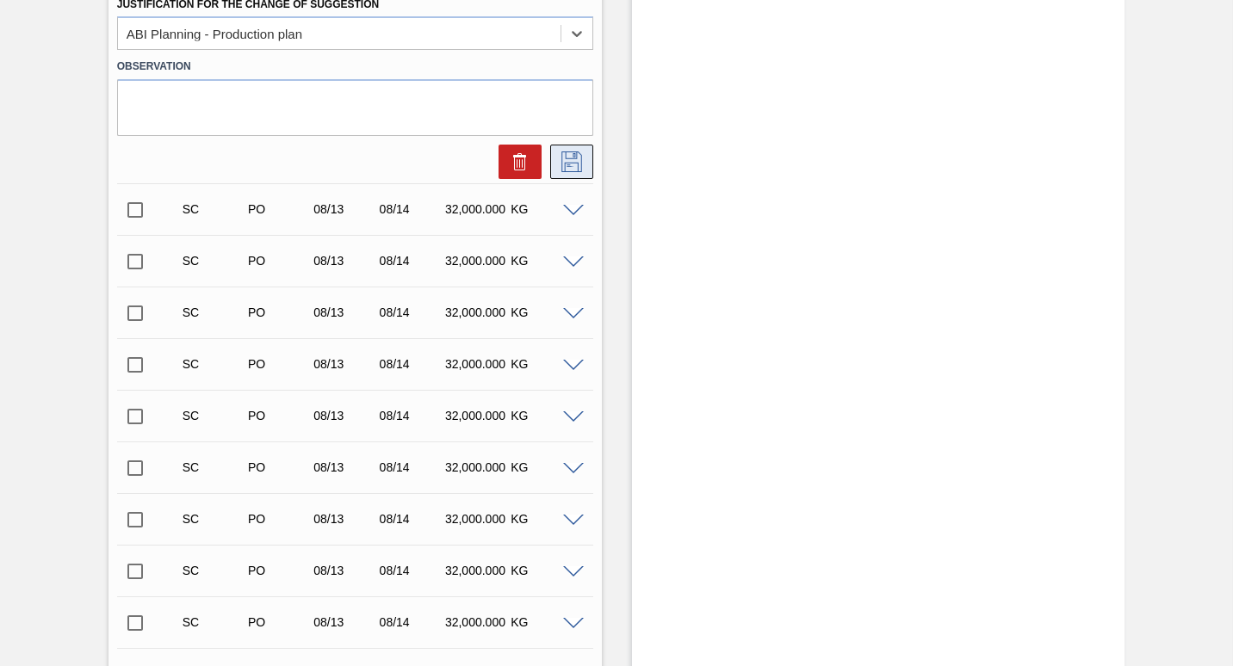
click at [580, 159] on icon at bounding box center [572, 162] width 28 height 21
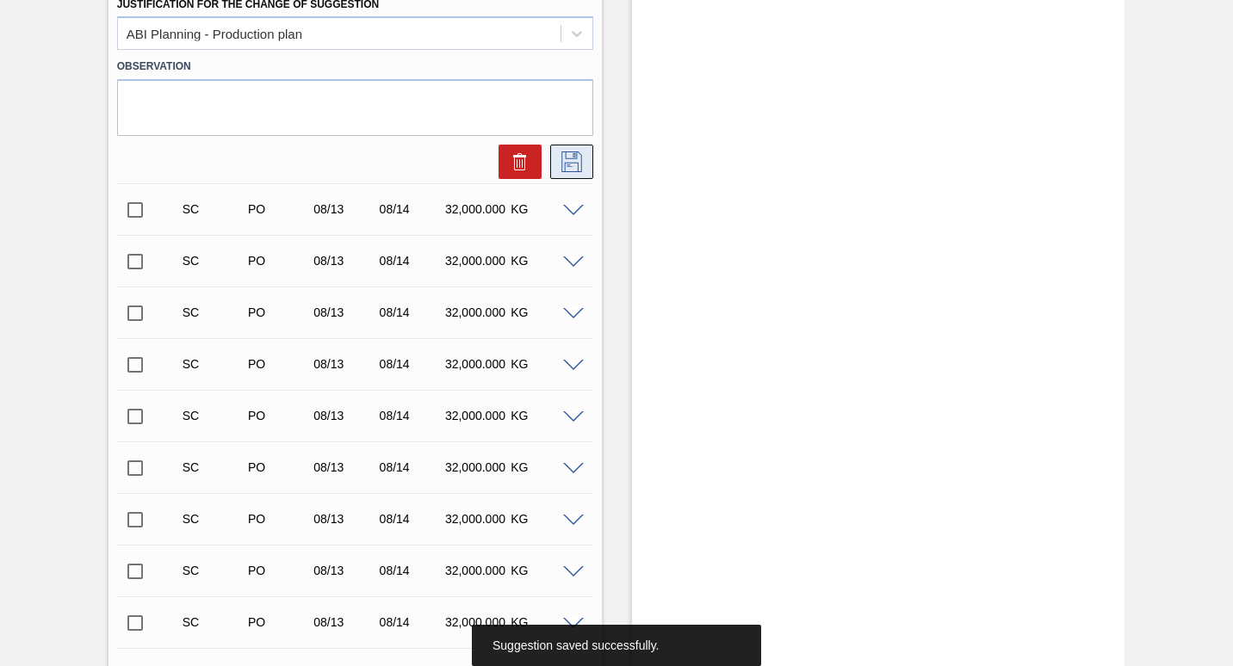
checkbox input "true"
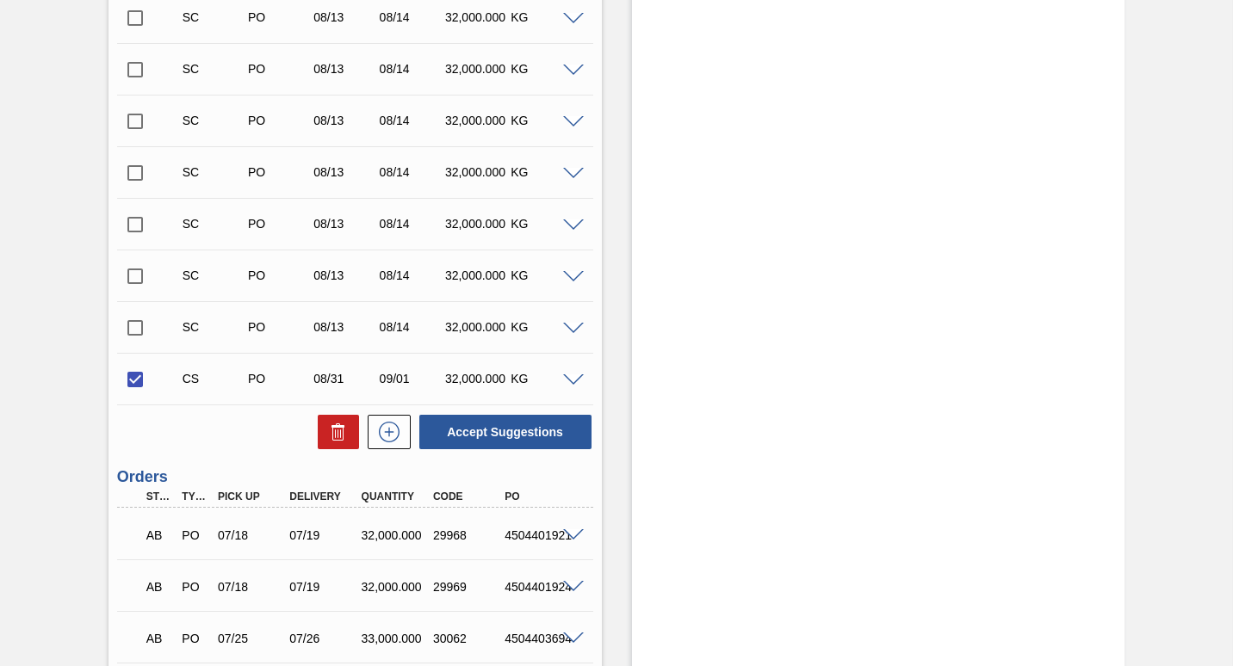
scroll to position [754, 0]
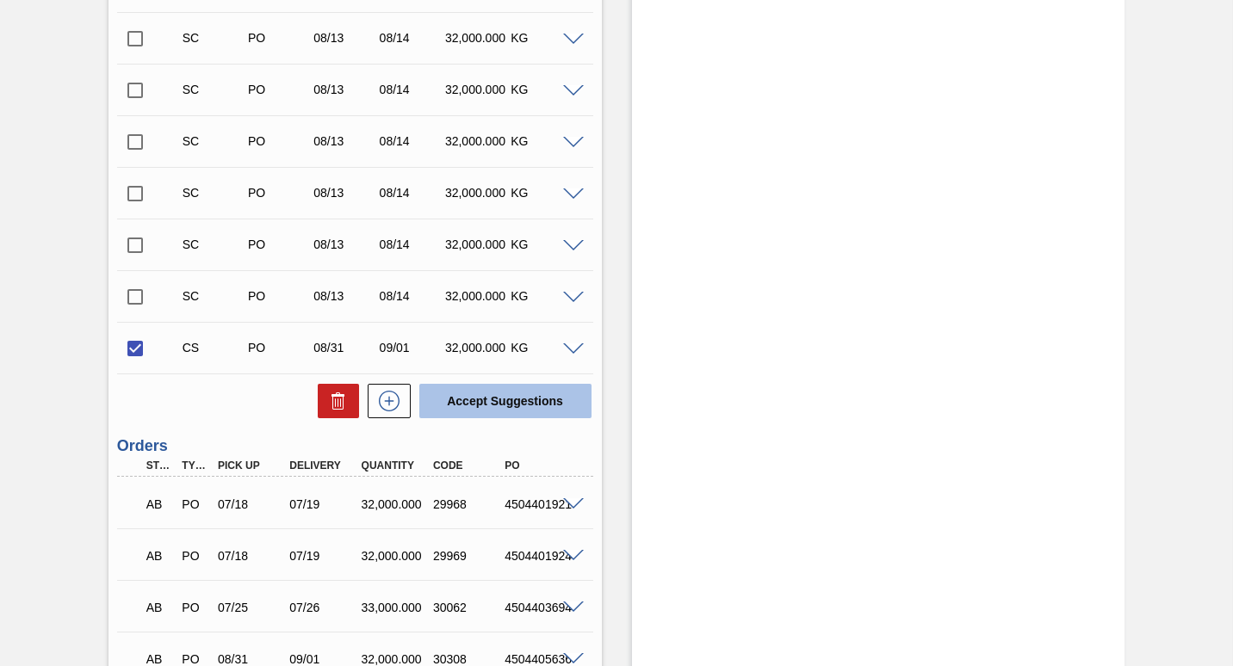
click at [500, 405] on button "Accept Suggestions" at bounding box center [505, 401] width 172 height 34
checkbox input "false"
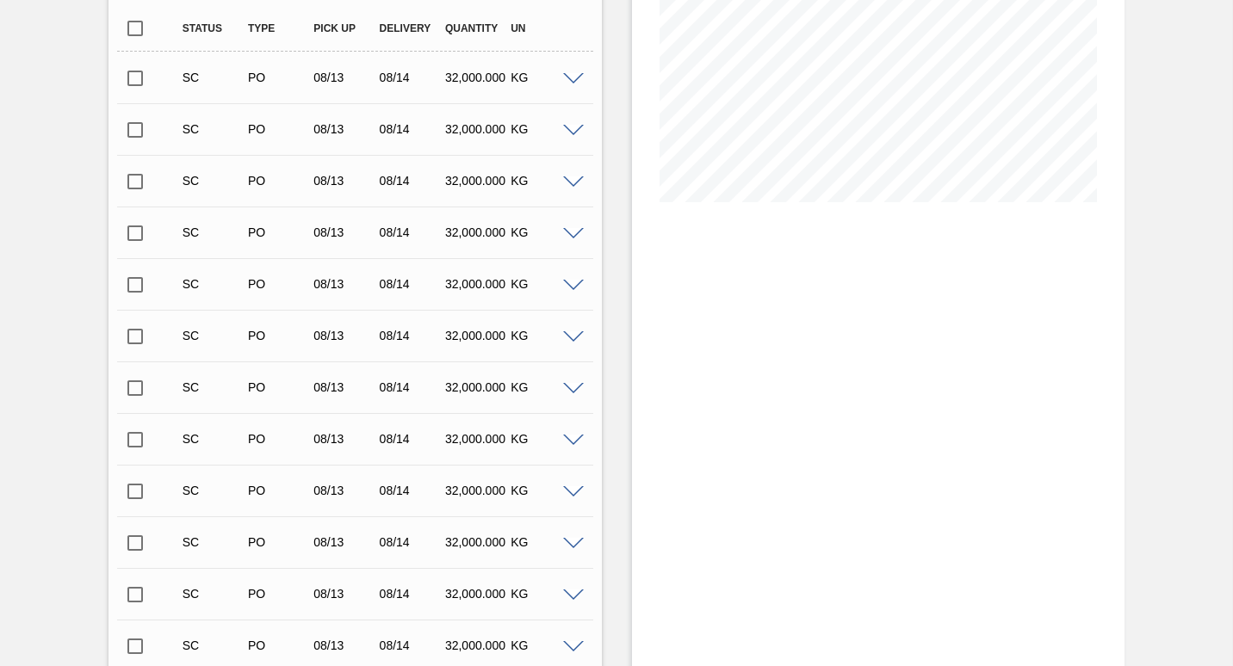
scroll to position [489, 0]
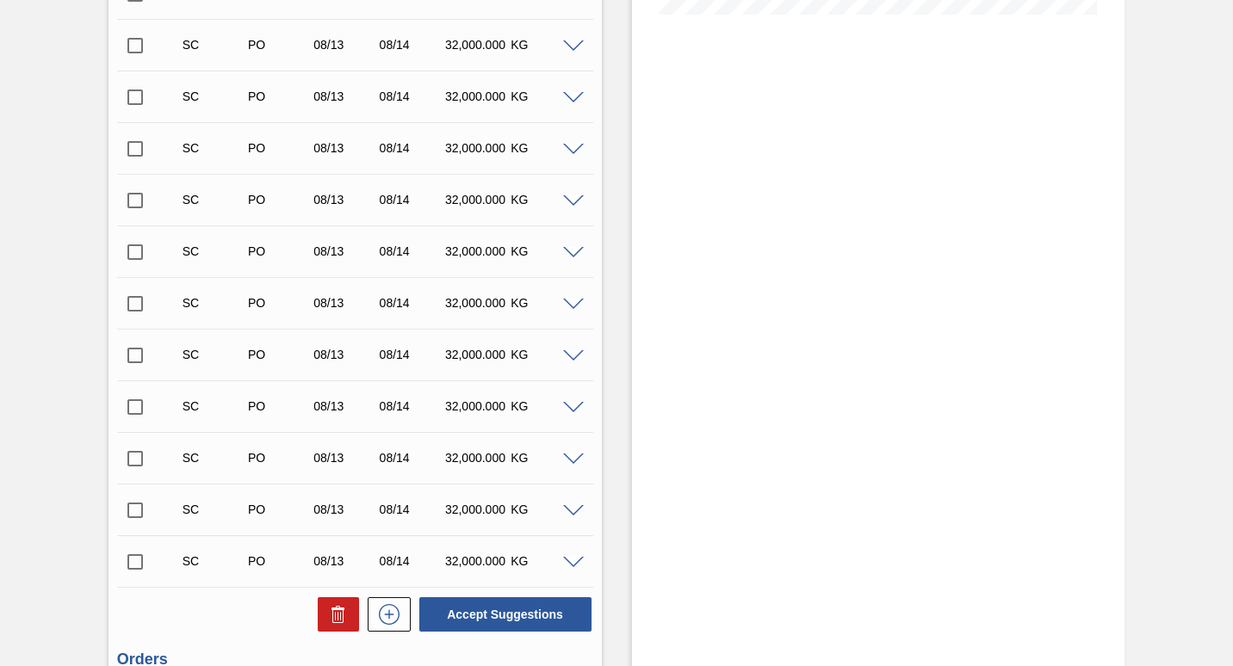
click at [702, 379] on div "Stock From [DATE] to [DATE] Filter 08/26 Stock Projection 545,000 SAP Planning …" at bounding box center [878, 550] width 493 height 1906
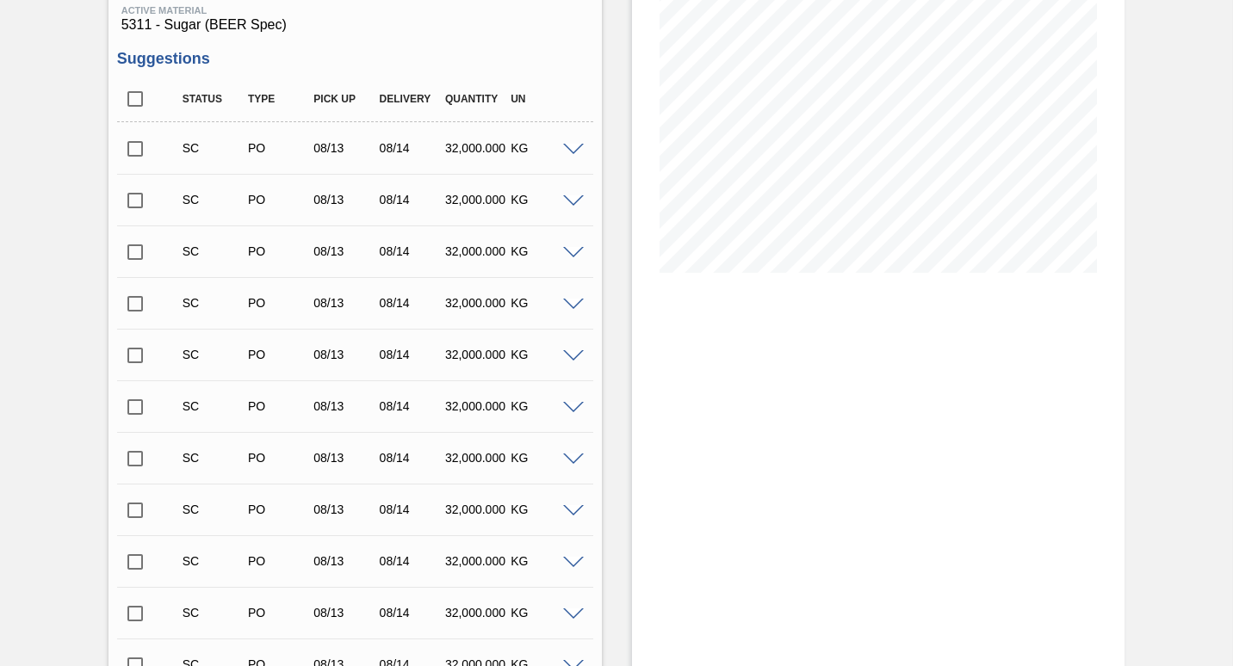
scroll to position [0, 0]
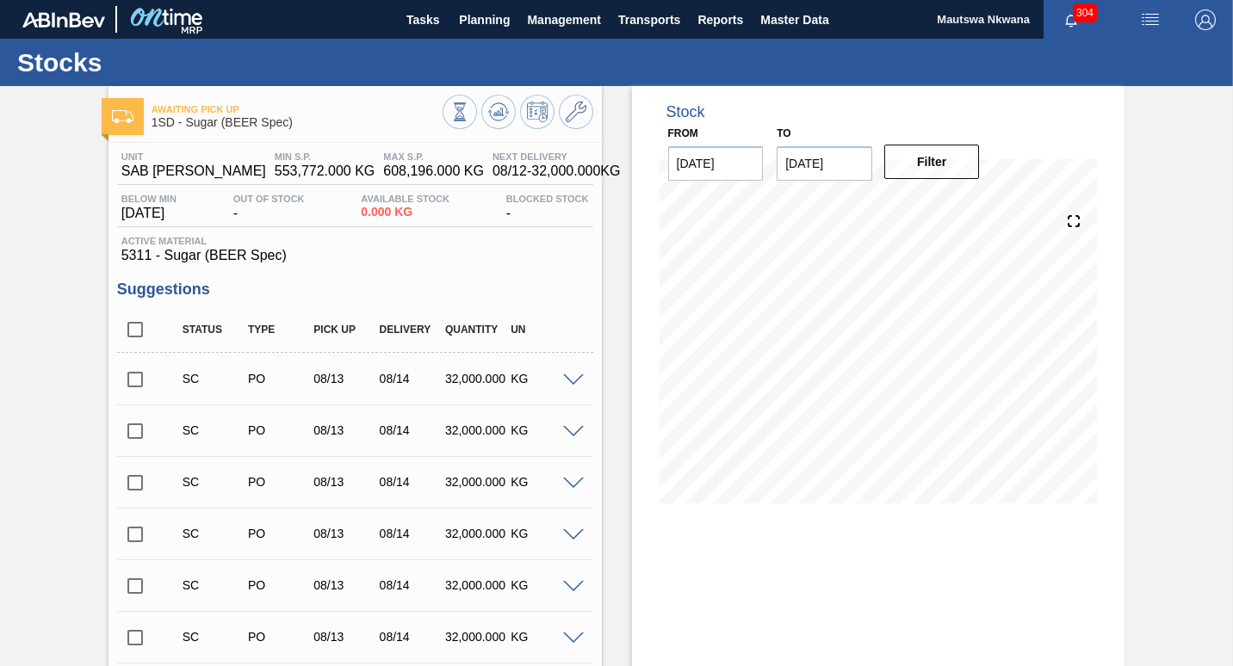
click at [128, 379] on input "checkbox" at bounding box center [135, 380] width 36 height 36
click at [568, 378] on span at bounding box center [573, 380] width 21 height 13
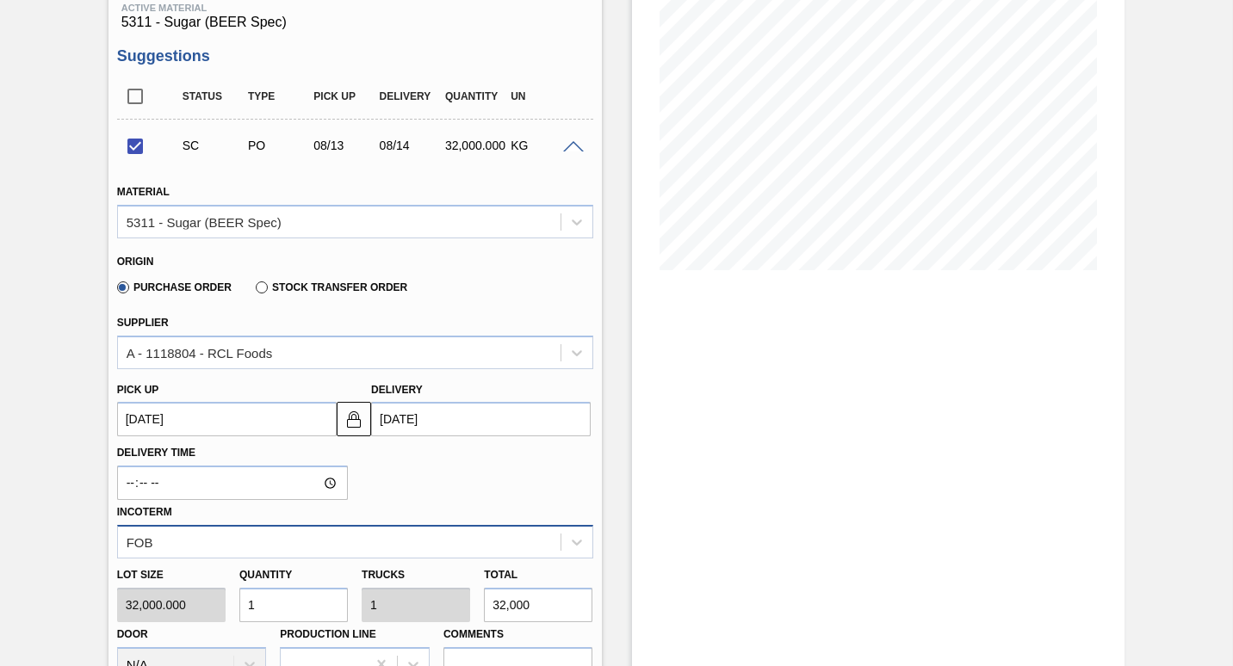
scroll to position [258, 0]
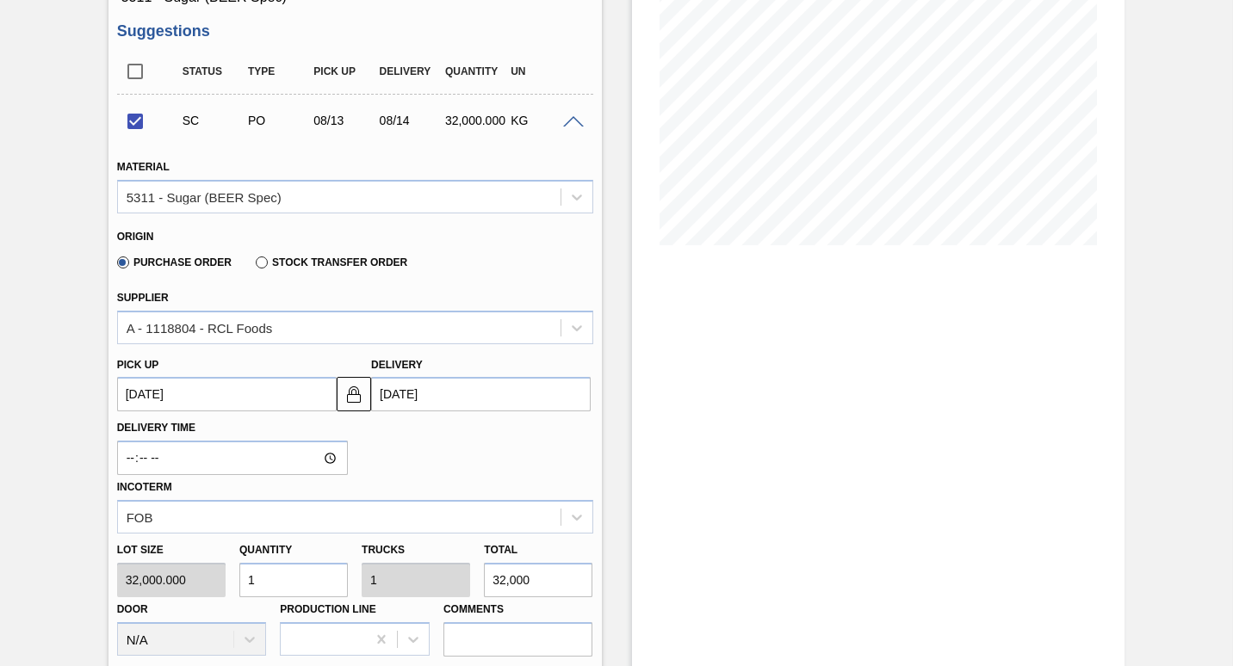
click at [265, 397] on up "[DATE]" at bounding box center [227, 394] width 220 height 34
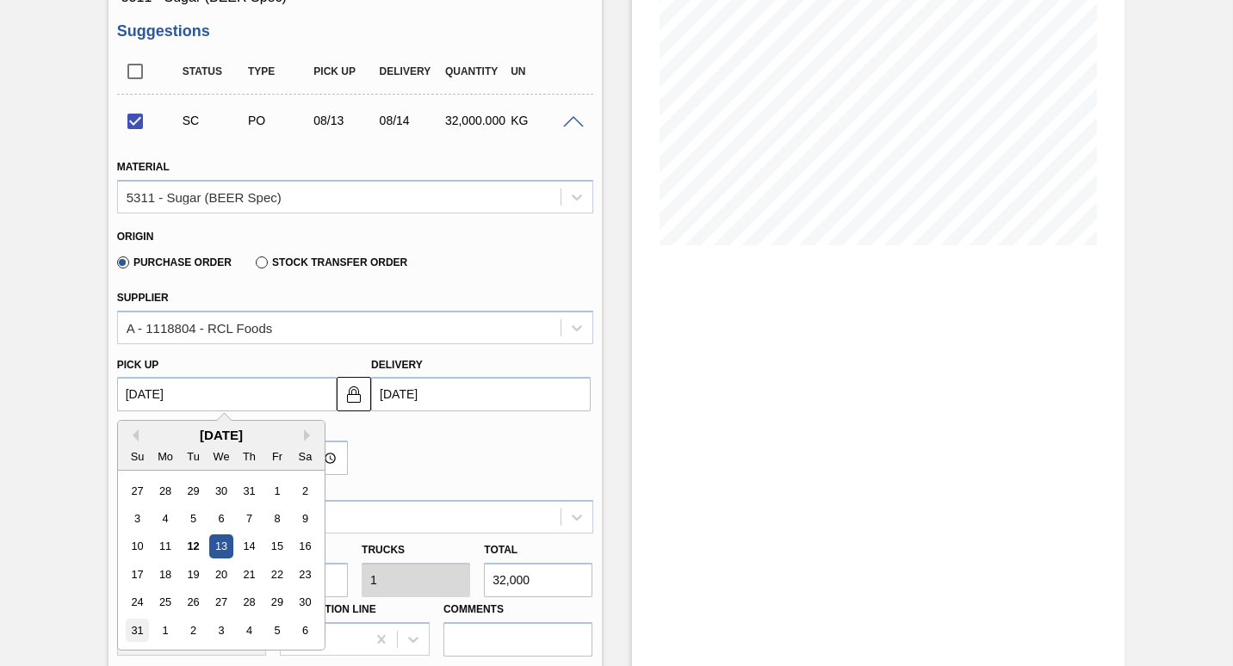
click at [133, 634] on div "31" at bounding box center [137, 630] width 23 height 23
checkbox input "false"
type up "[DATE]"
type input "[DATE]"
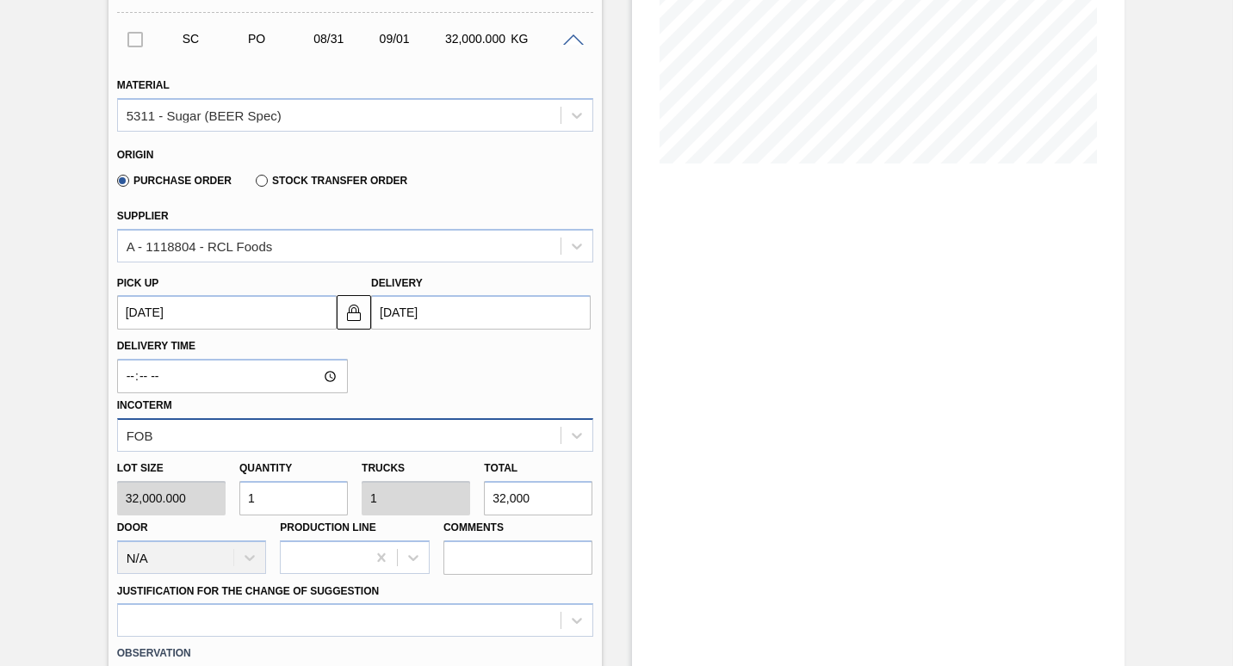
scroll to position [603, 0]
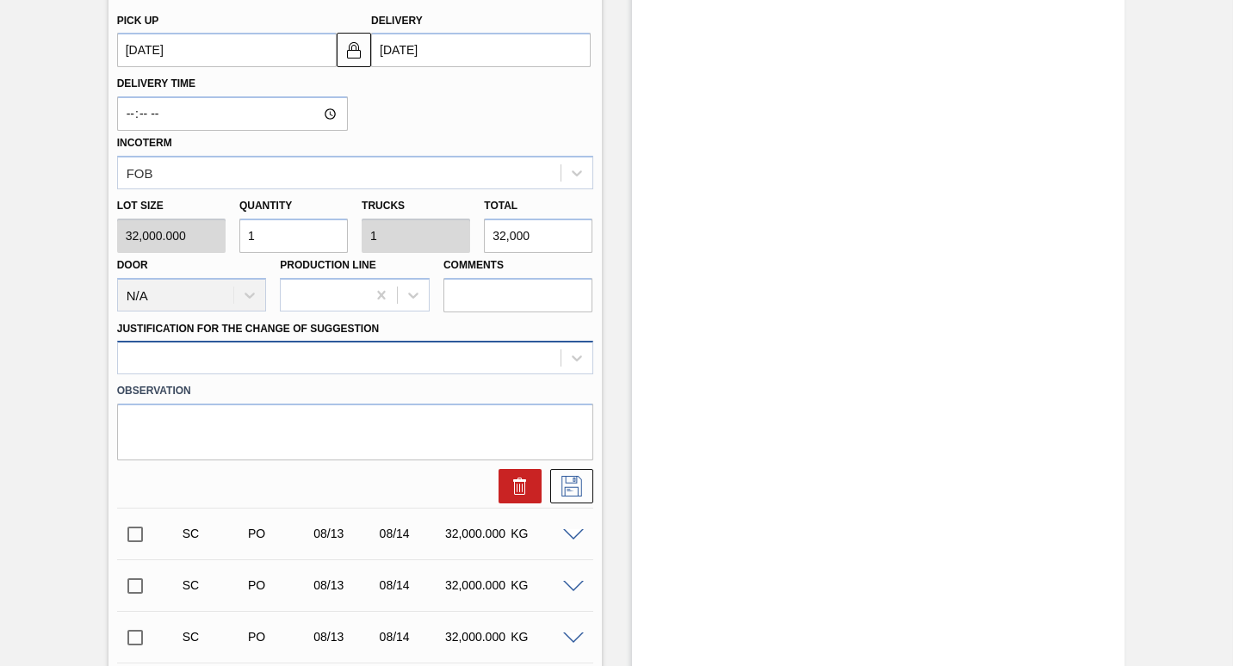
click at [330, 356] on div at bounding box center [339, 358] width 442 height 25
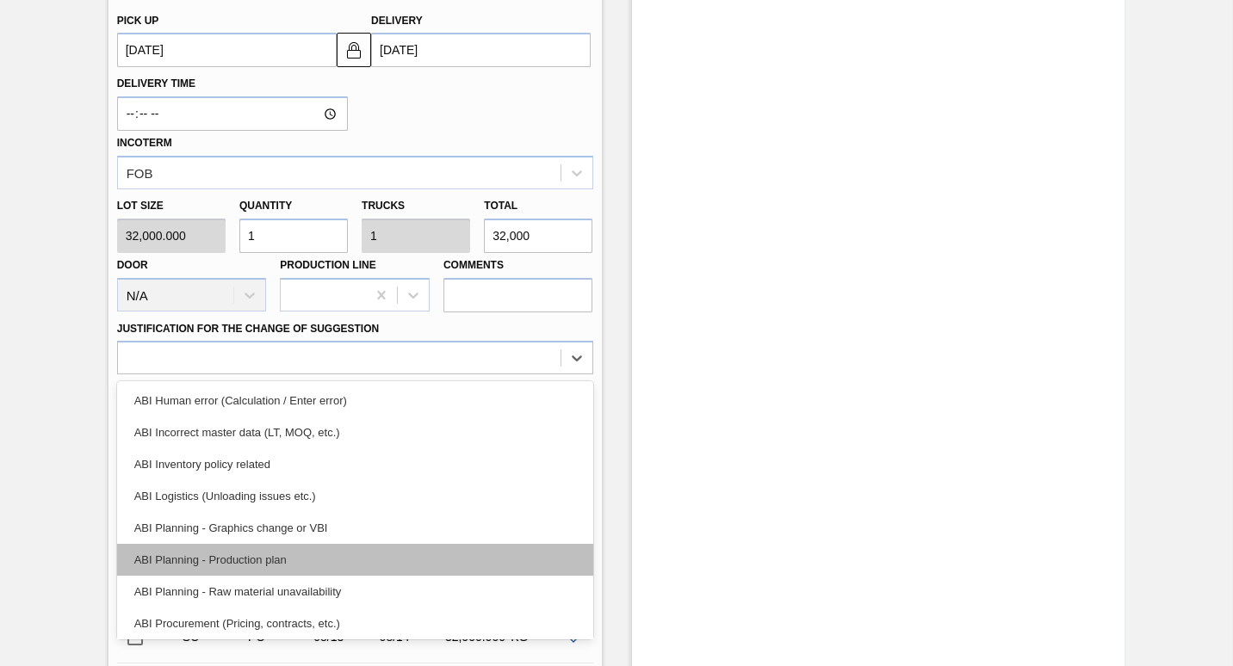
click at [195, 558] on div "ABI Planning - Production plan" at bounding box center [355, 560] width 476 height 32
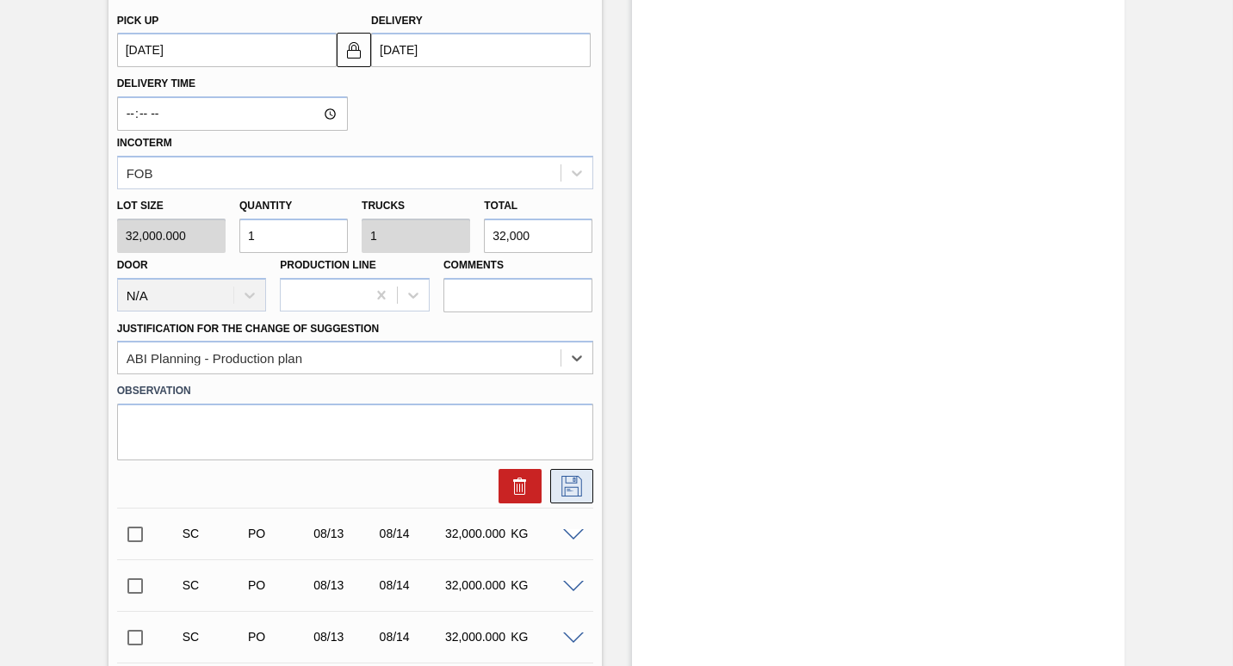
click at [573, 490] on icon at bounding box center [572, 486] width 28 height 21
checkbox input "true"
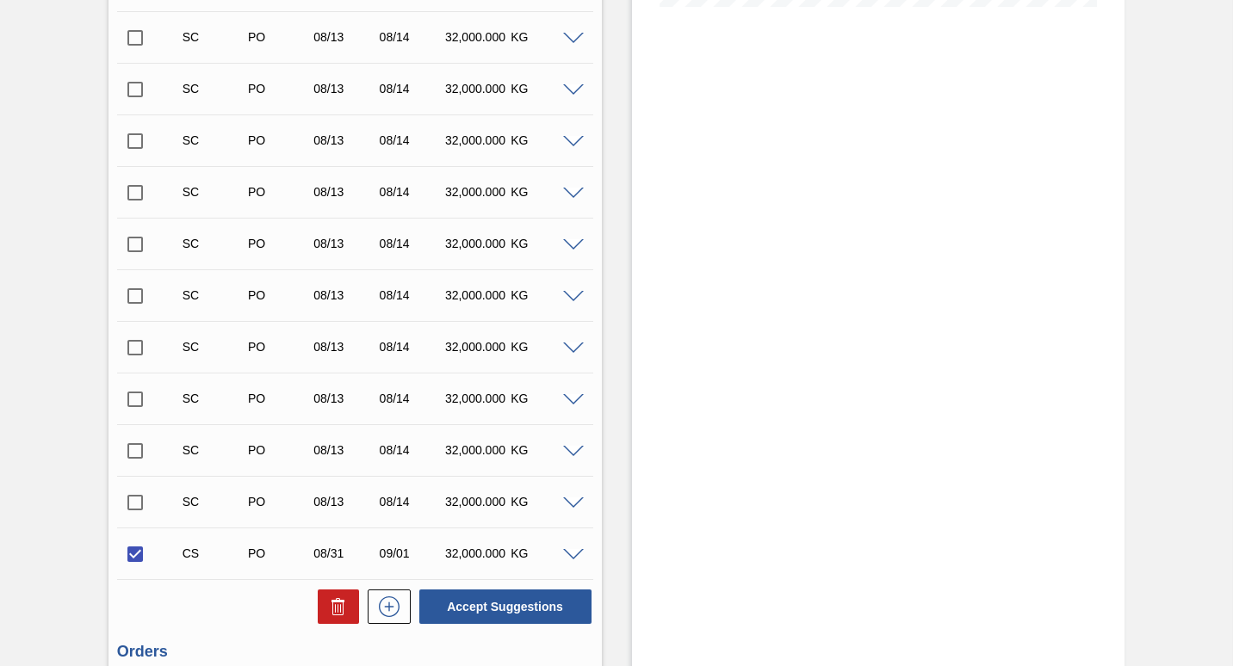
scroll to position [689, 0]
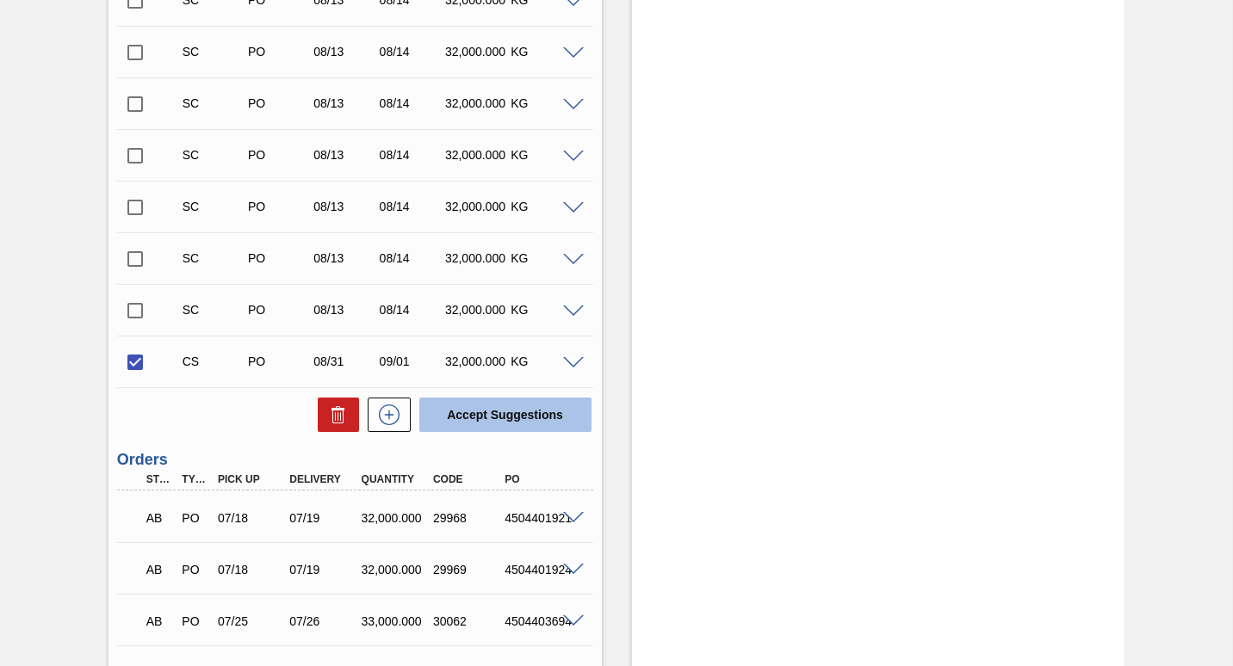
click at [500, 420] on button "Accept Suggestions" at bounding box center [505, 415] width 172 height 34
checkbox input "false"
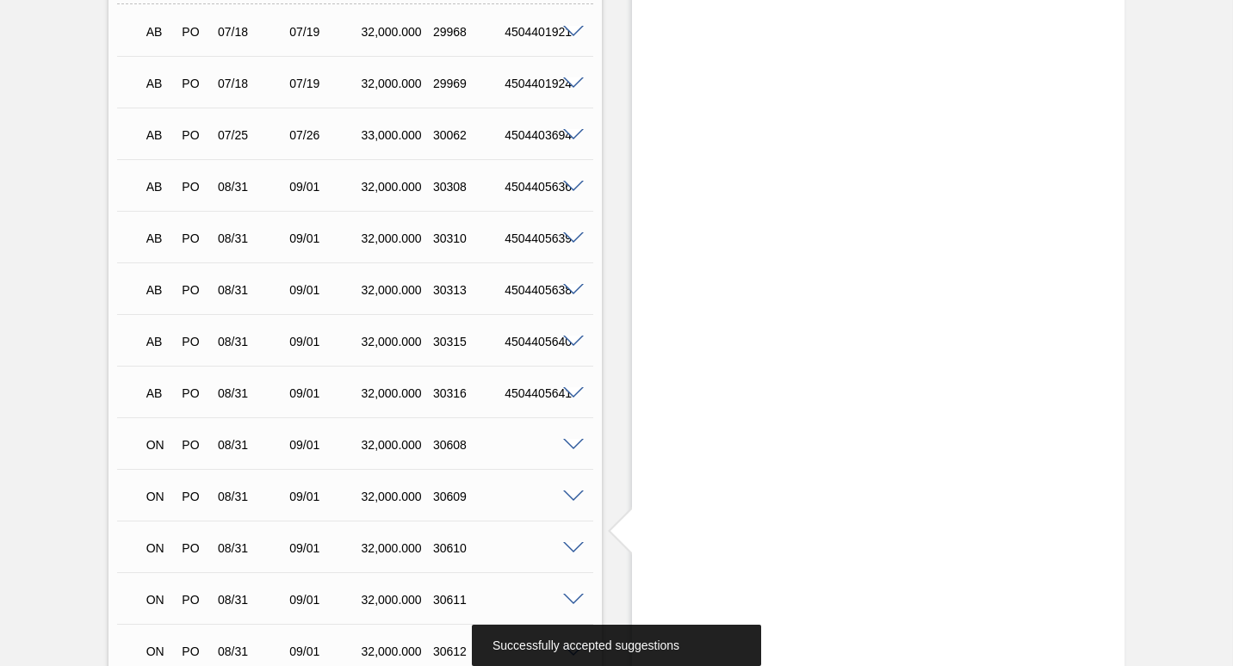
scroll to position [1326, 0]
